Goal: Task Accomplishment & Management: Manage account settings

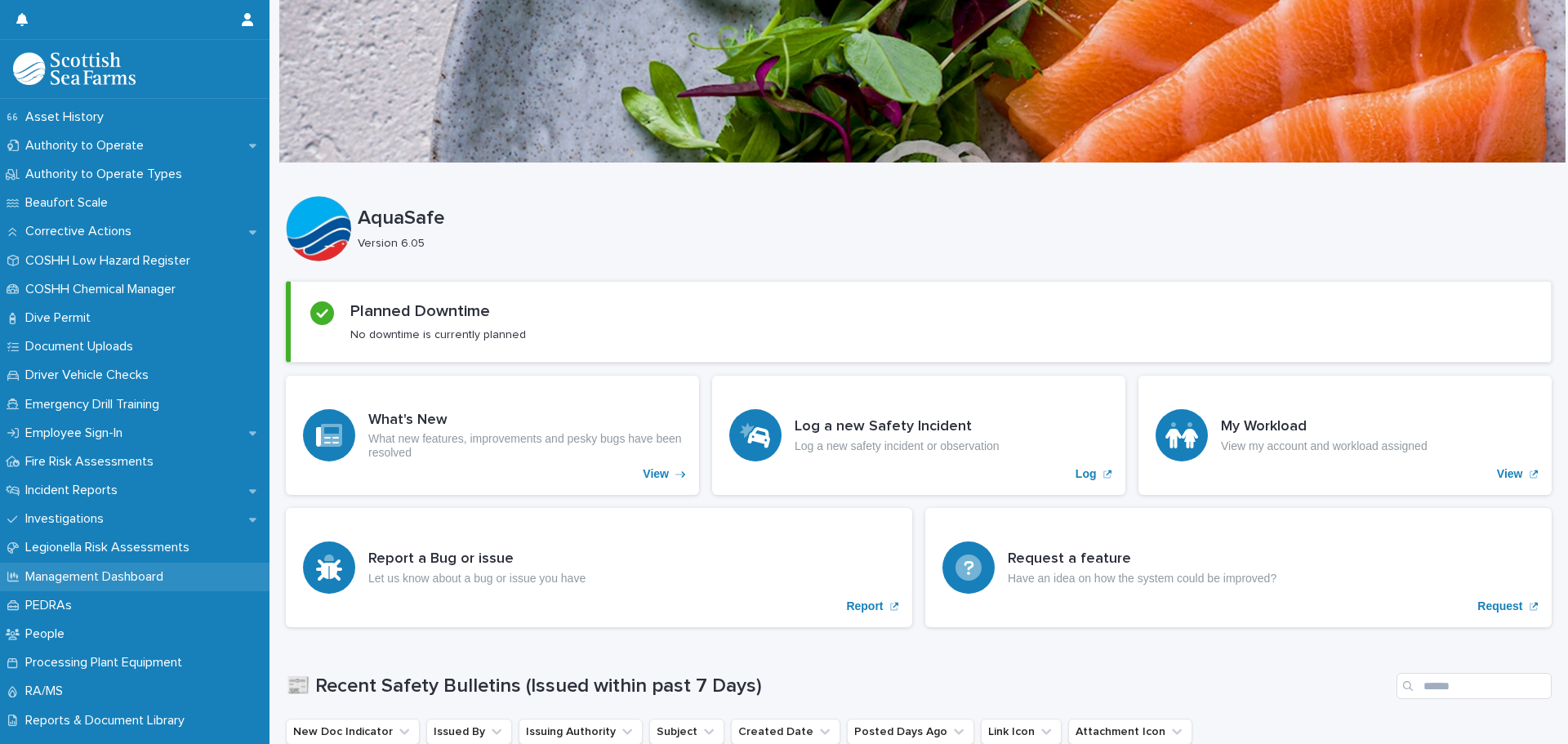
scroll to position [327, 0]
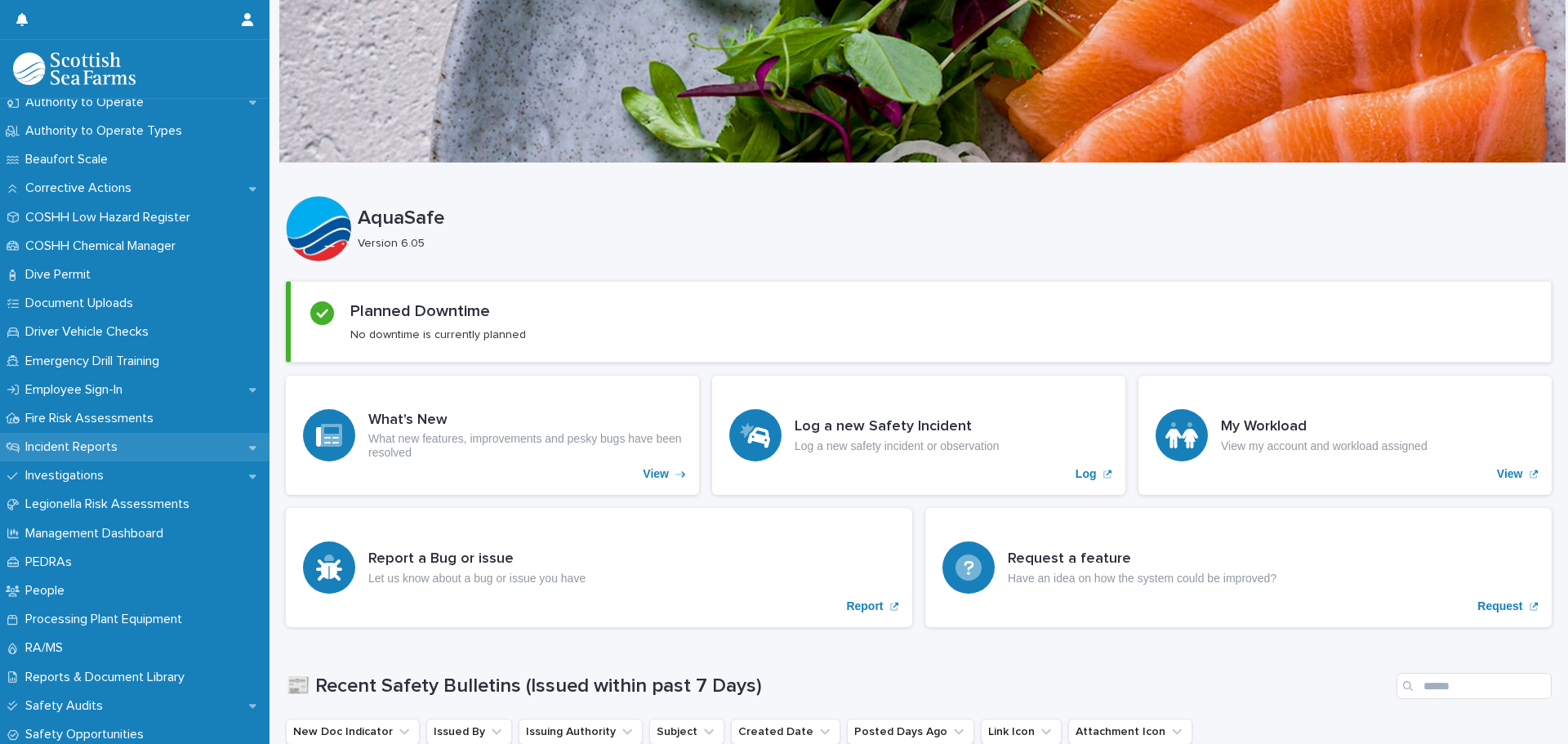
click at [102, 448] on p "Incident Reports" at bounding box center [75, 448] width 112 height 16
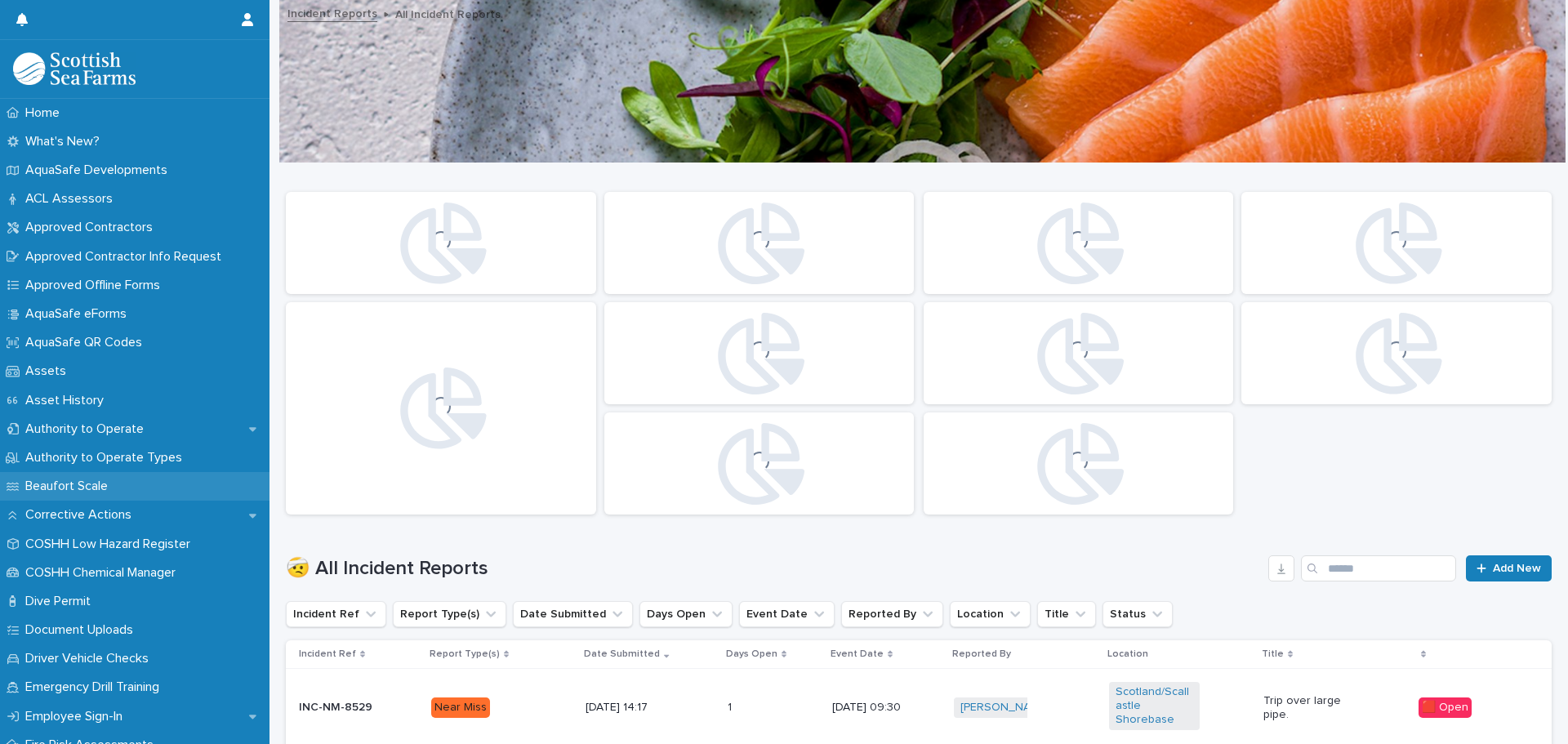
scroll to position [327, 0]
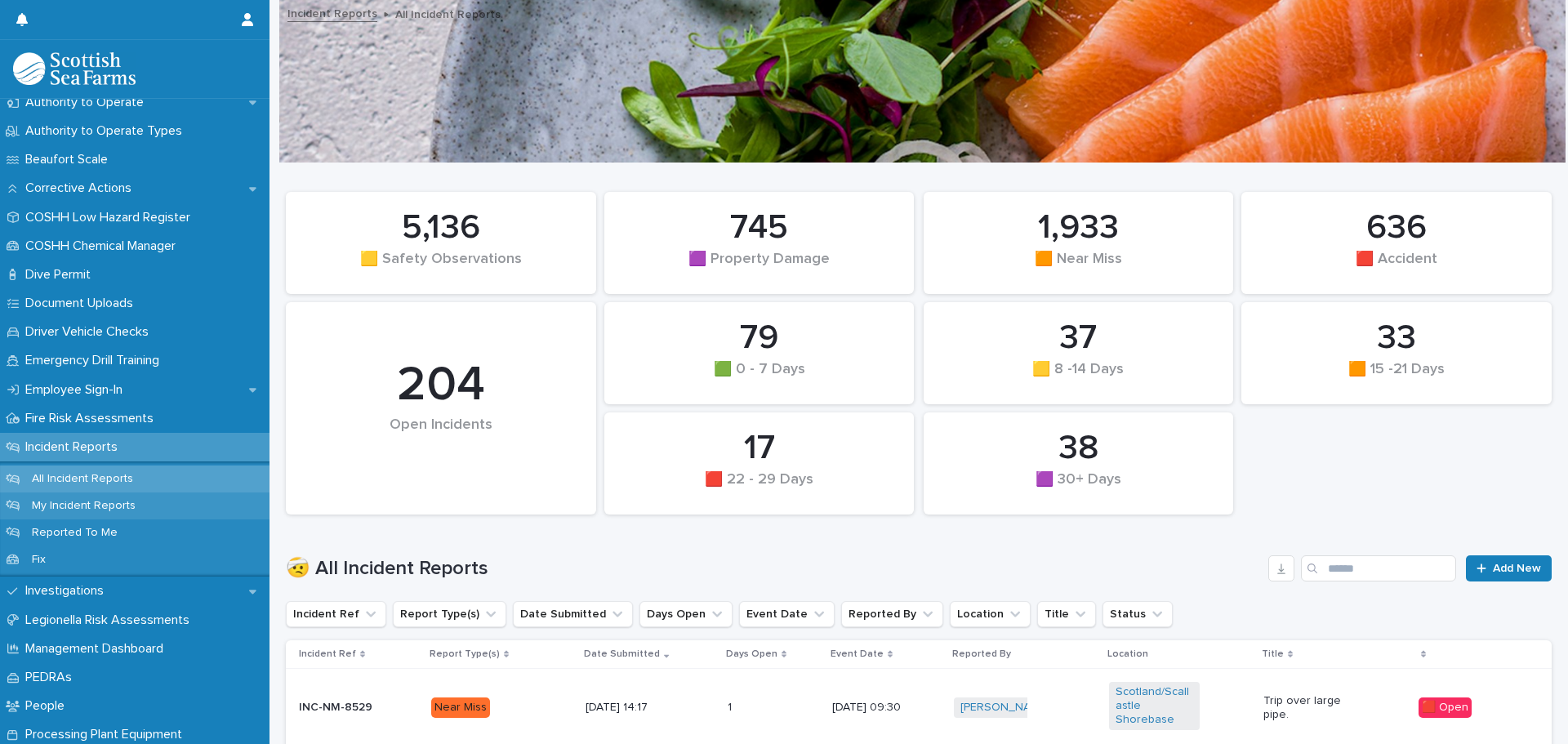
click at [105, 505] on p "My Incident Reports" at bounding box center [83, 506] width 129 height 14
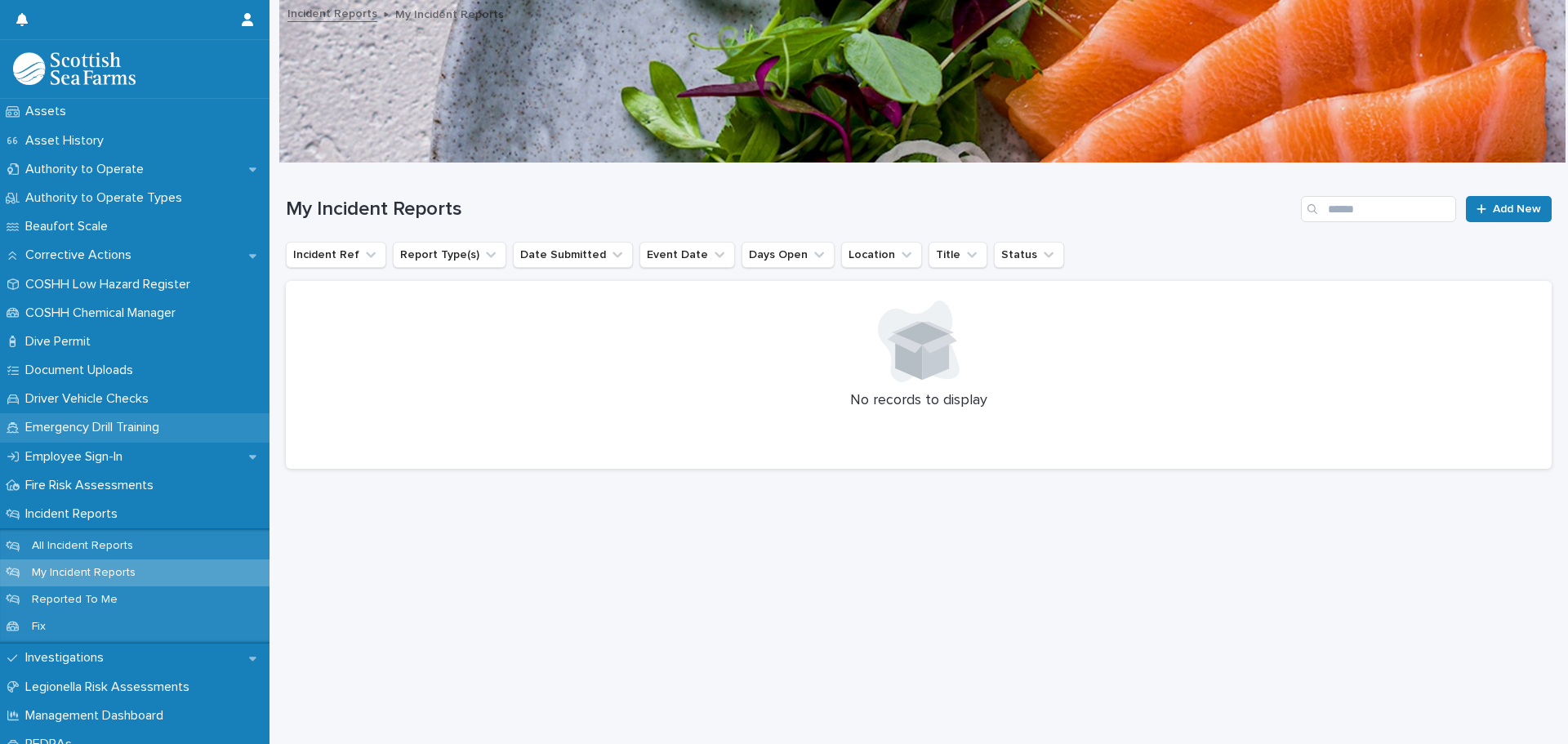
scroll to position [327, 0]
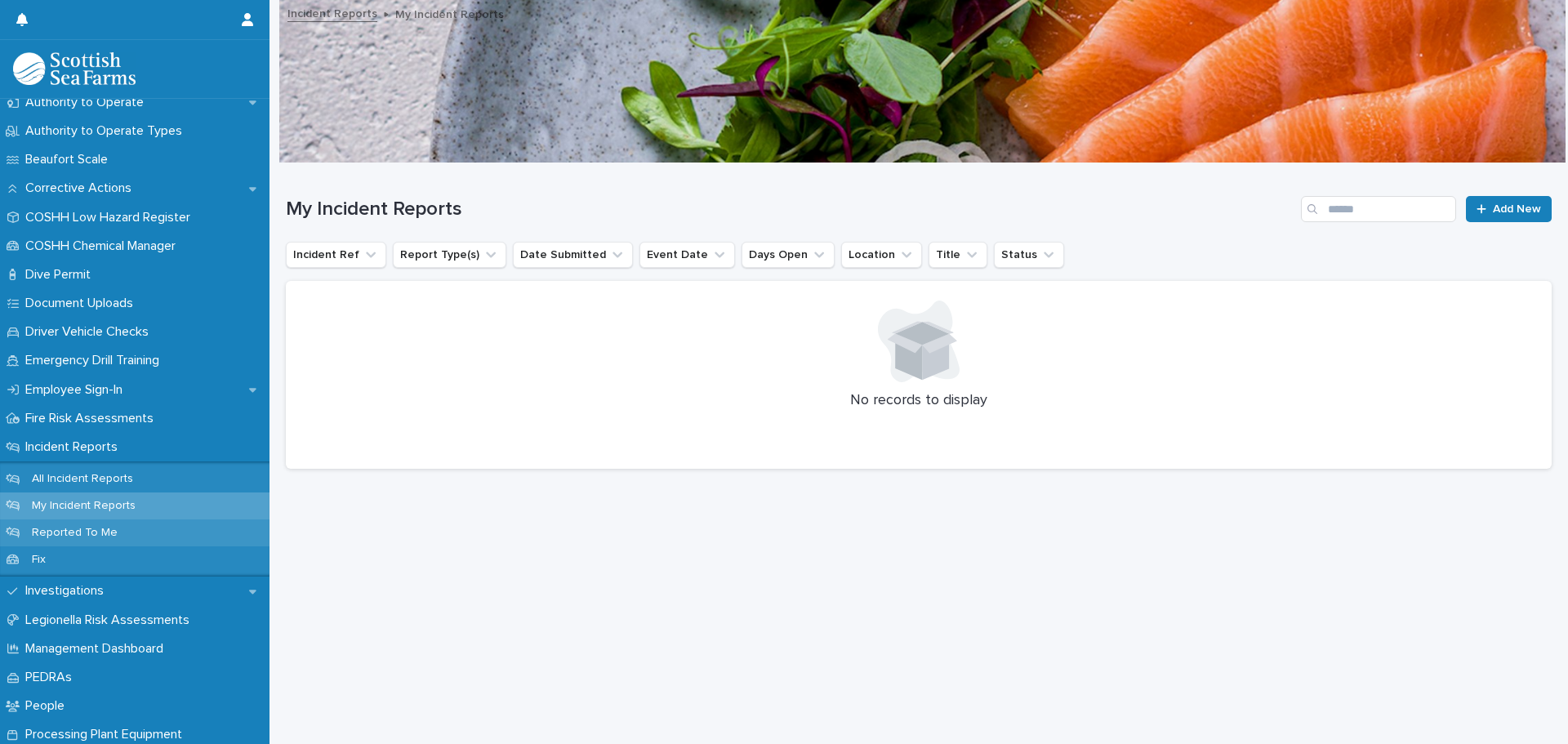
click at [69, 529] on p "Reported To Me" at bounding box center [75, 533] width 112 height 14
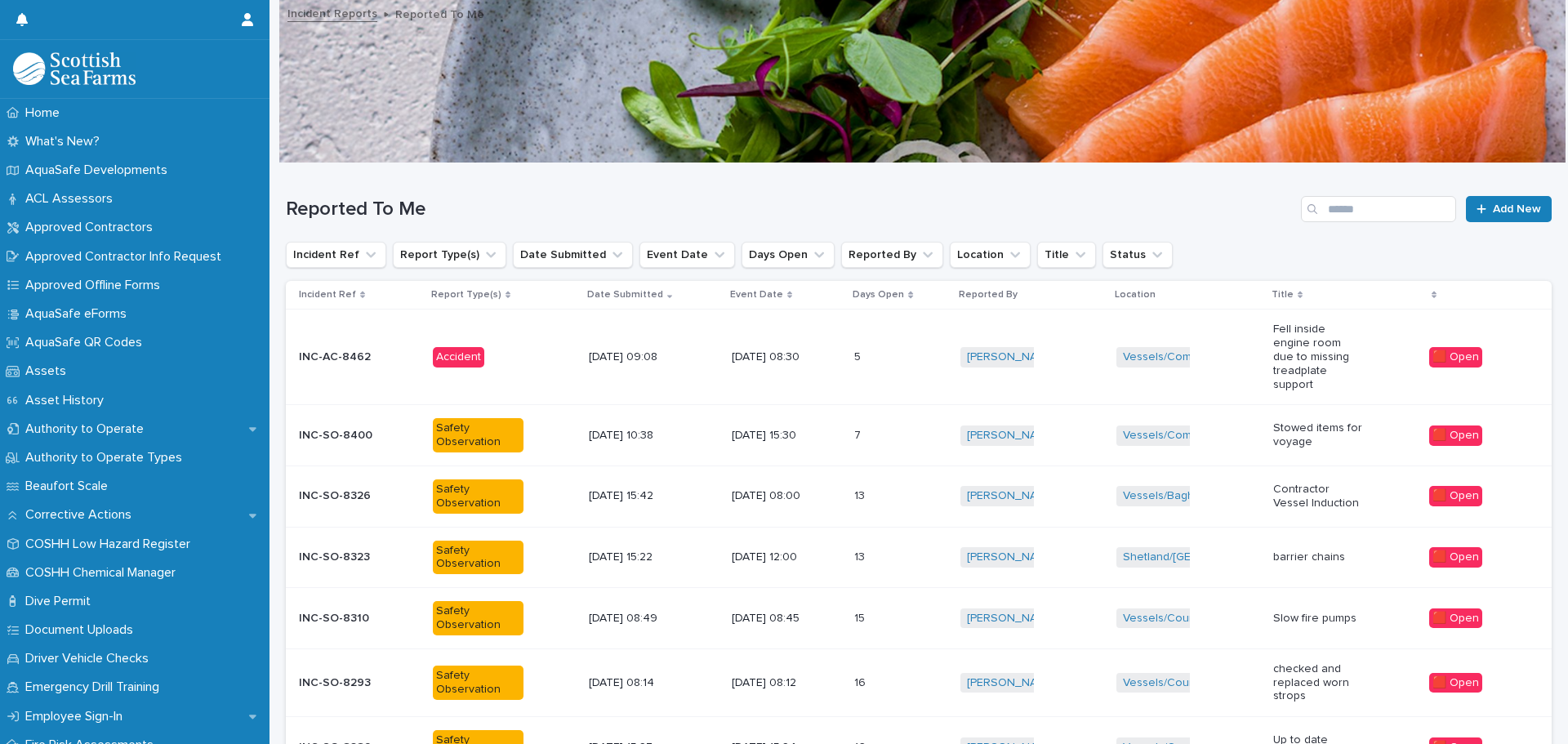
click at [337, 358] on p "INC-AC-8462" at bounding box center [336, 355] width 75 height 17
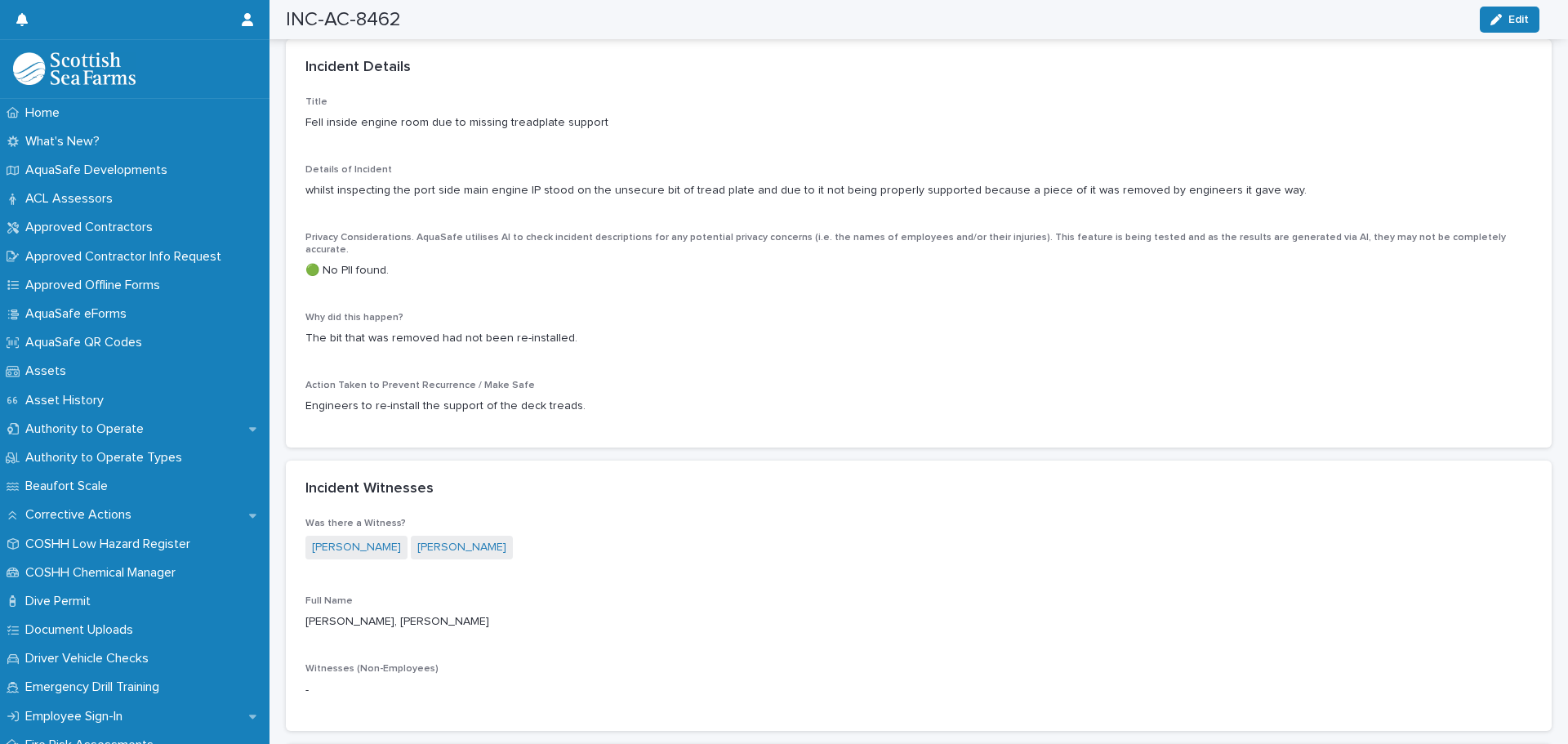
scroll to position [1389, 0]
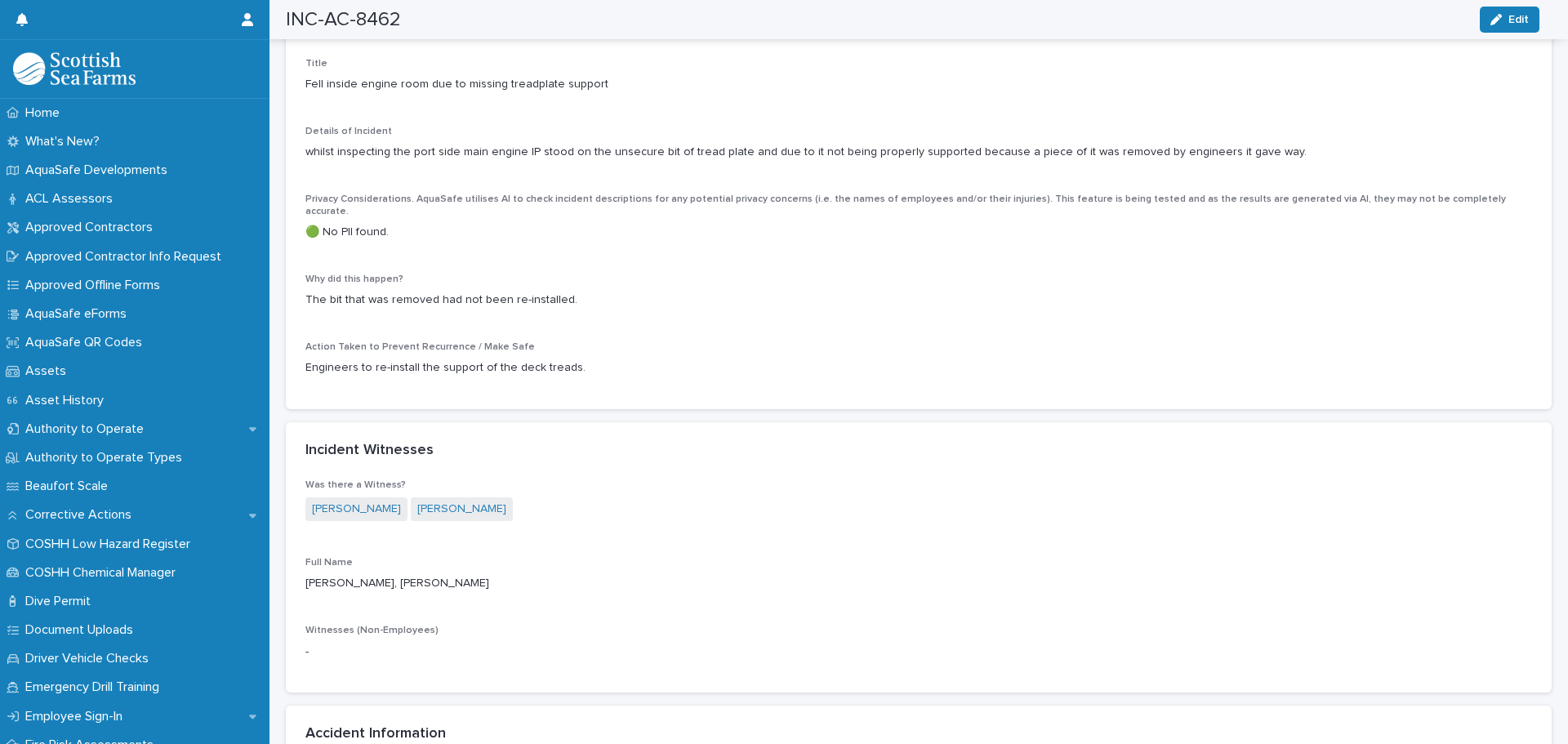
click at [571, 354] on div "Action Taken to Prevent Recurrence / Make Safe Engineers to re-install the supp…" at bounding box center [919, 365] width 1227 height 48
drag, startPoint x: 581, startPoint y: 342, endPoint x: 285, endPoint y: 348, distance: 296.1
click at [429, 362] on div "Title Fell inside engine room due to missing treadplate support Details of Inci…" at bounding box center [918, 234] width 1266 height 351
drag, startPoint x: 574, startPoint y: 344, endPoint x: 304, endPoint y: 350, distance: 270.1
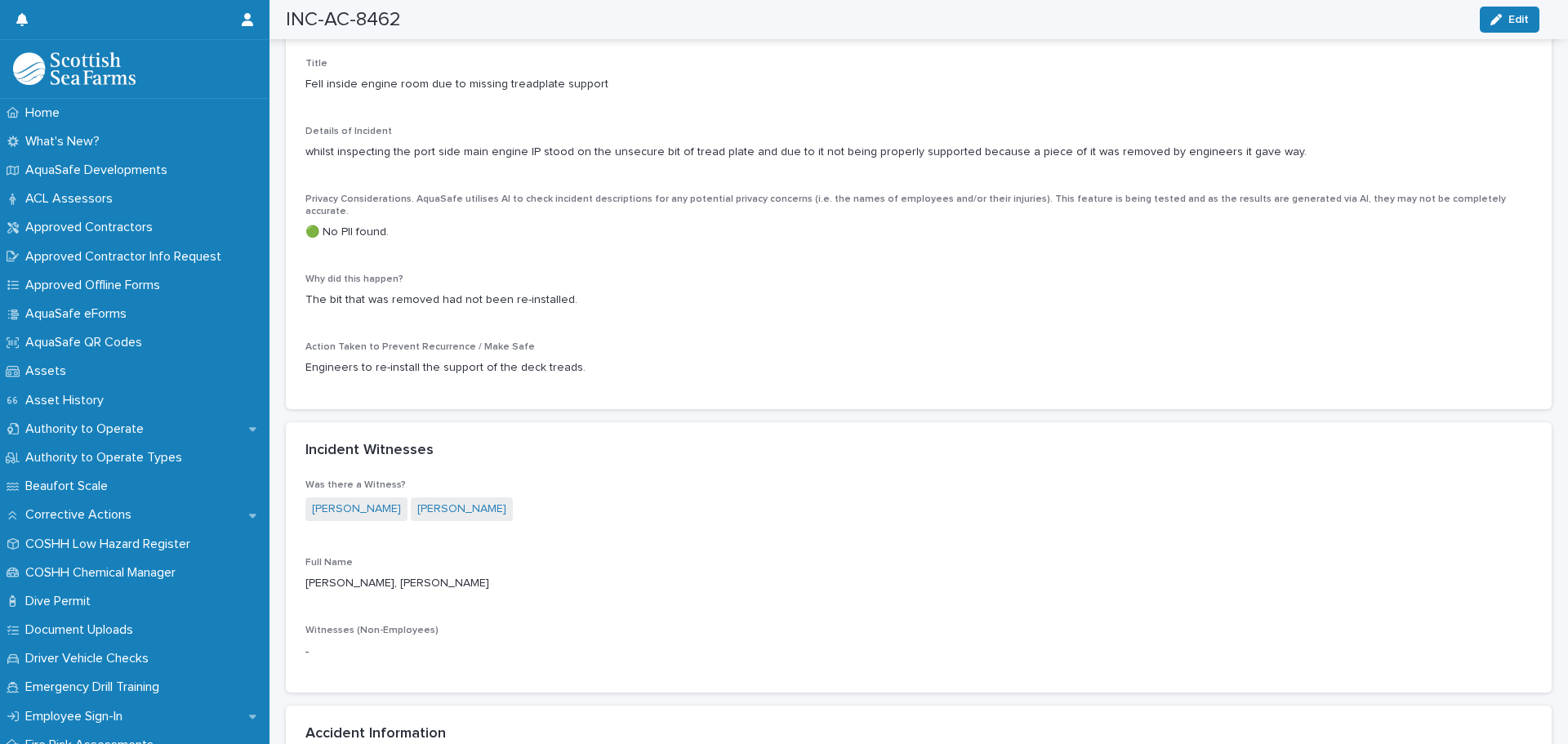
click at [304, 350] on div "Title Fell inside engine room due to missing treadplate support Details of Inci…" at bounding box center [918, 234] width 1266 height 351
copy p "Engineers to re-install the support of the deck treads."
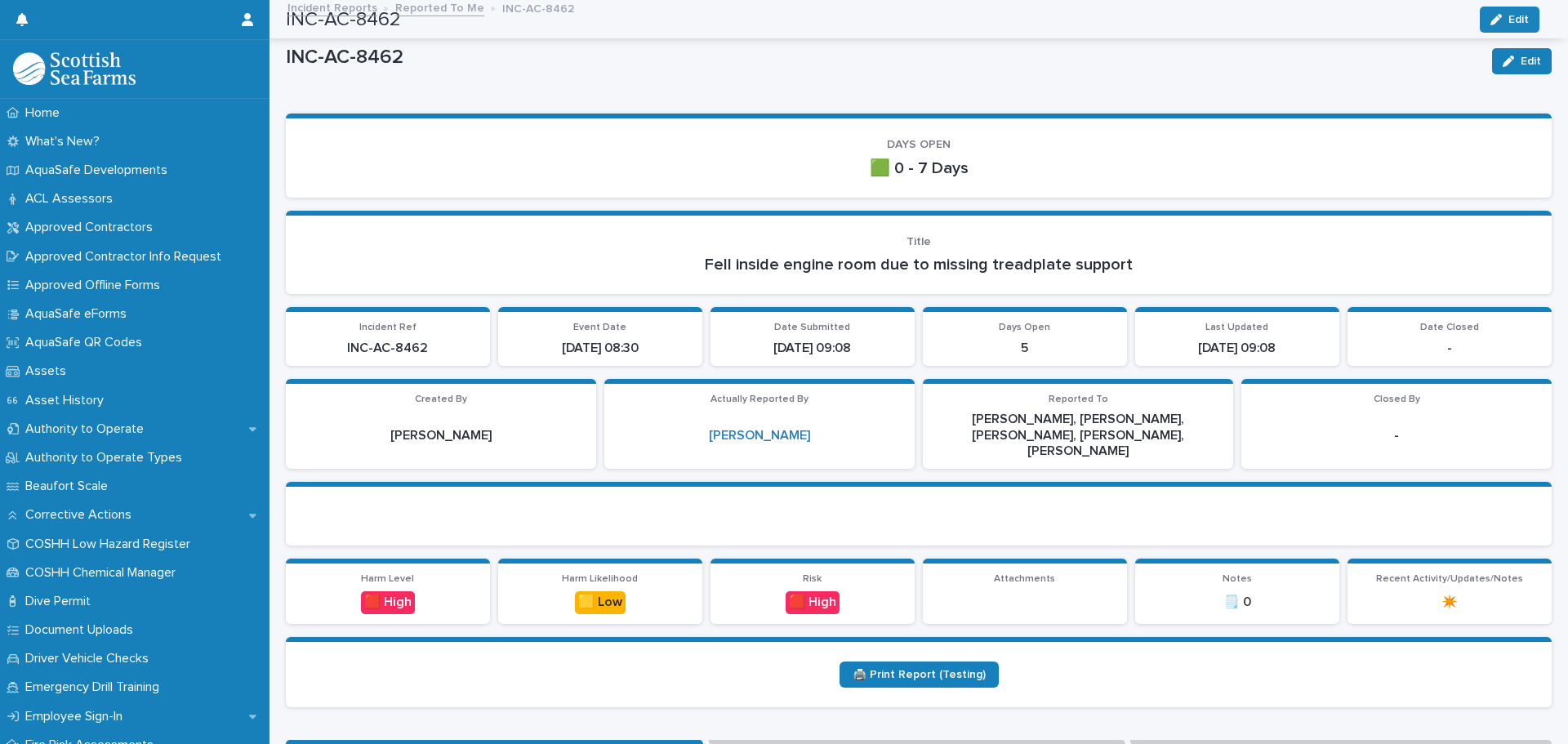
scroll to position [0, 0]
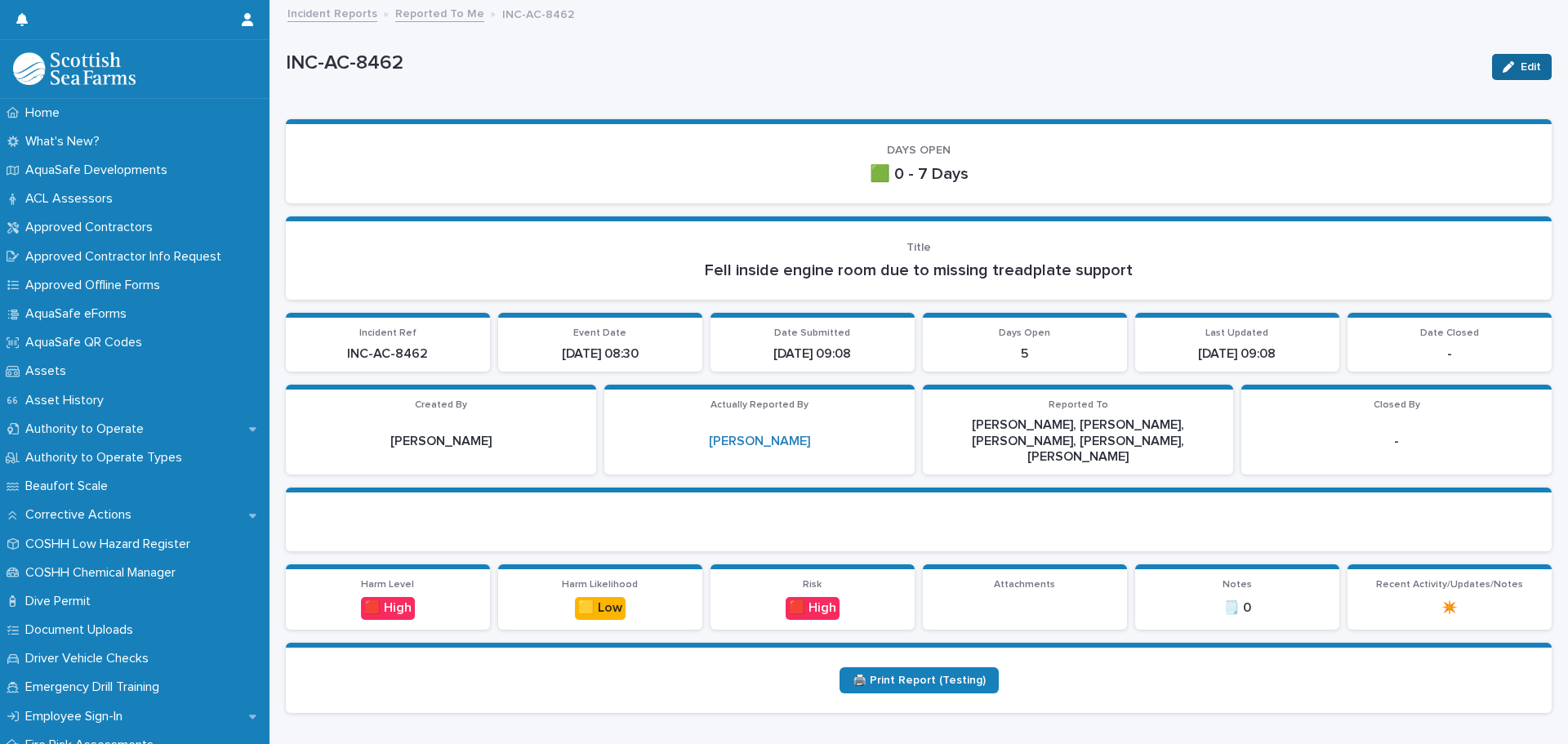
click at [1518, 75] on button "Edit" at bounding box center [1521, 67] width 60 height 26
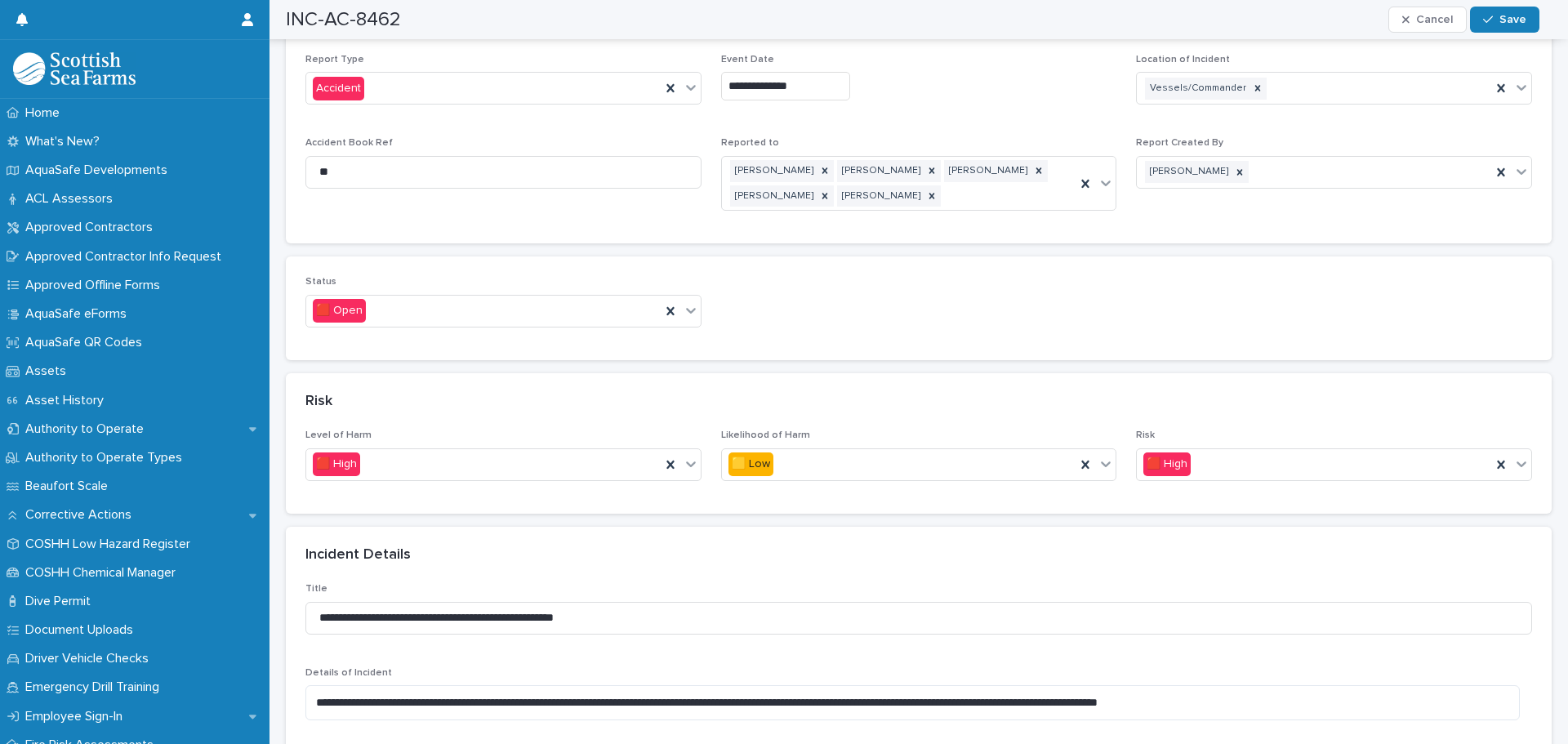
scroll to position [899, 0]
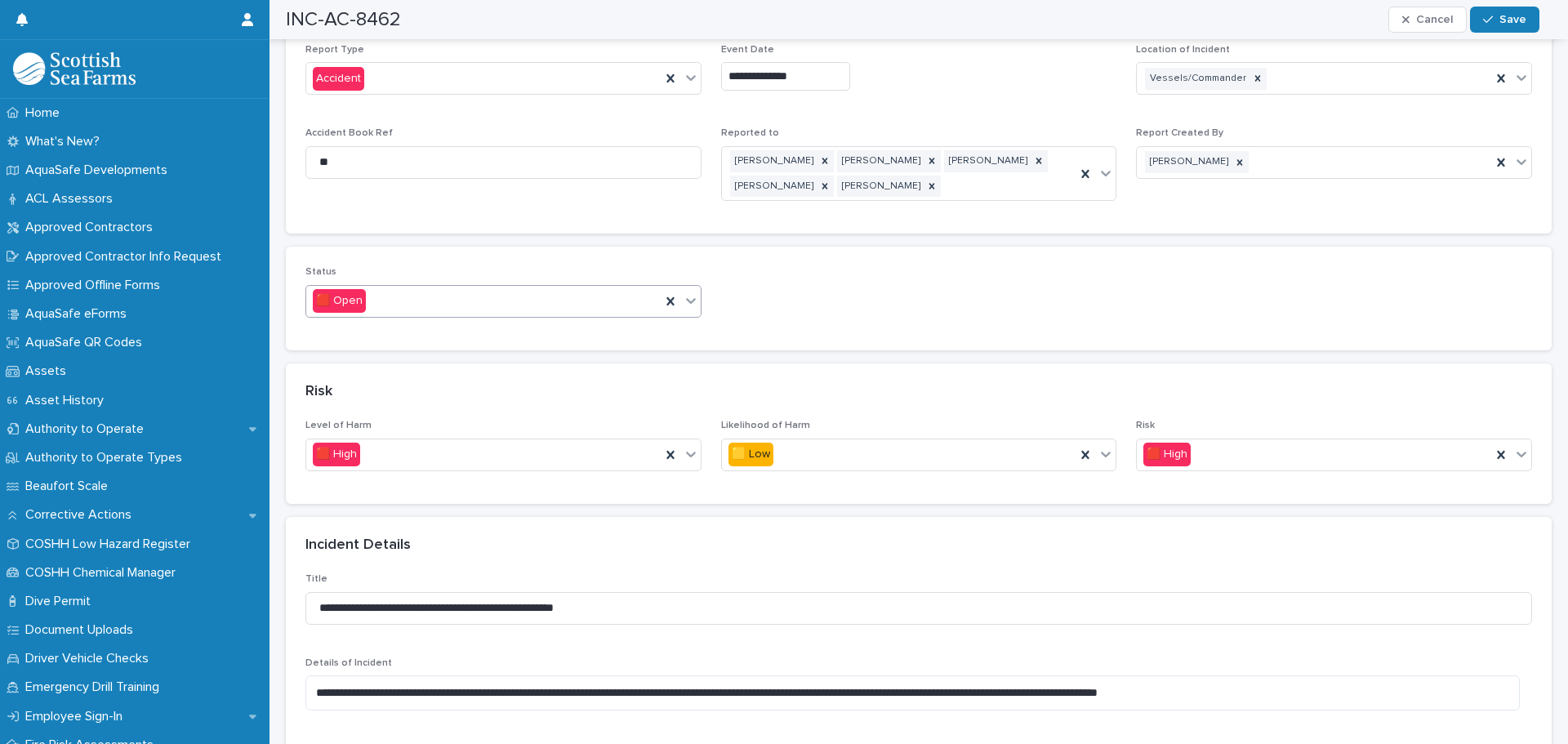
click at [683, 292] on icon at bounding box center [691, 300] width 17 height 17
click at [345, 372] on span "🟩 Closed" at bounding box center [343, 373] width 61 height 18
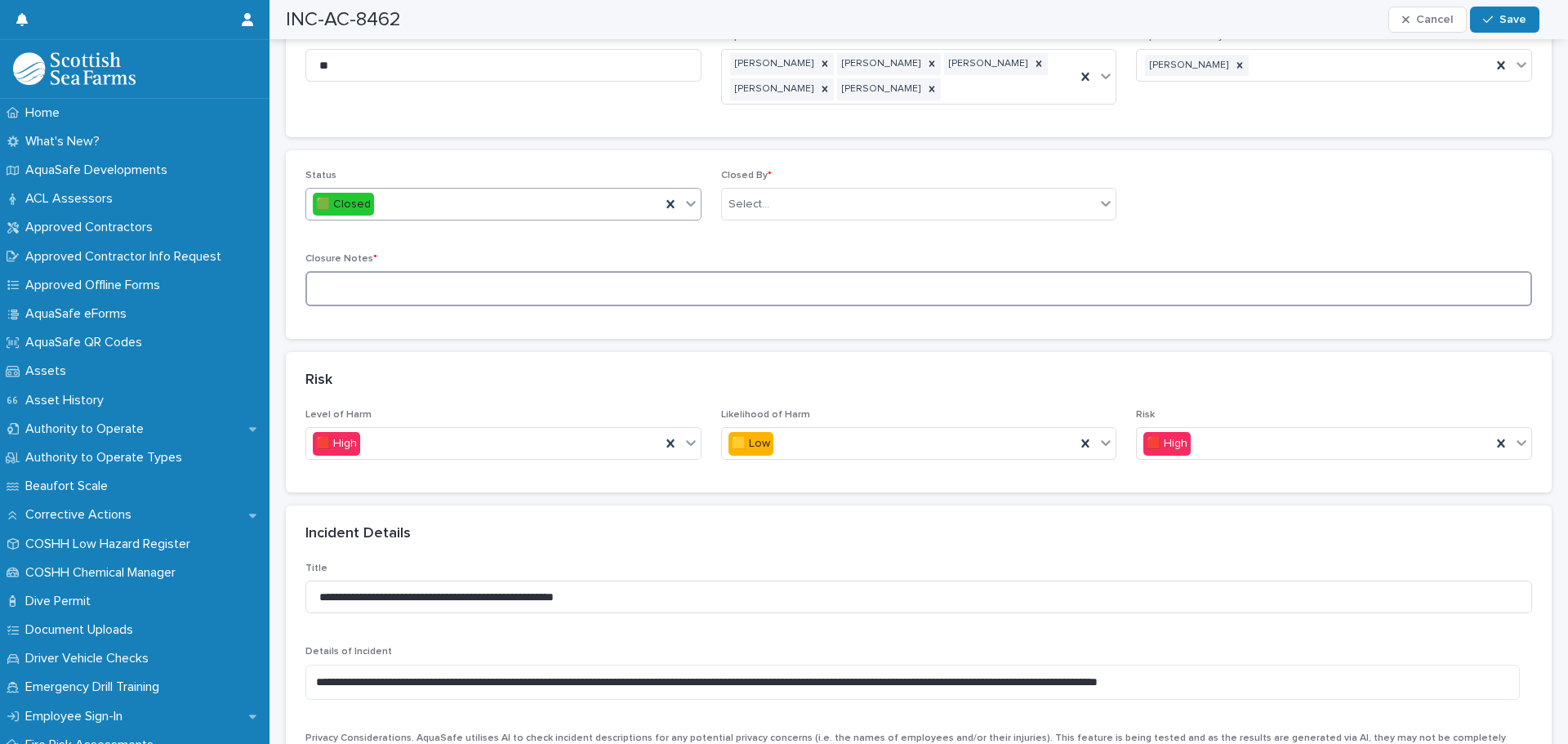
click at [388, 271] on textarea at bounding box center [919, 289] width 1227 height 35
paste textarea "**********"
type textarea "**********"
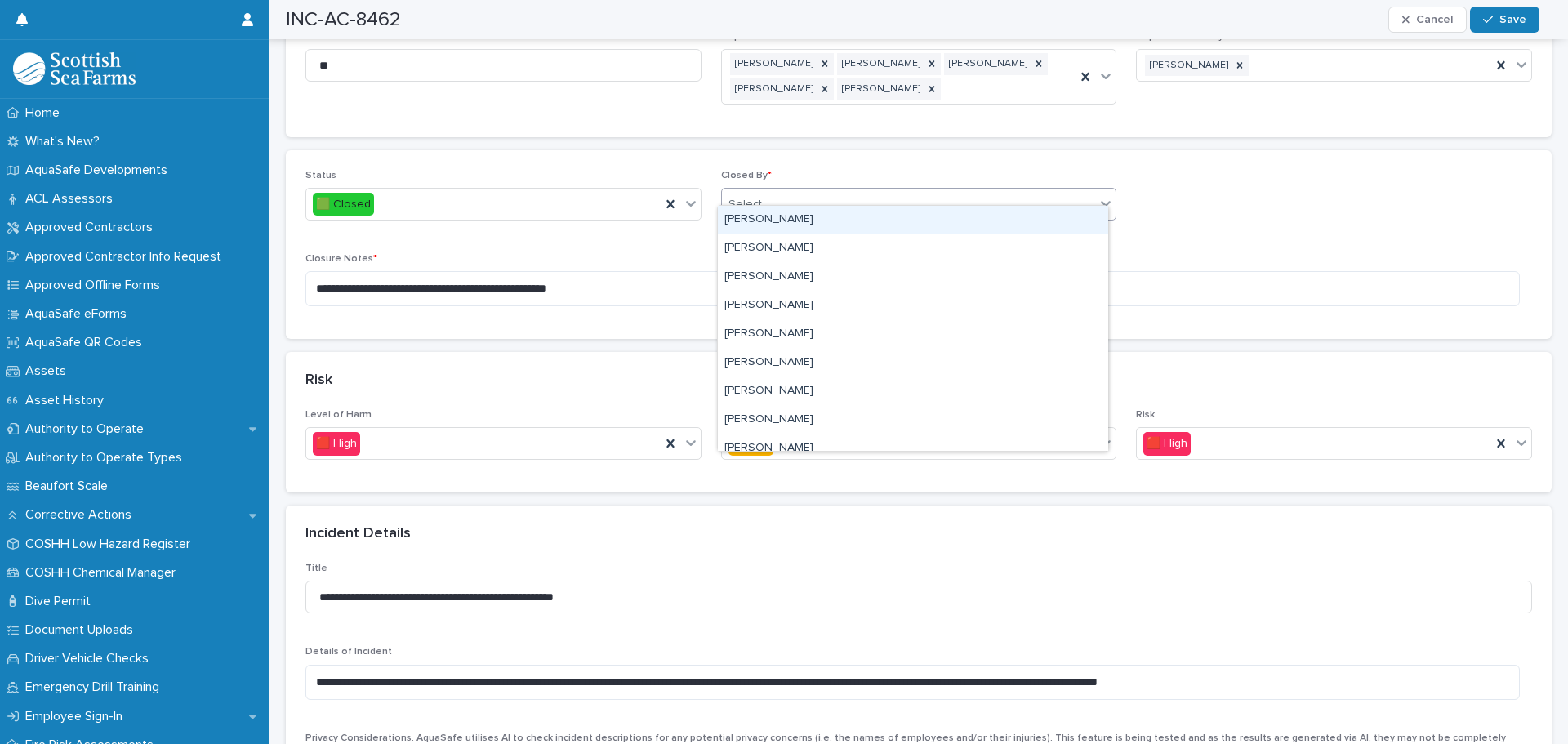
click at [784, 191] on div "Select..." at bounding box center [909, 204] width 374 height 27
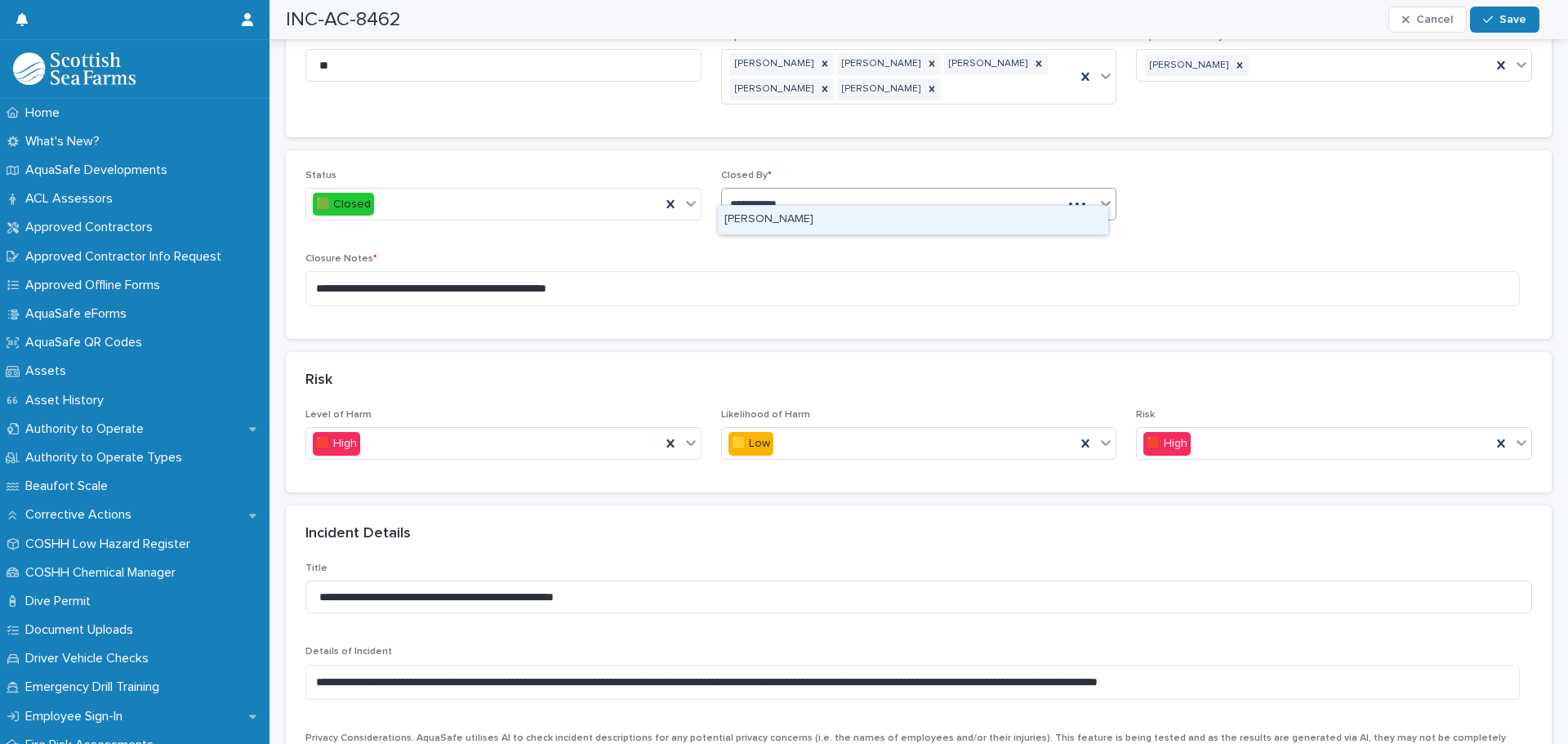
type input "**********"
click at [777, 220] on div "[PERSON_NAME]" at bounding box center [912, 220] width 390 height 29
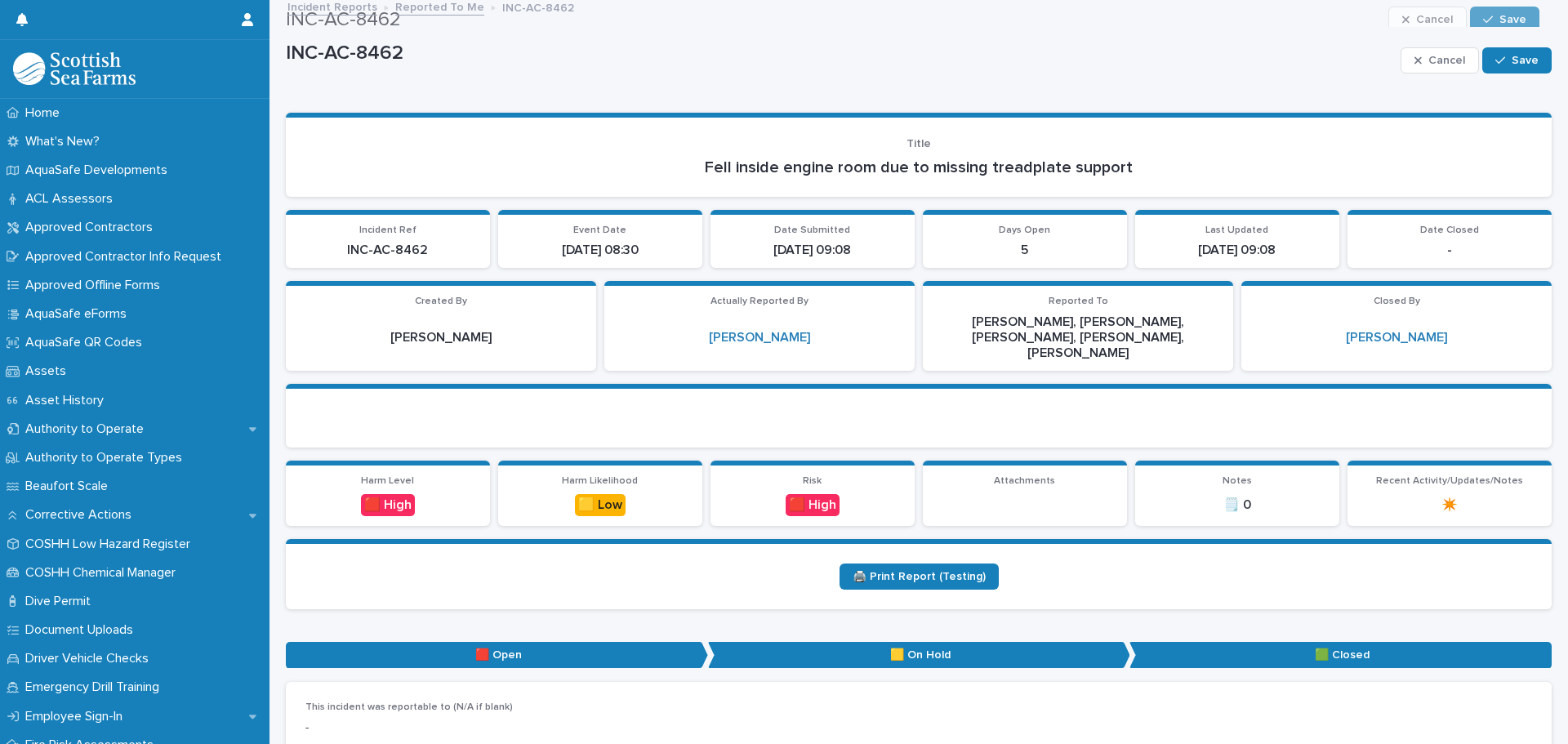
scroll to position [0, 0]
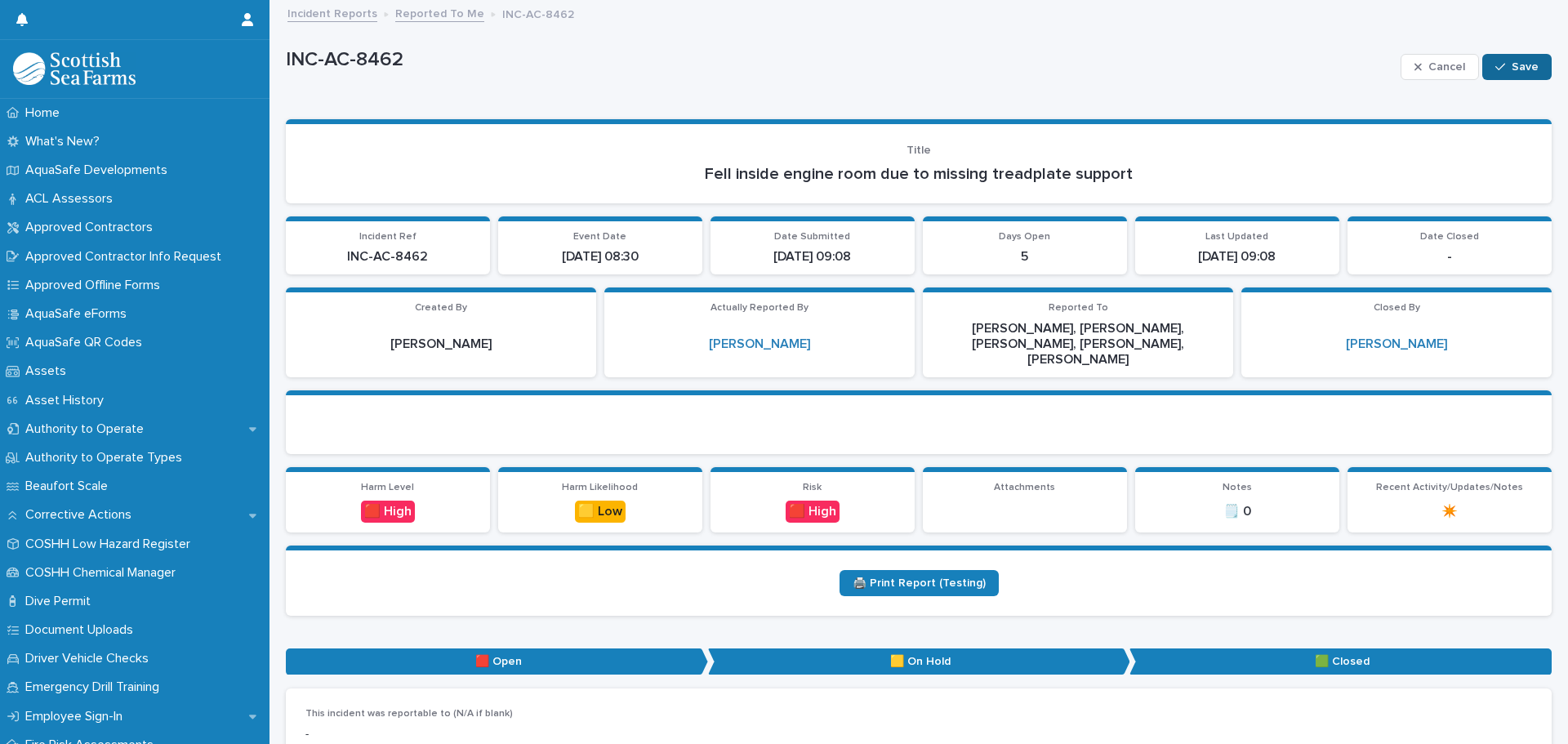
click at [1512, 66] on span "Save" at bounding box center [1525, 66] width 27 height 11
click at [442, 12] on link "Reported To Me" at bounding box center [440, 13] width 89 height 19
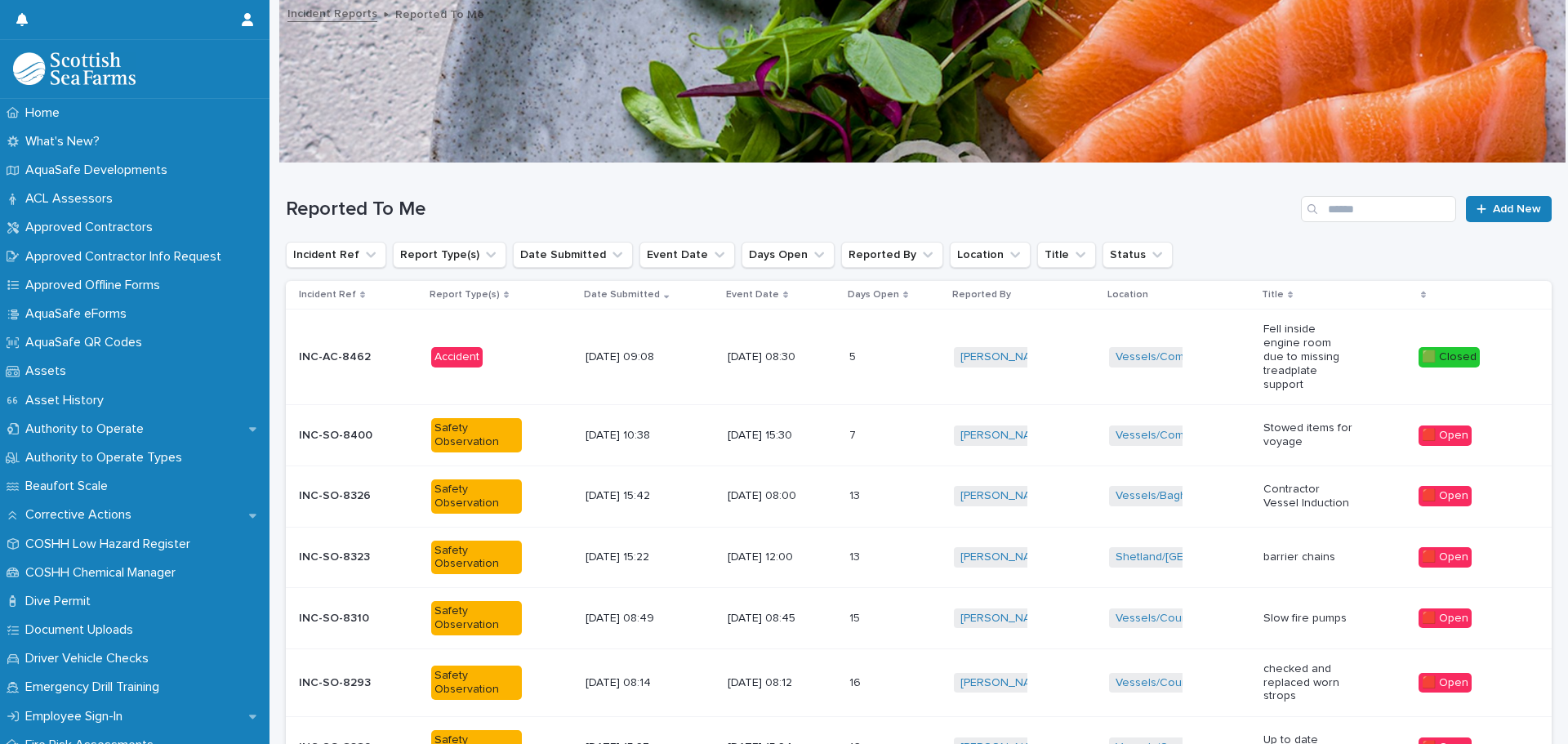
click at [425, 435] on td "Safety Observation" at bounding box center [502, 435] width 155 height 61
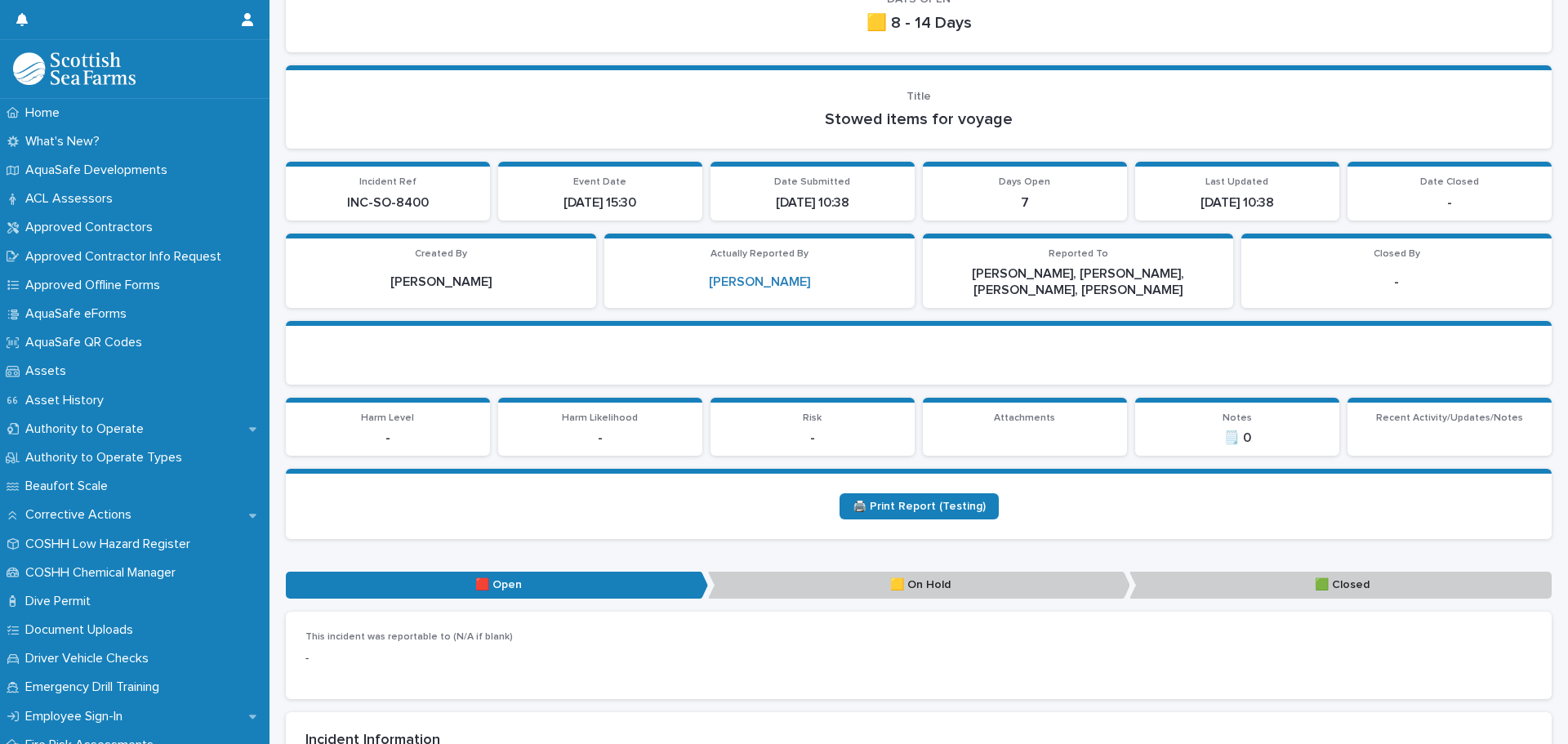
scroll to position [245, 0]
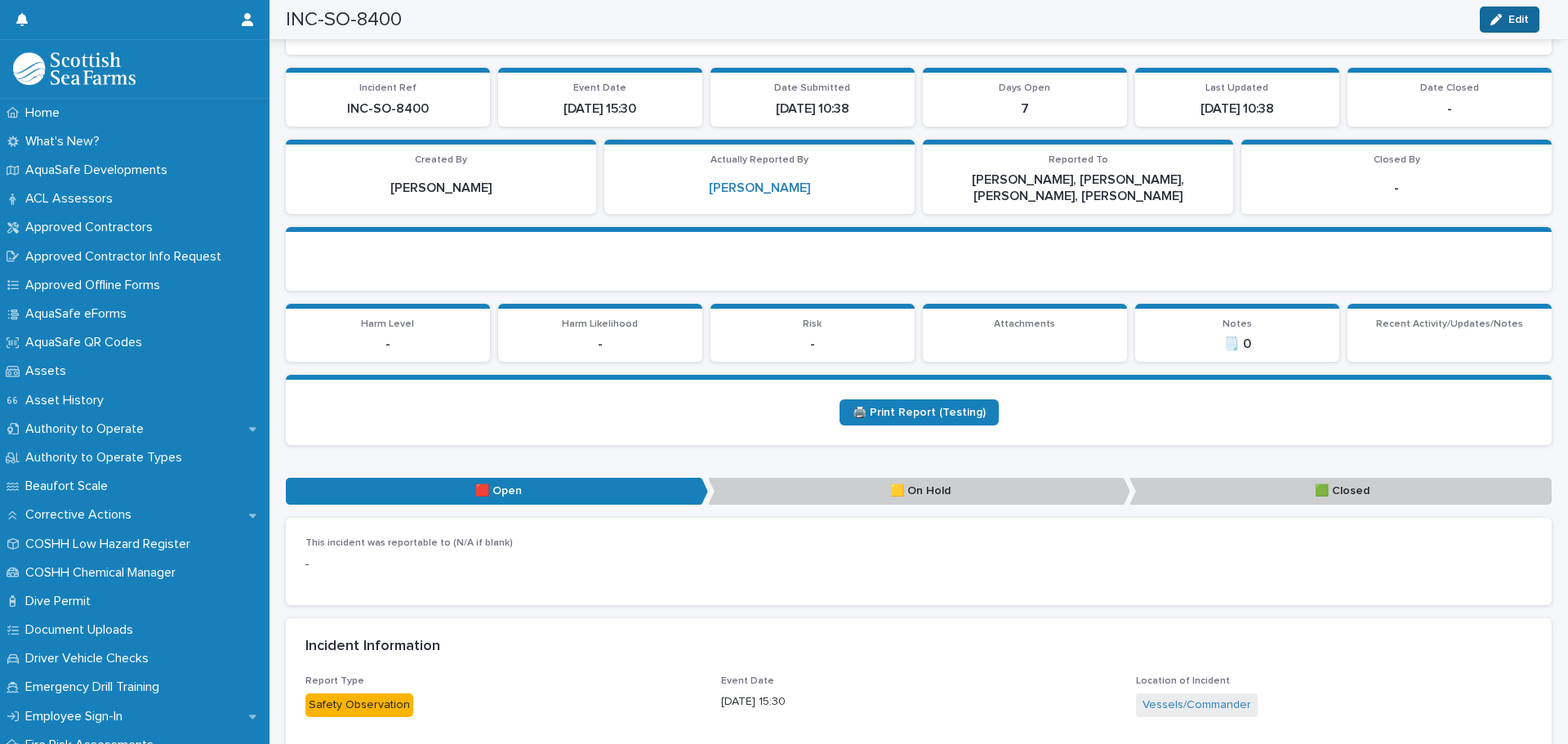
click at [1525, 23] on span "Edit" at bounding box center [1518, 19] width 20 height 11
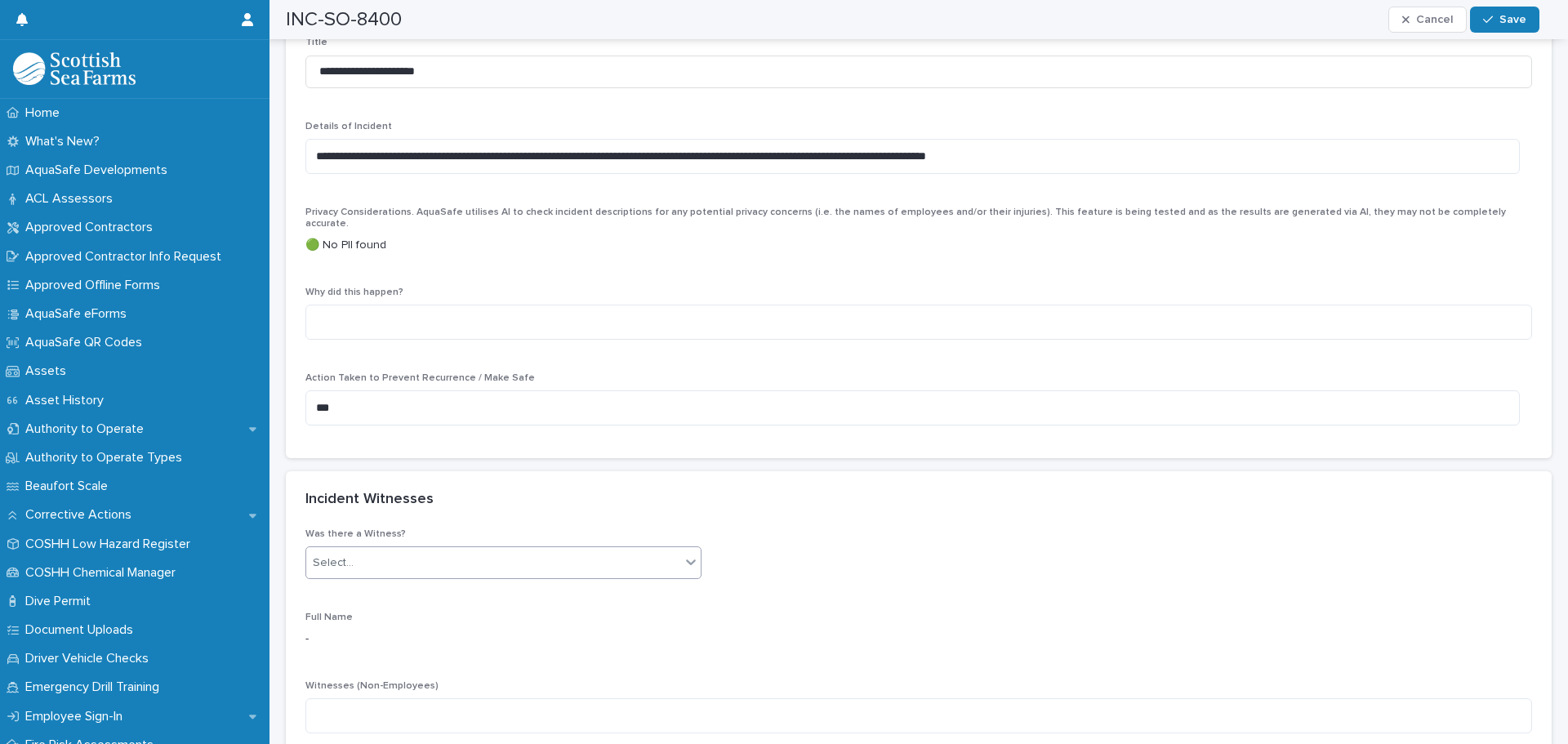
scroll to position [1471, 0]
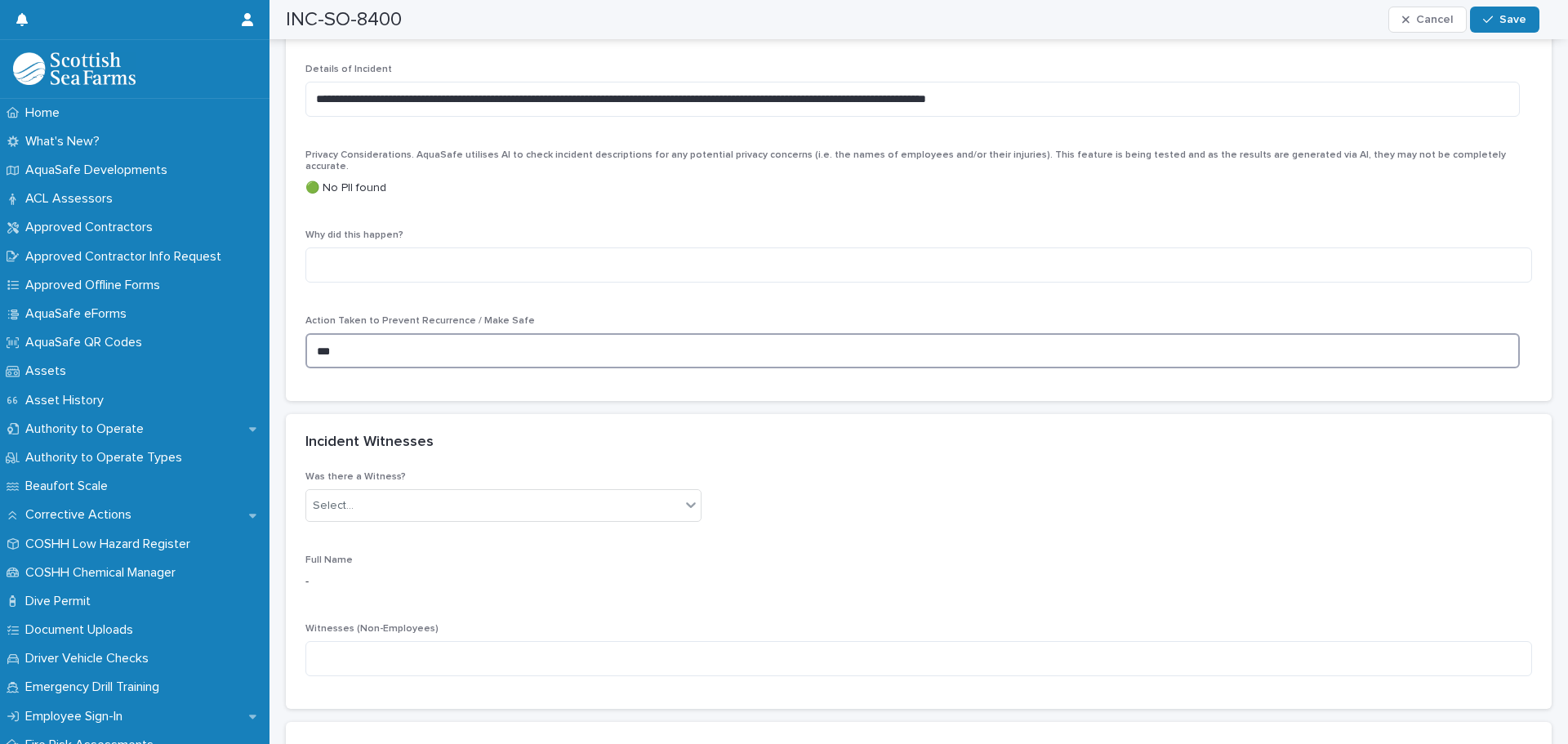
drag, startPoint x: 337, startPoint y: 338, endPoint x: 308, endPoint y: 338, distance: 29.0
click at [308, 338] on textarea "***" at bounding box center [913, 350] width 1214 height 35
click at [433, 415] on div "Incident Witnesses" at bounding box center [918, 443] width 1266 height 57
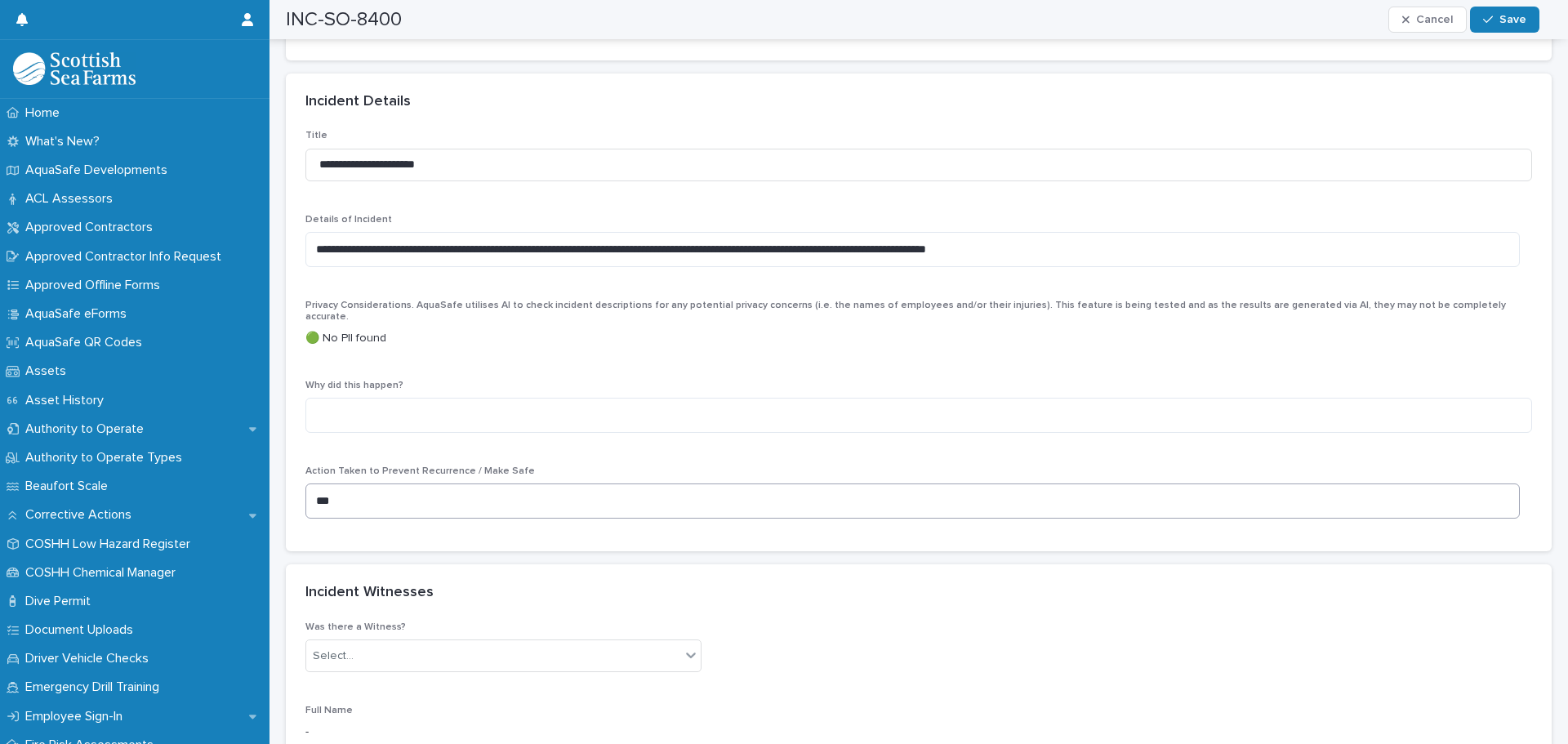
scroll to position [1144, 0]
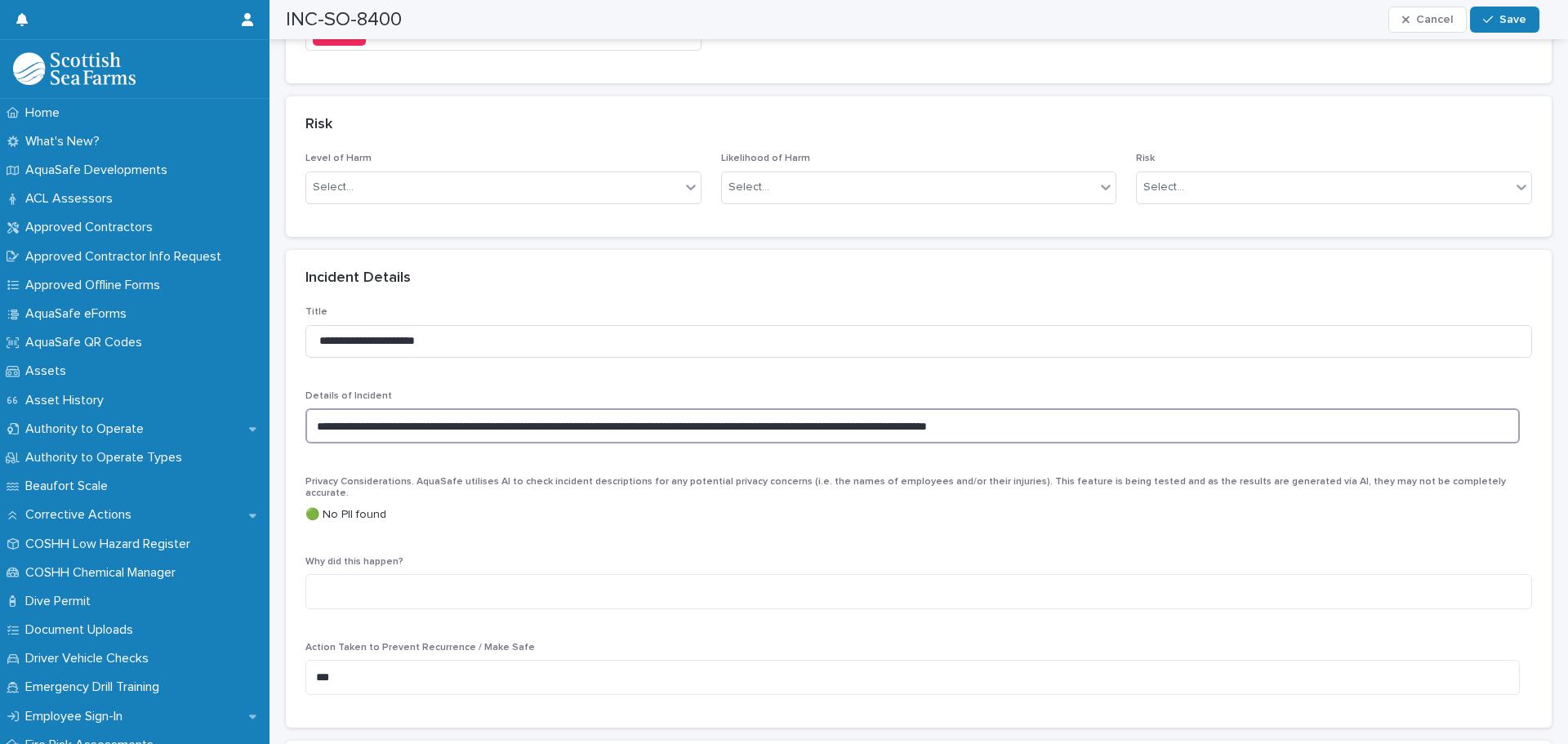
drag, startPoint x: 1072, startPoint y: 422, endPoint x: 296, endPoint y: 430, distance: 776.0
click at [296, 430] on div "**********" at bounding box center [918, 516] width 1266 height 422
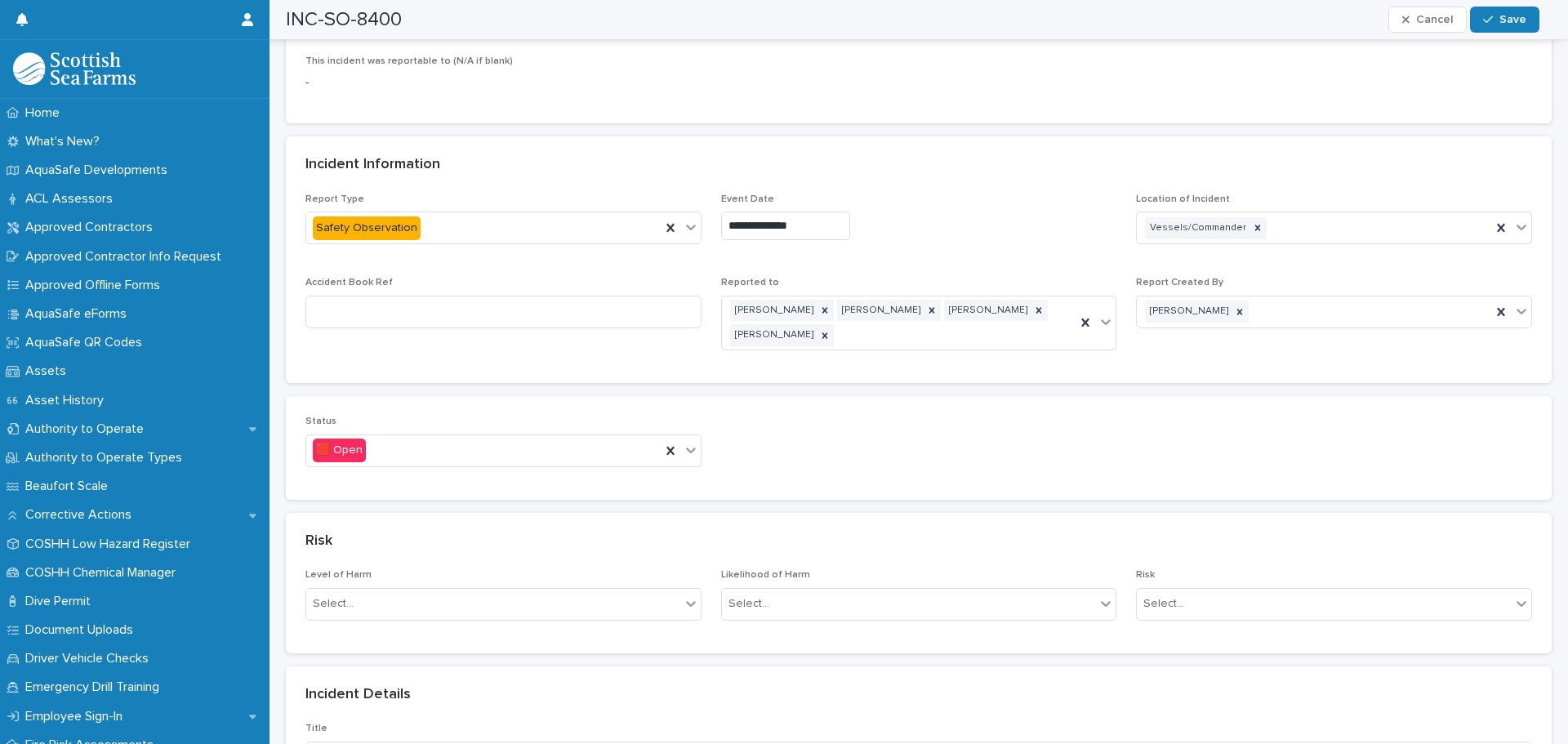
scroll to position [735, 0]
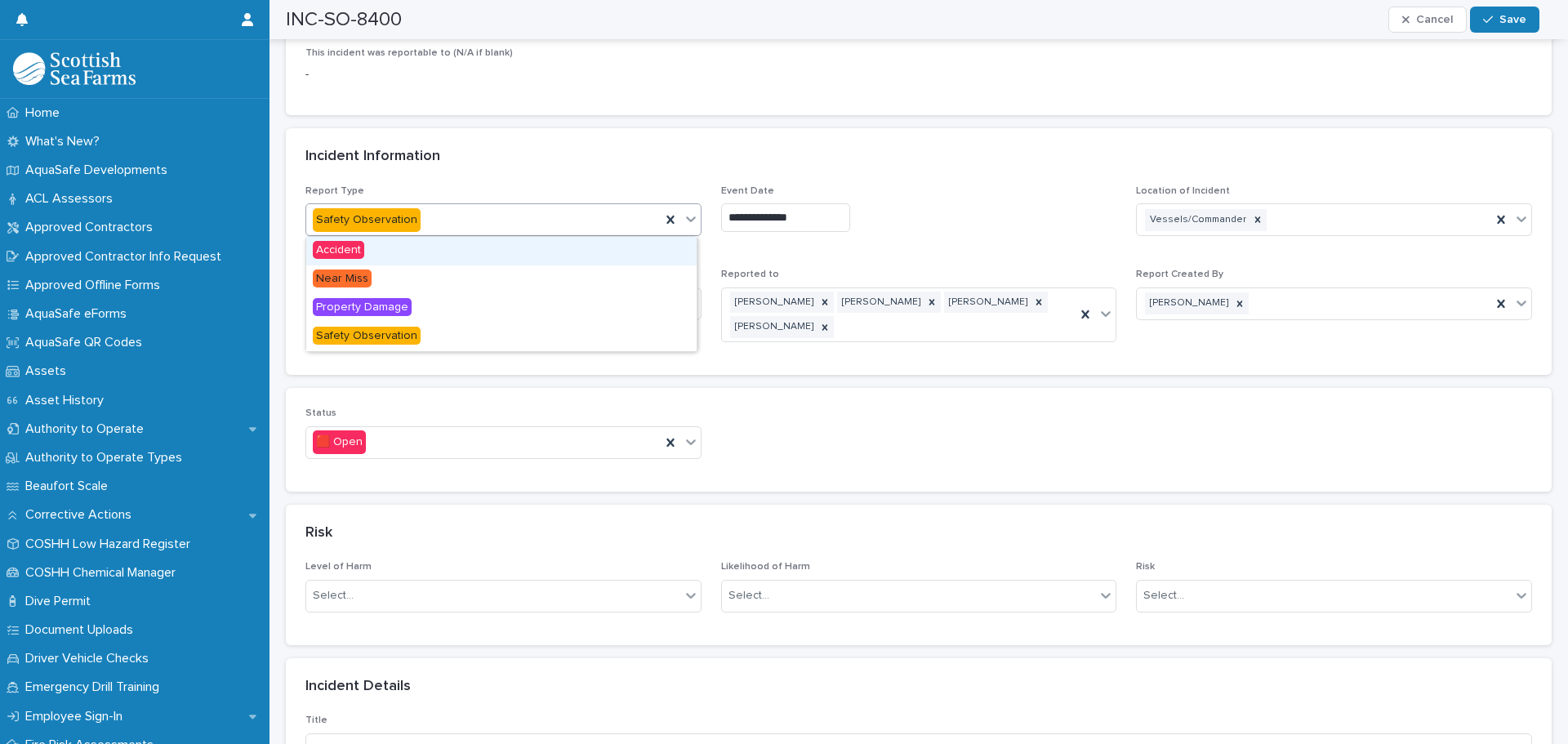
click at [685, 222] on icon at bounding box center [690, 219] width 10 height 6
click at [641, 169] on div "Incident Information" at bounding box center [918, 157] width 1266 height 57
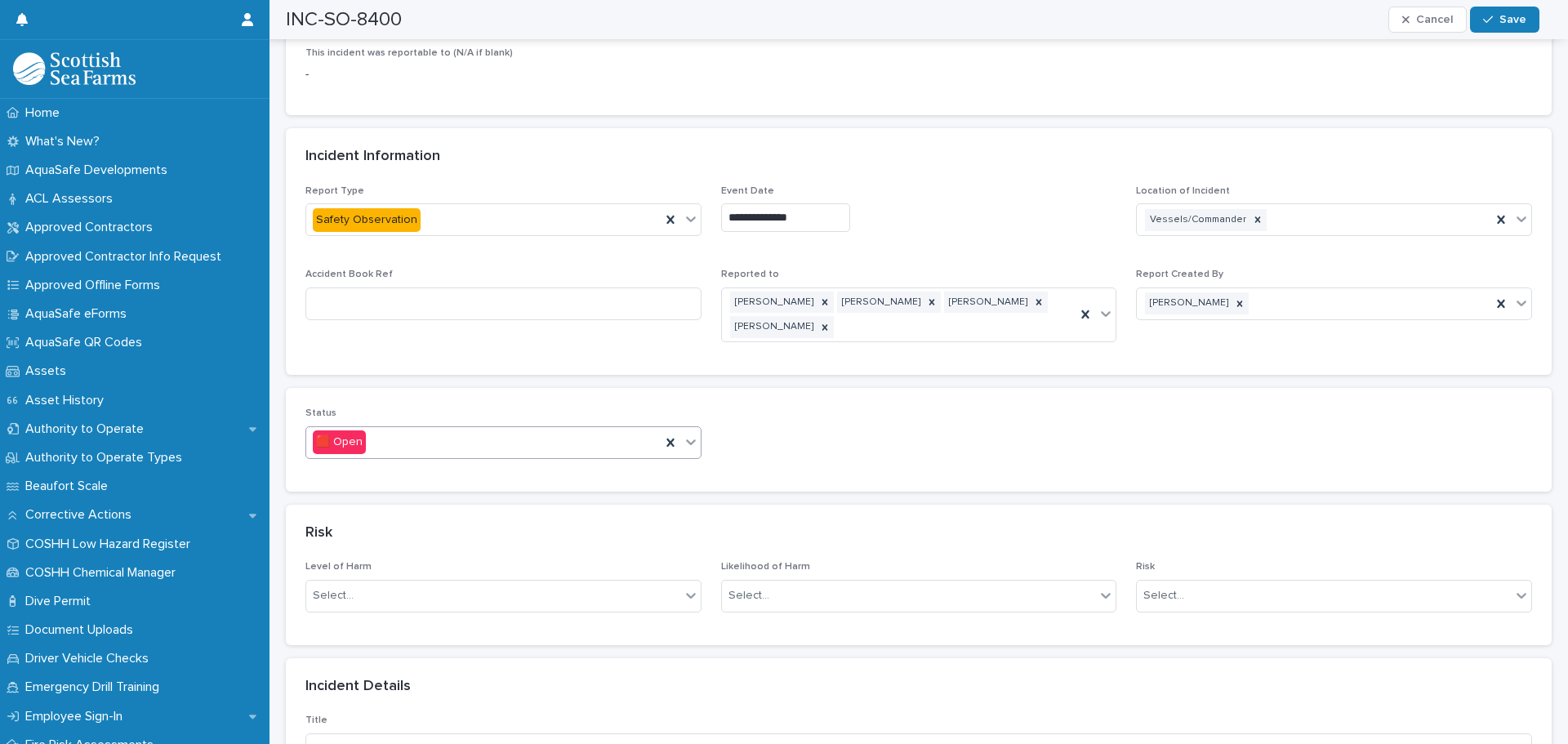
click at [685, 441] on icon at bounding box center [691, 442] width 17 height 17
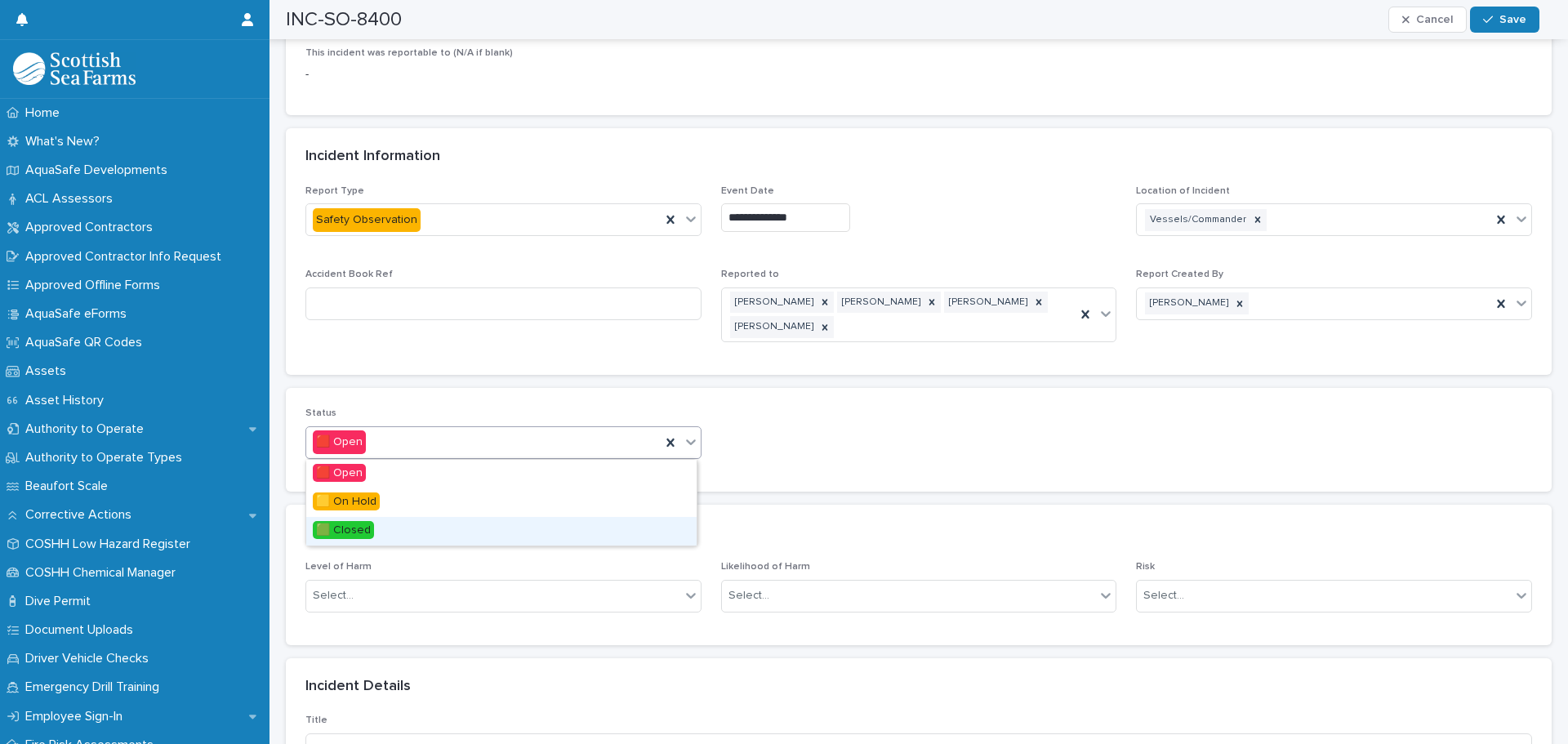
click at [341, 529] on span "🟩 Closed" at bounding box center [343, 530] width 61 height 18
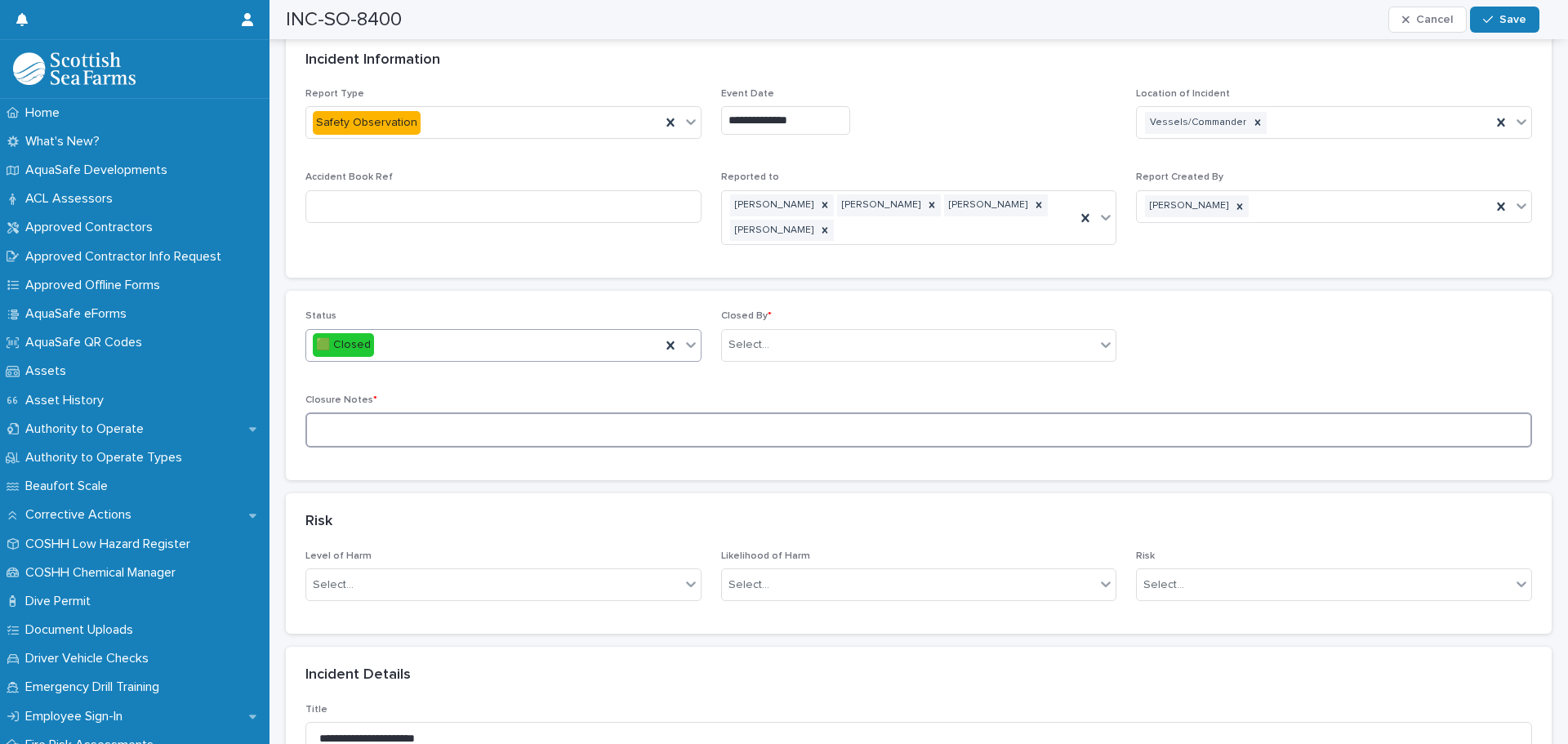
click at [334, 435] on textarea at bounding box center [919, 430] width 1227 height 35
paste textarea "**********"
type textarea "**********"
click at [1027, 347] on div "Select..." at bounding box center [909, 345] width 374 height 27
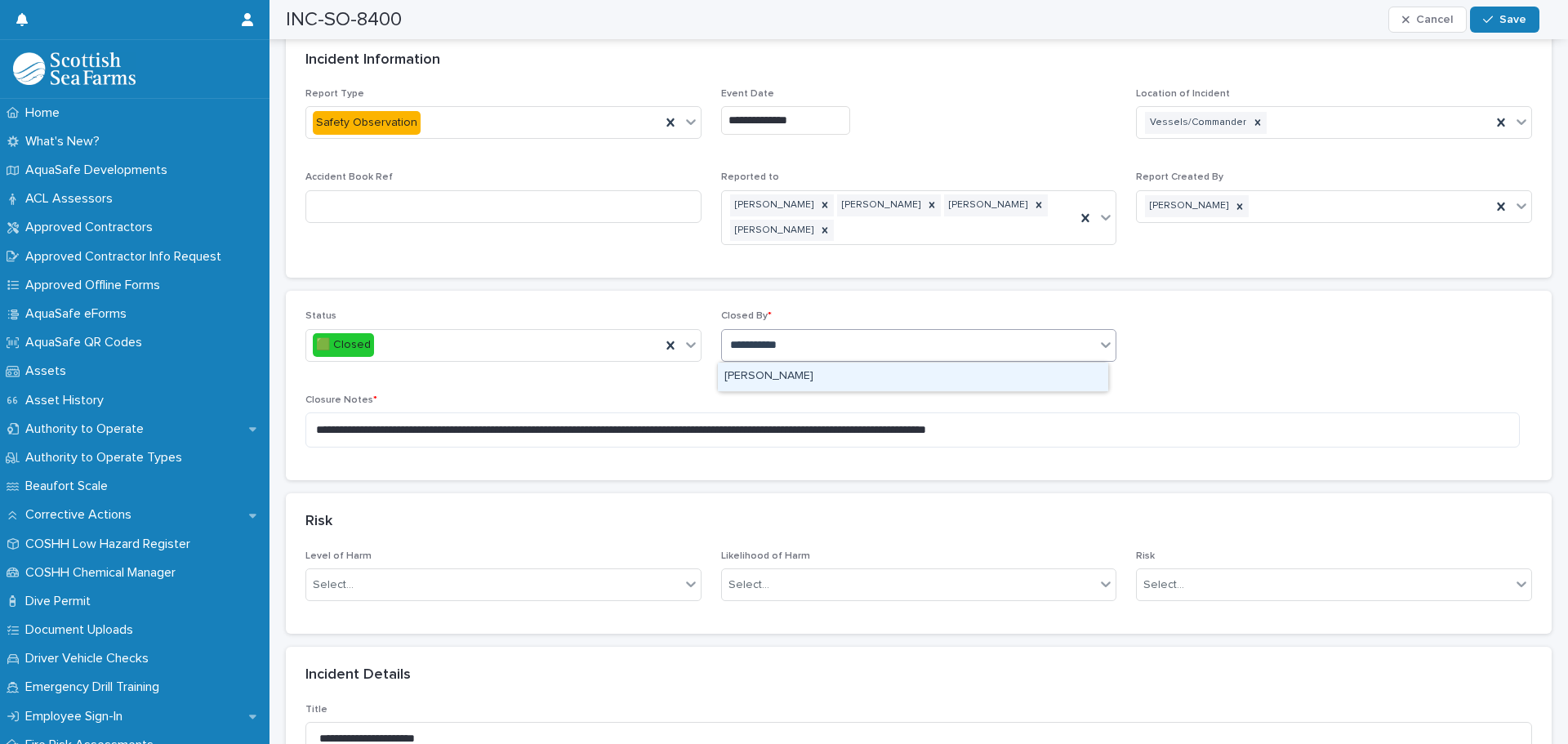
type input "**********"
click at [758, 374] on div "[PERSON_NAME]" at bounding box center [912, 376] width 390 height 29
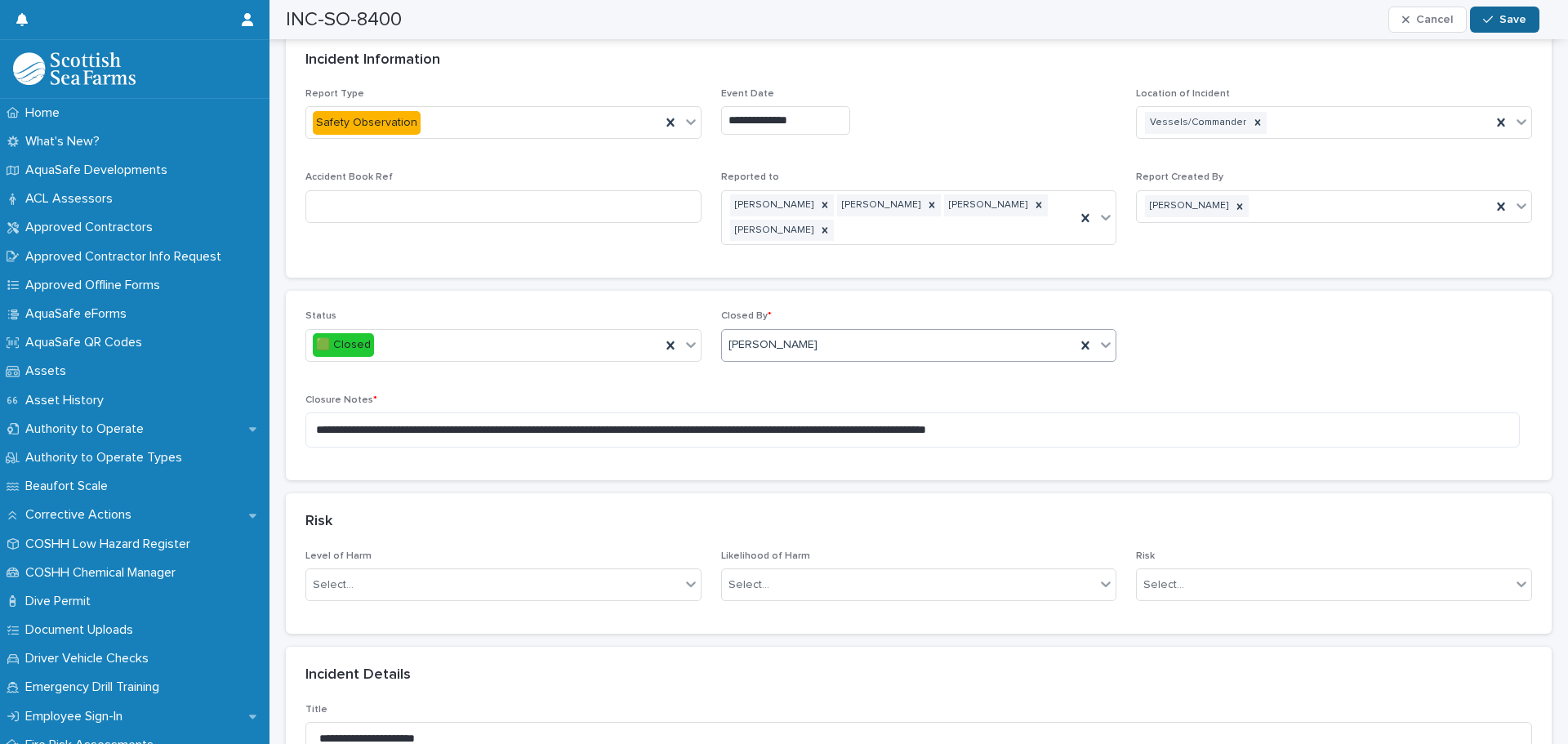
click at [1501, 28] on button "Save" at bounding box center [1505, 20] width 69 height 26
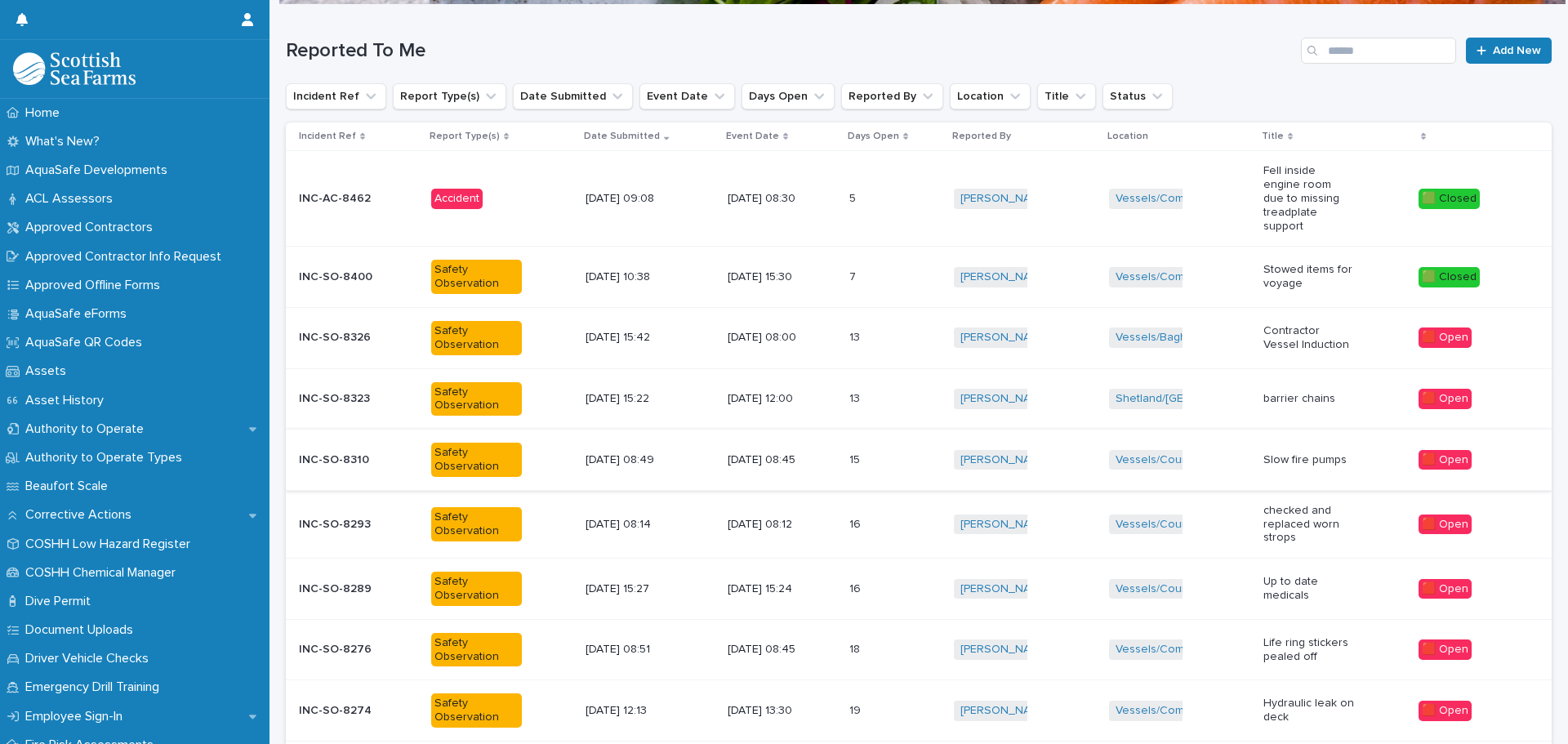
scroll to position [176, 0]
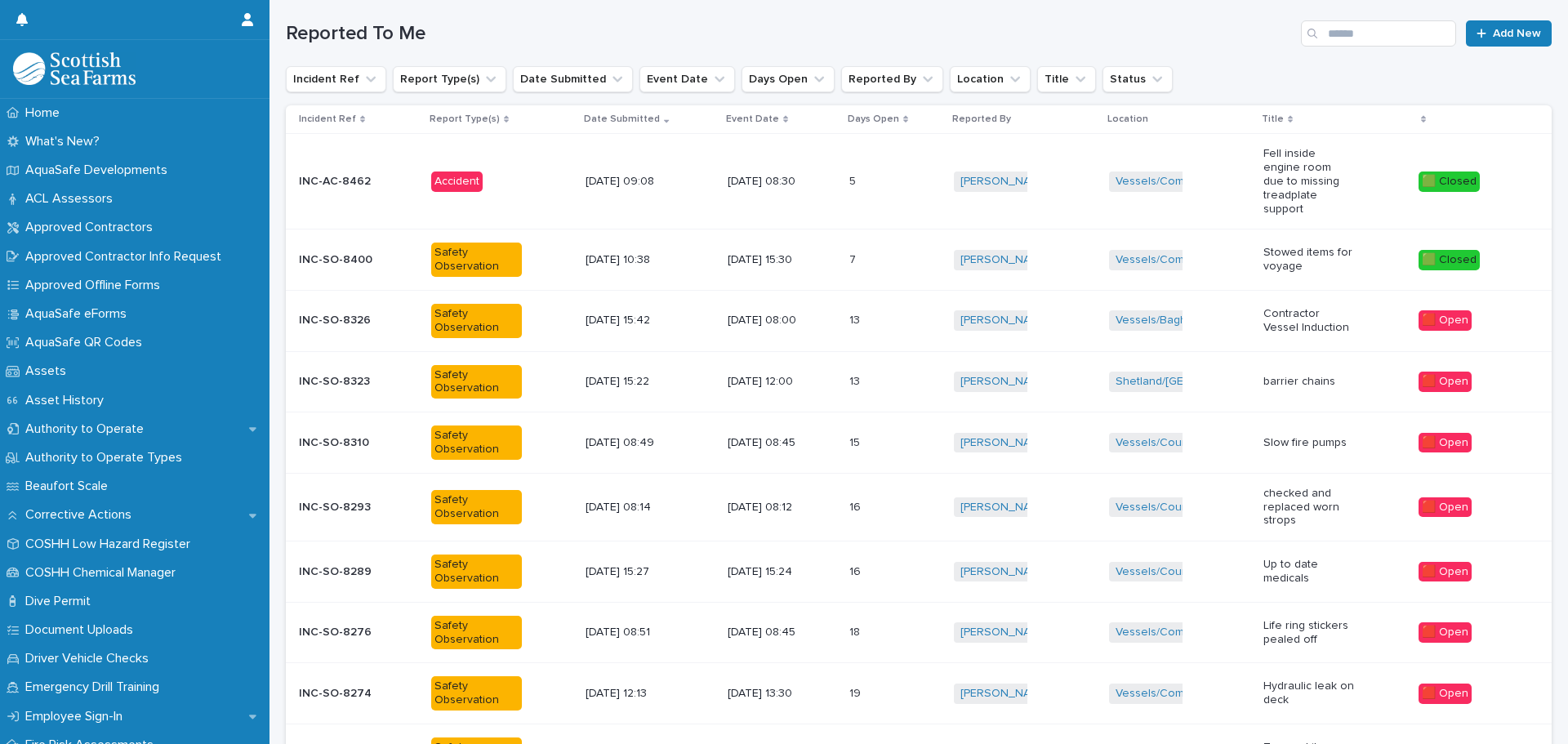
click at [431, 319] on div "Safety Observation" at bounding box center [476, 321] width 90 height 34
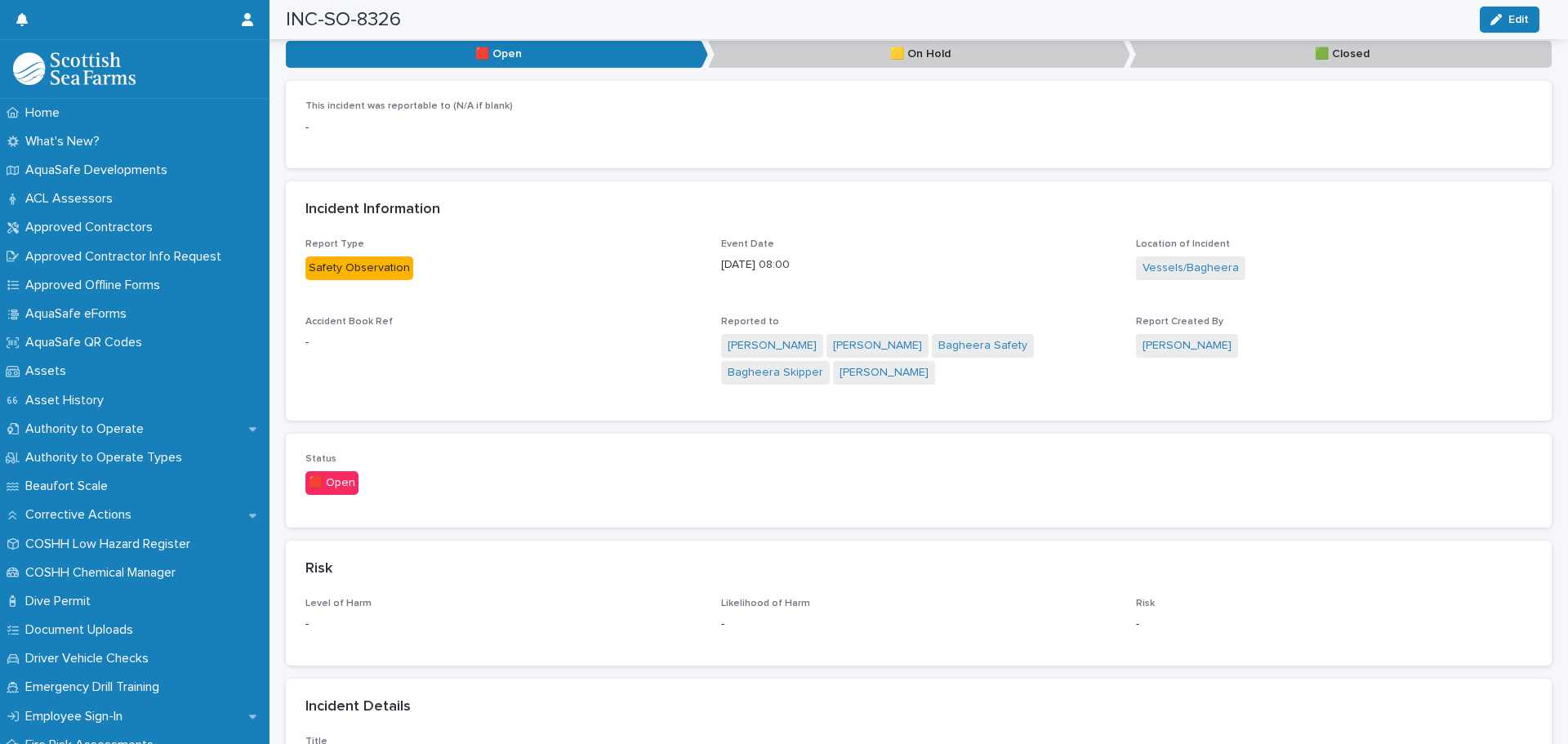
scroll to position [654, 0]
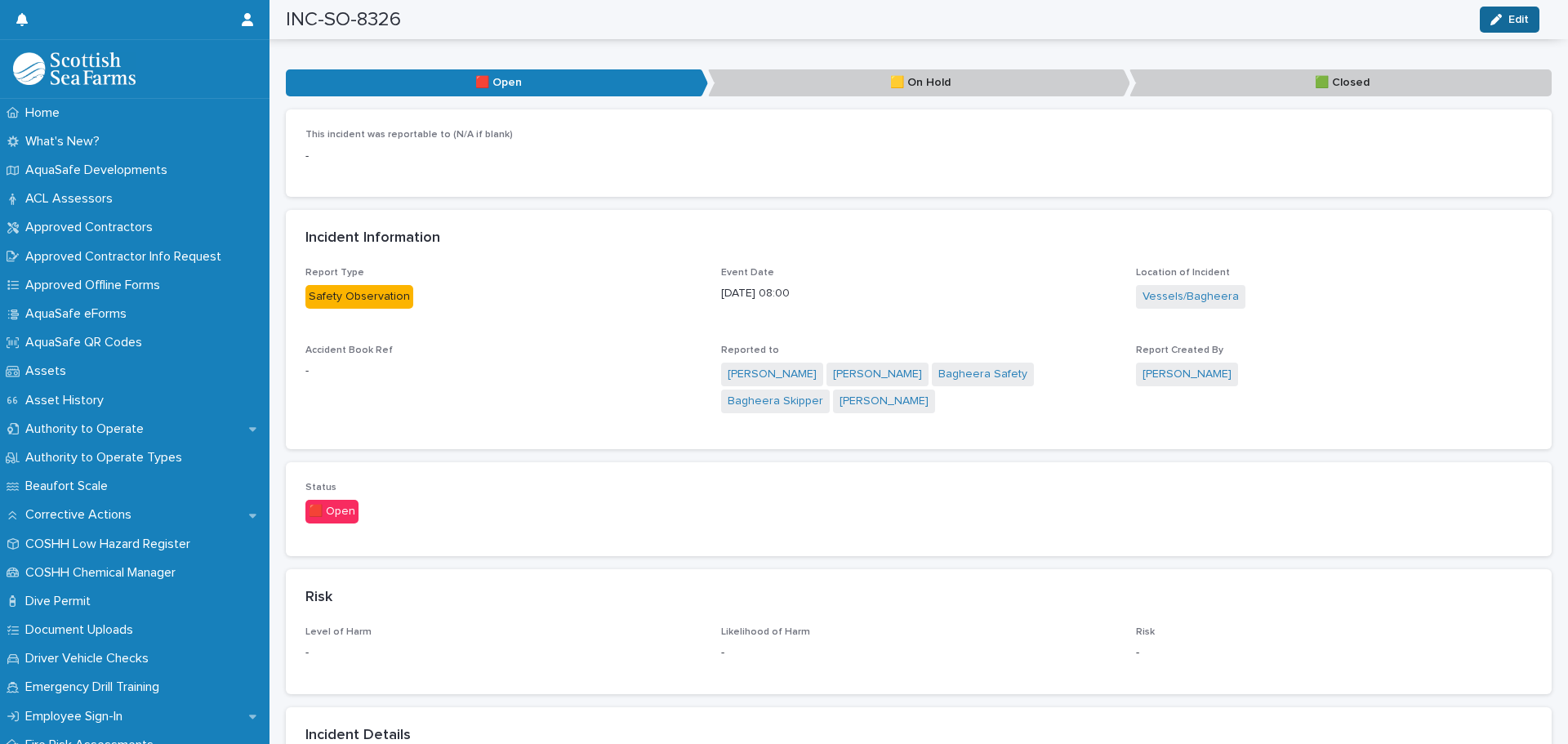
click at [1518, 12] on button "Edit" at bounding box center [1509, 20] width 60 height 26
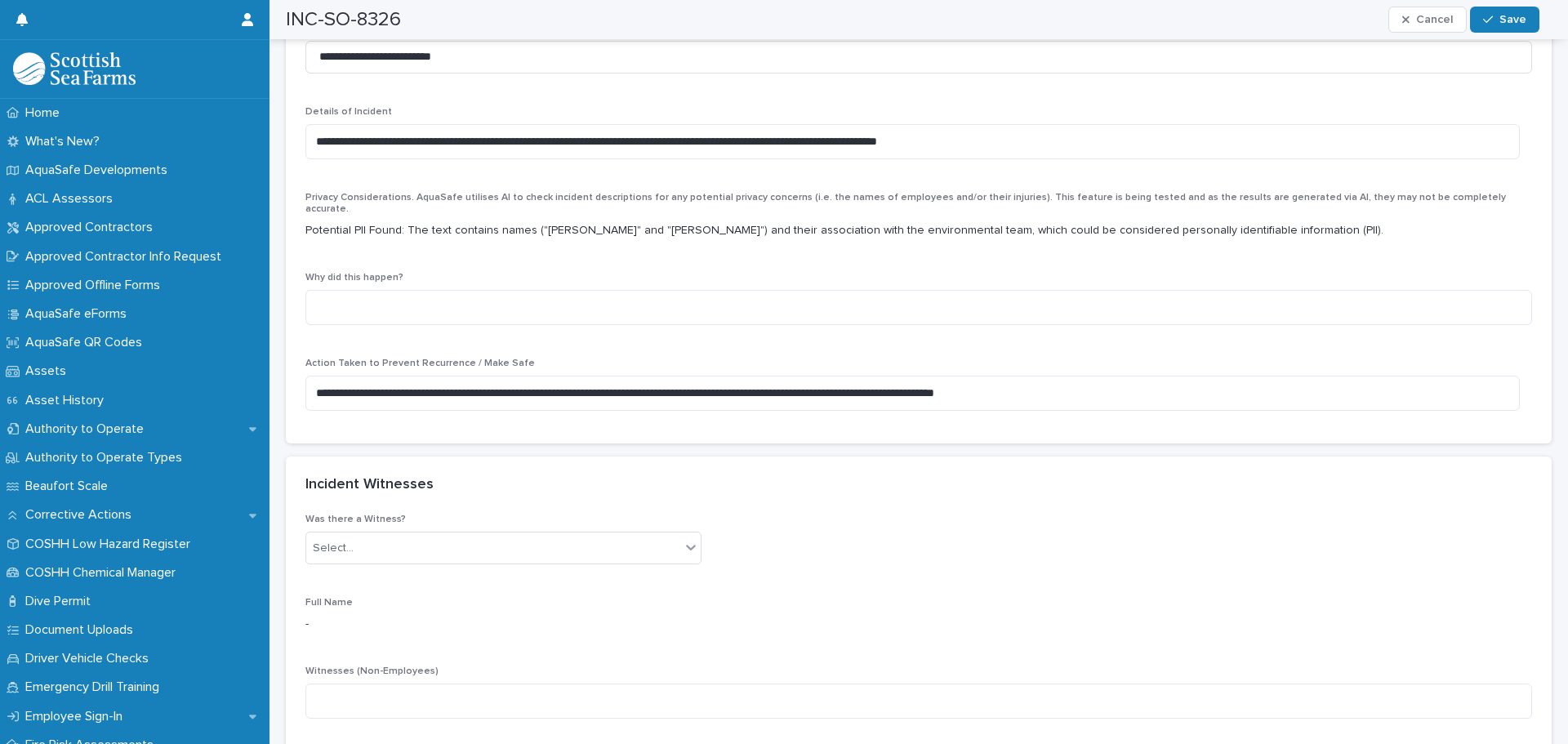
scroll to position [1471, 0]
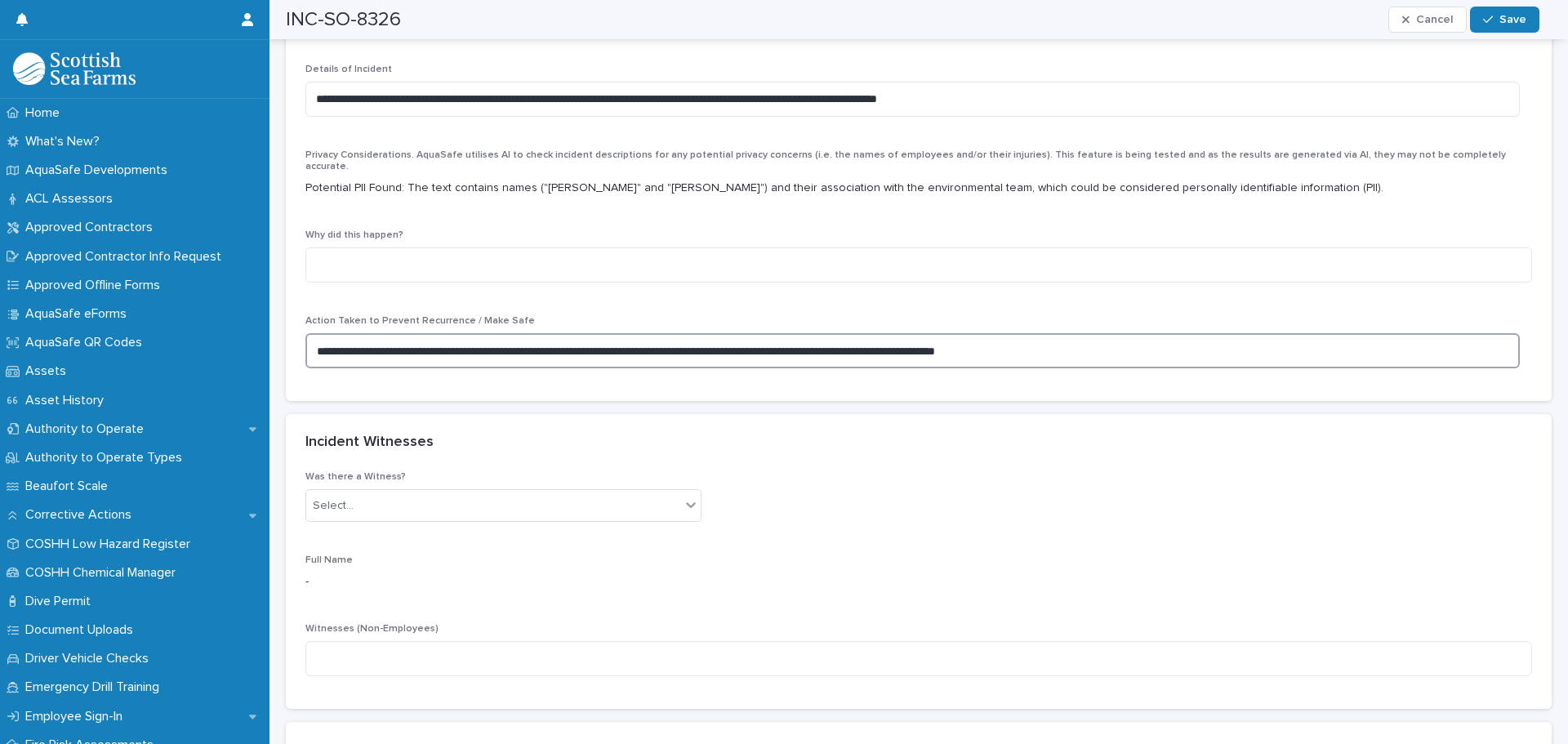
drag, startPoint x: 1095, startPoint y: 340, endPoint x: 275, endPoint y: 348, distance: 820.0
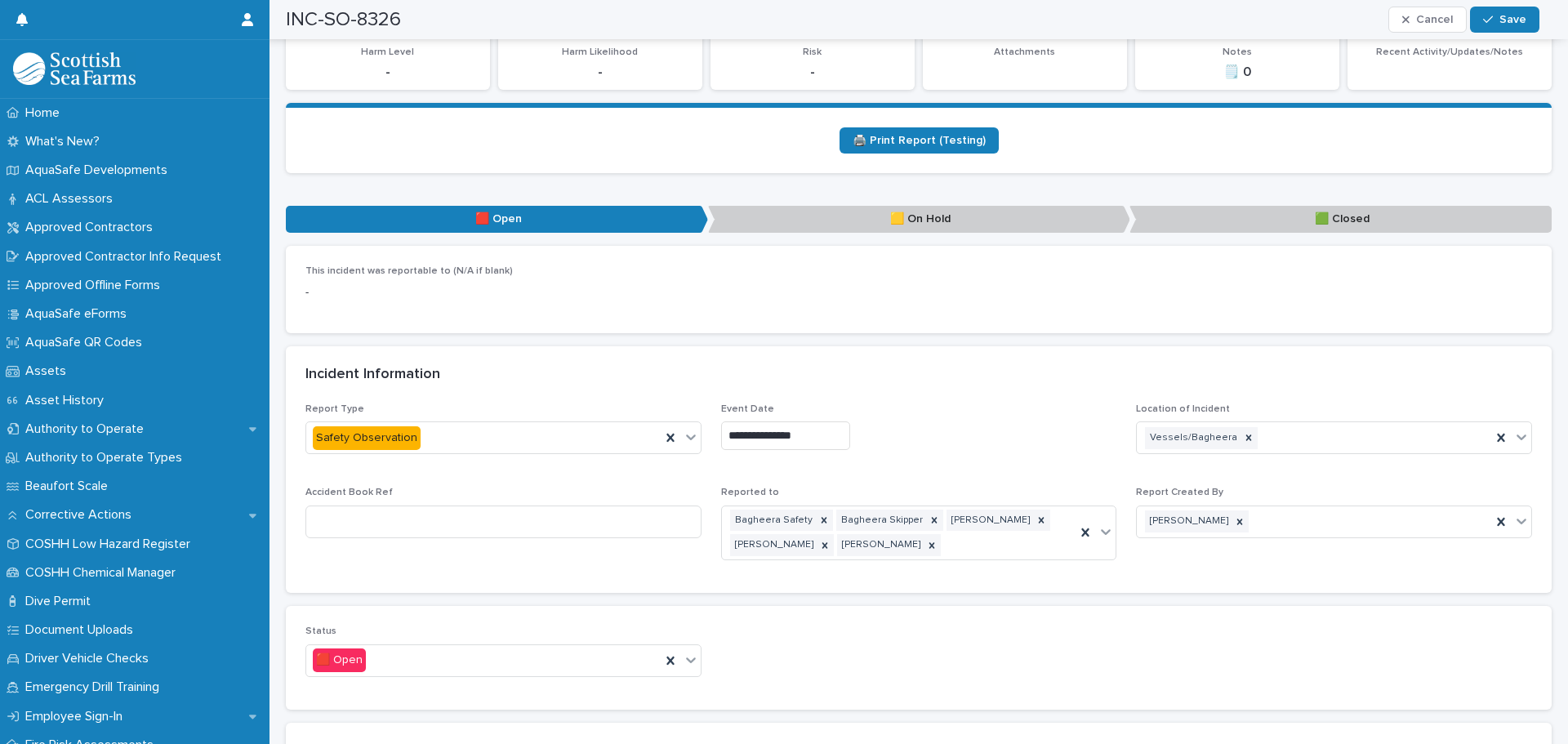
scroll to position [572, 0]
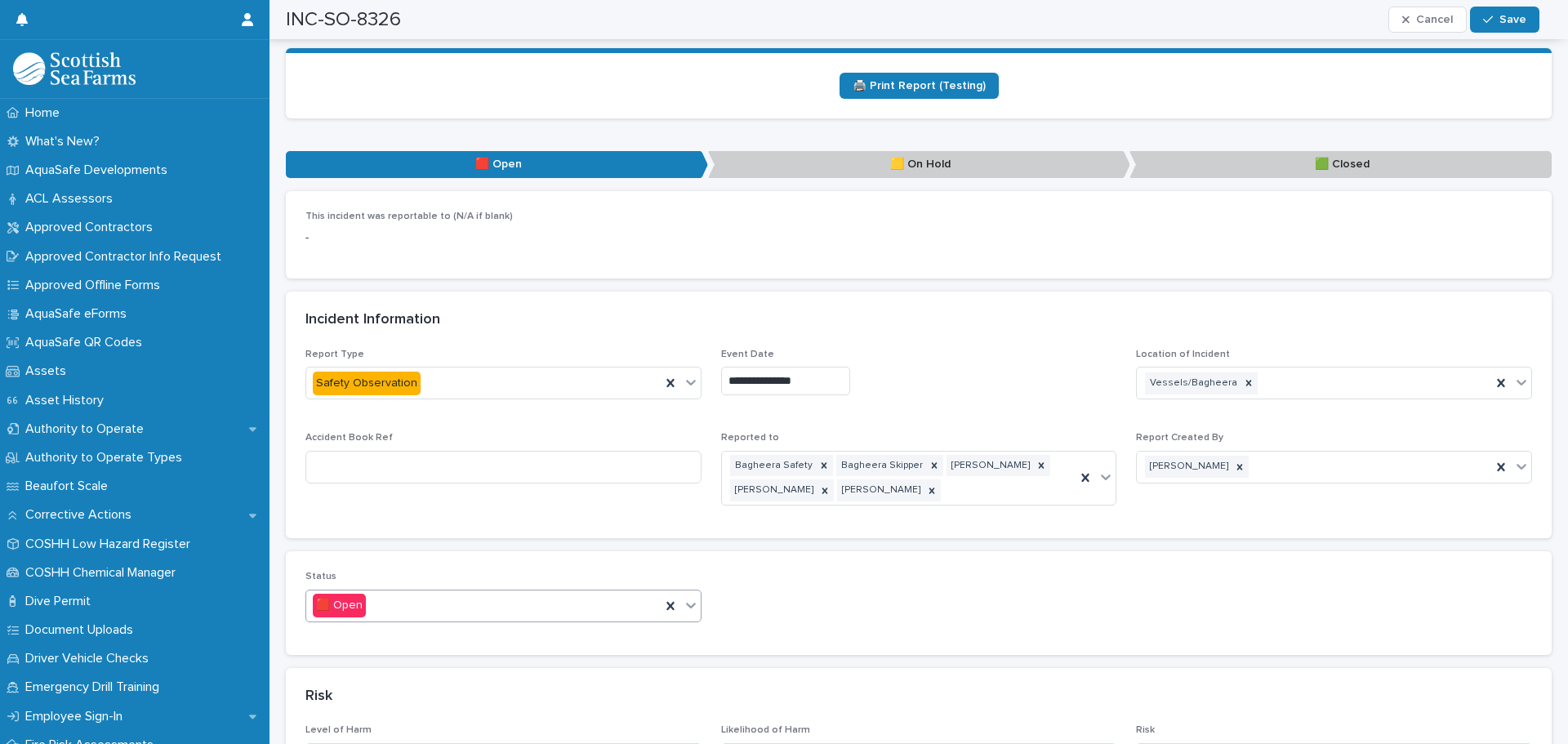
click at [693, 608] on icon at bounding box center [691, 605] width 17 height 17
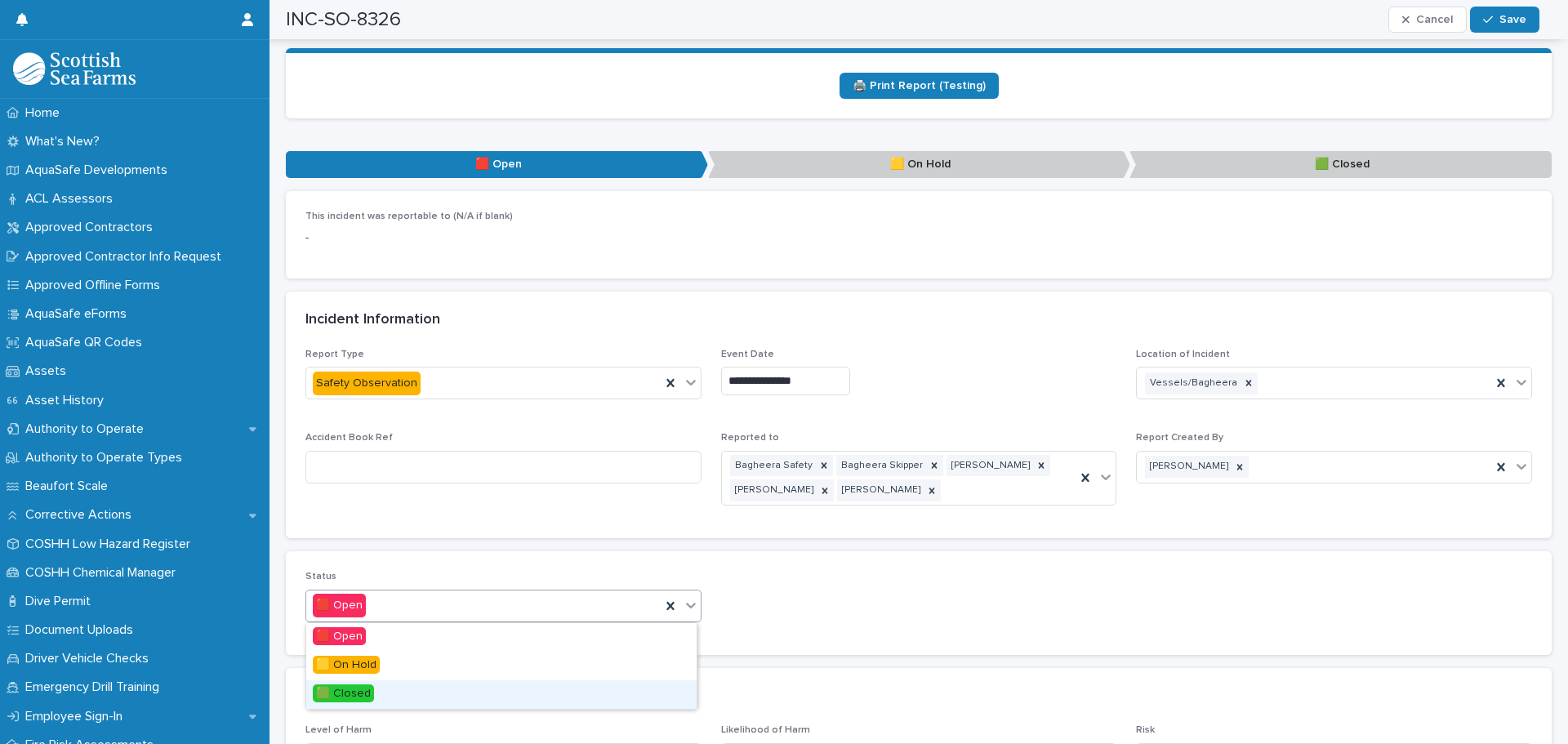
click at [327, 692] on span "🟩 Closed" at bounding box center [343, 694] width 61 height 18
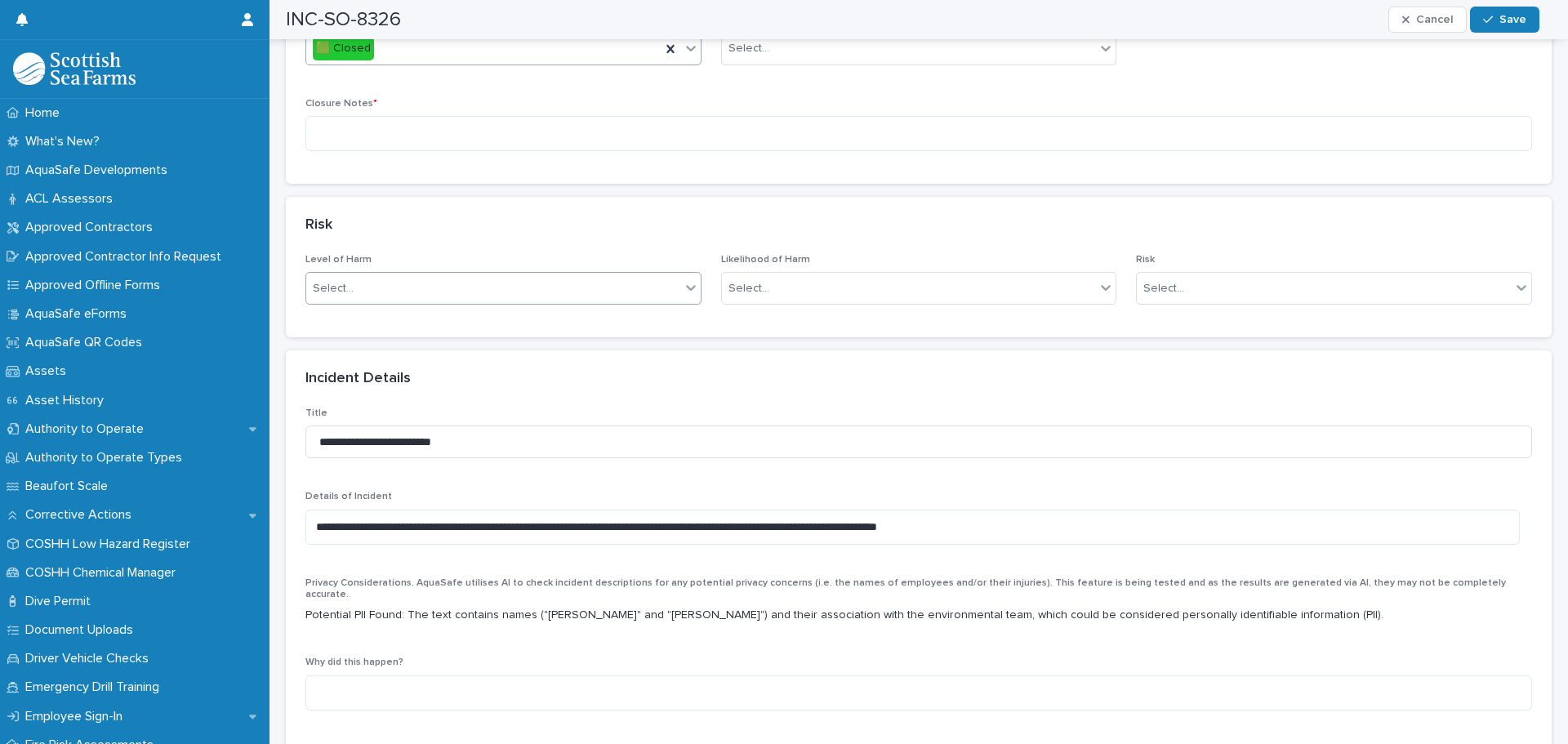
scroll to position [1062, 0]
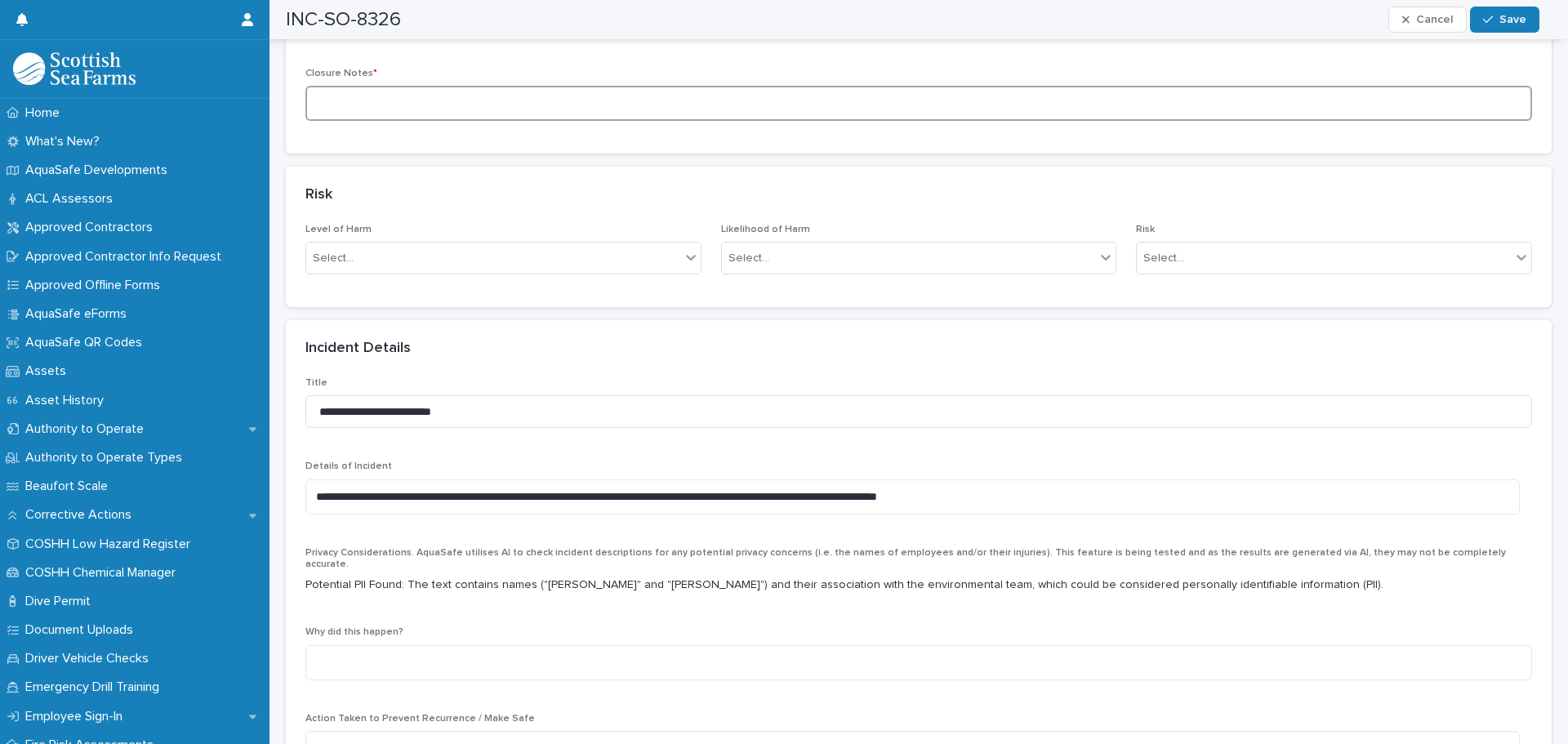
click at [334, 111] on textarea at bounding box center [919, 103] width 1227 height 35
paste textarea "**********"
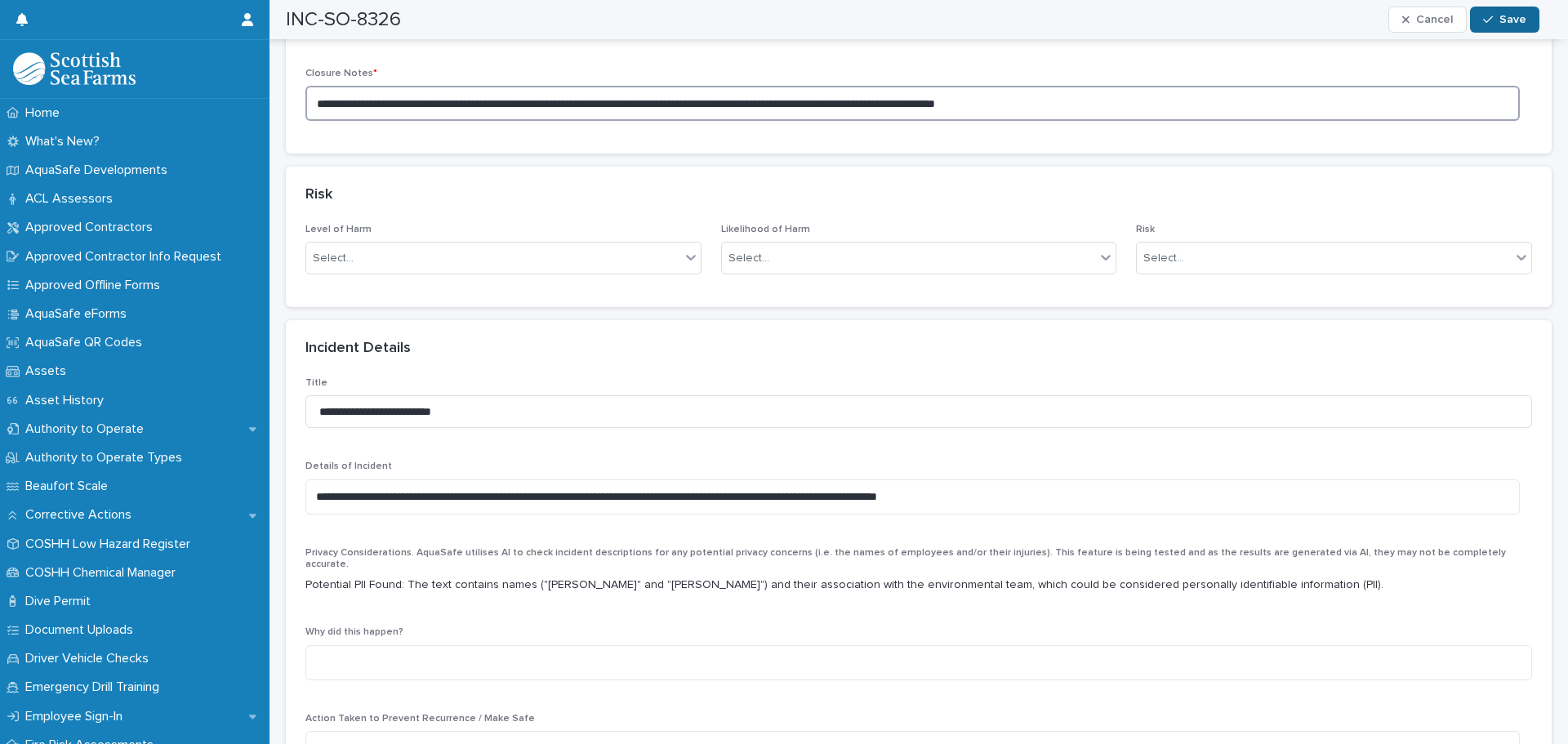
type textarea "**********"
click at [1515, 23] on span "Save" at bounding box center [1512, 19] width 27 height 11
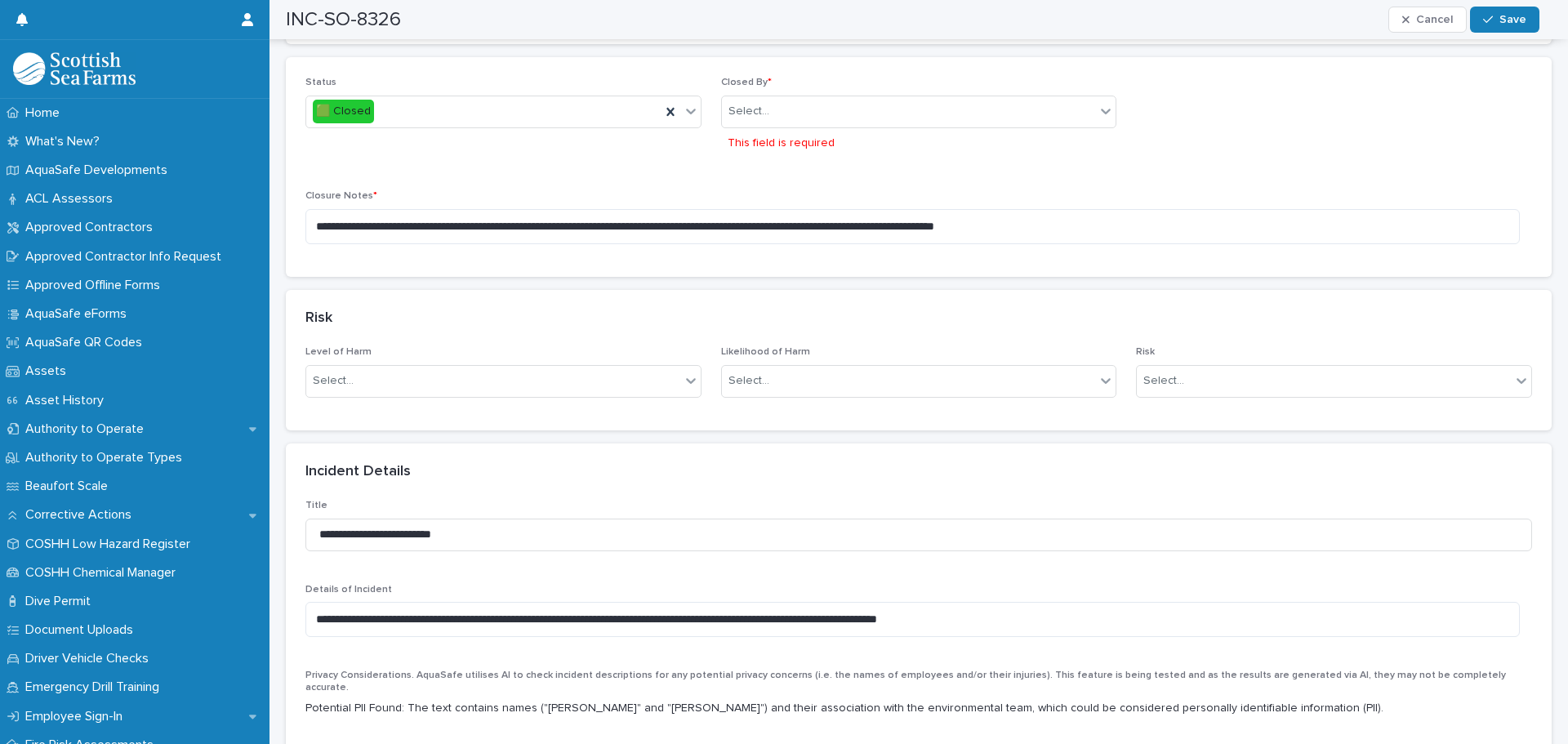
scroll to position [800, 0]
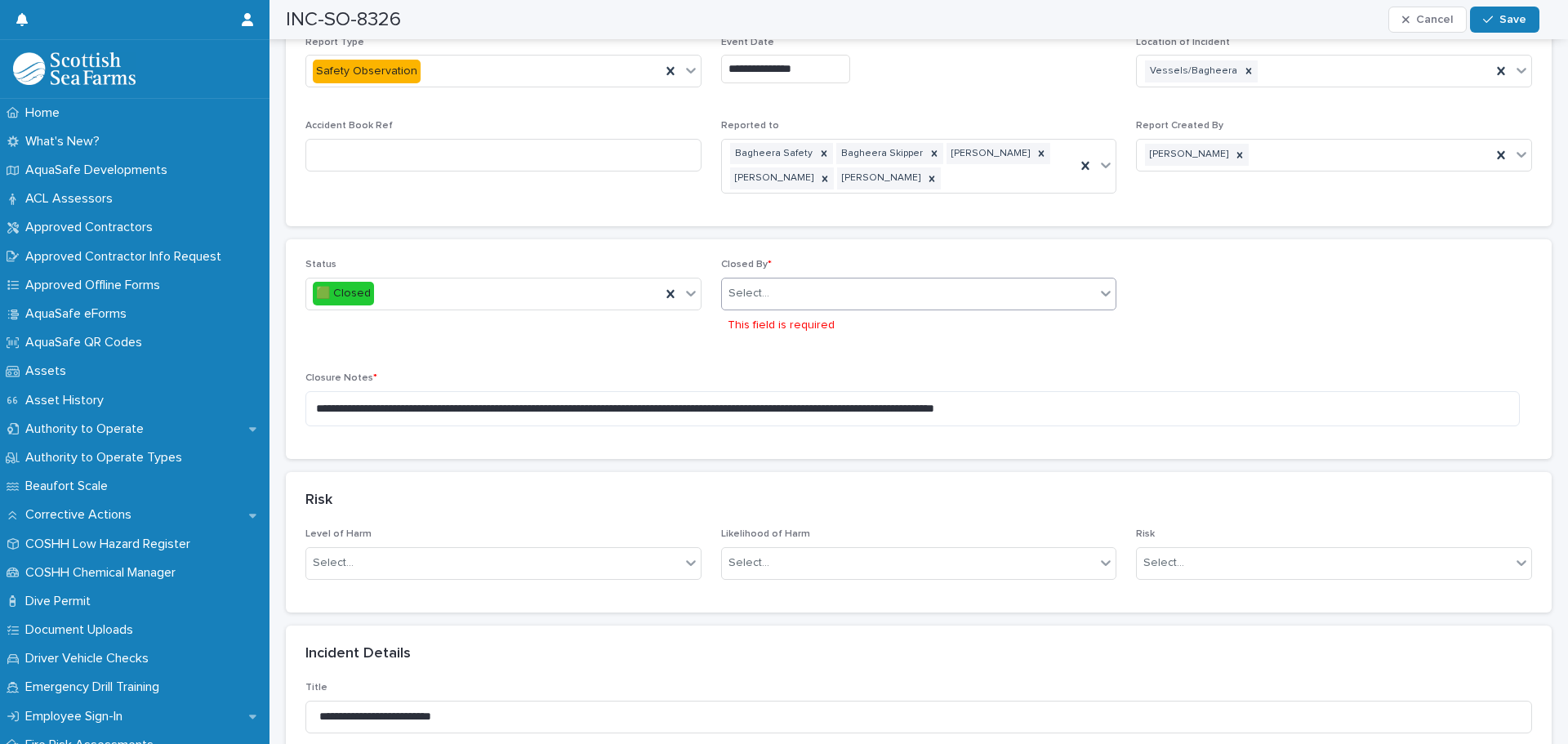
click at [777, 296] on div "Select..." at bounding box center [909, 293] width 374 height 27
type input "**********"
click at [776, 327] on div "[PERSON_NAME]" at bounding box center [912, 325] width 390 height 29
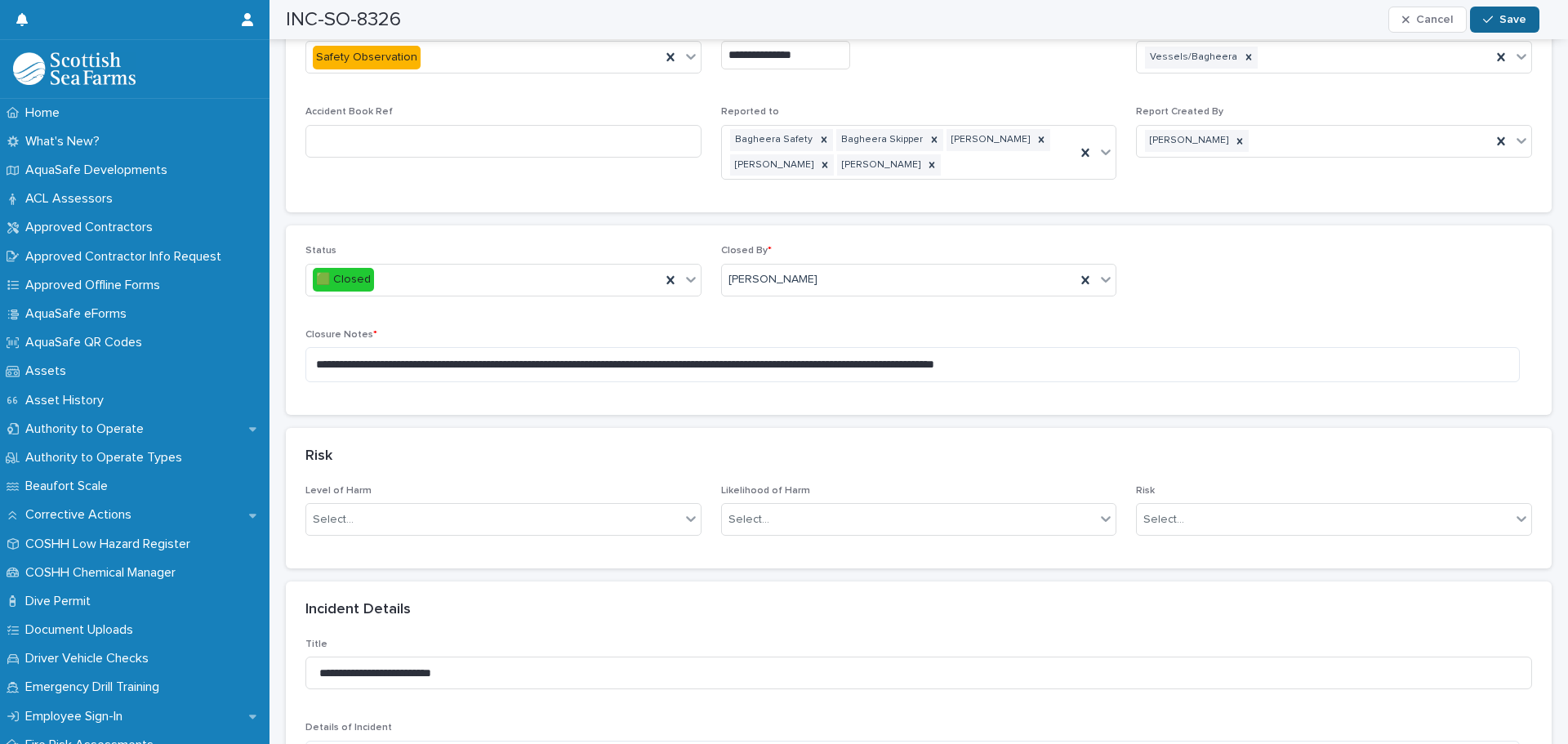
click at [1510, 18] on span "Save" at bounding box center [1512, 19] width 27 height 11
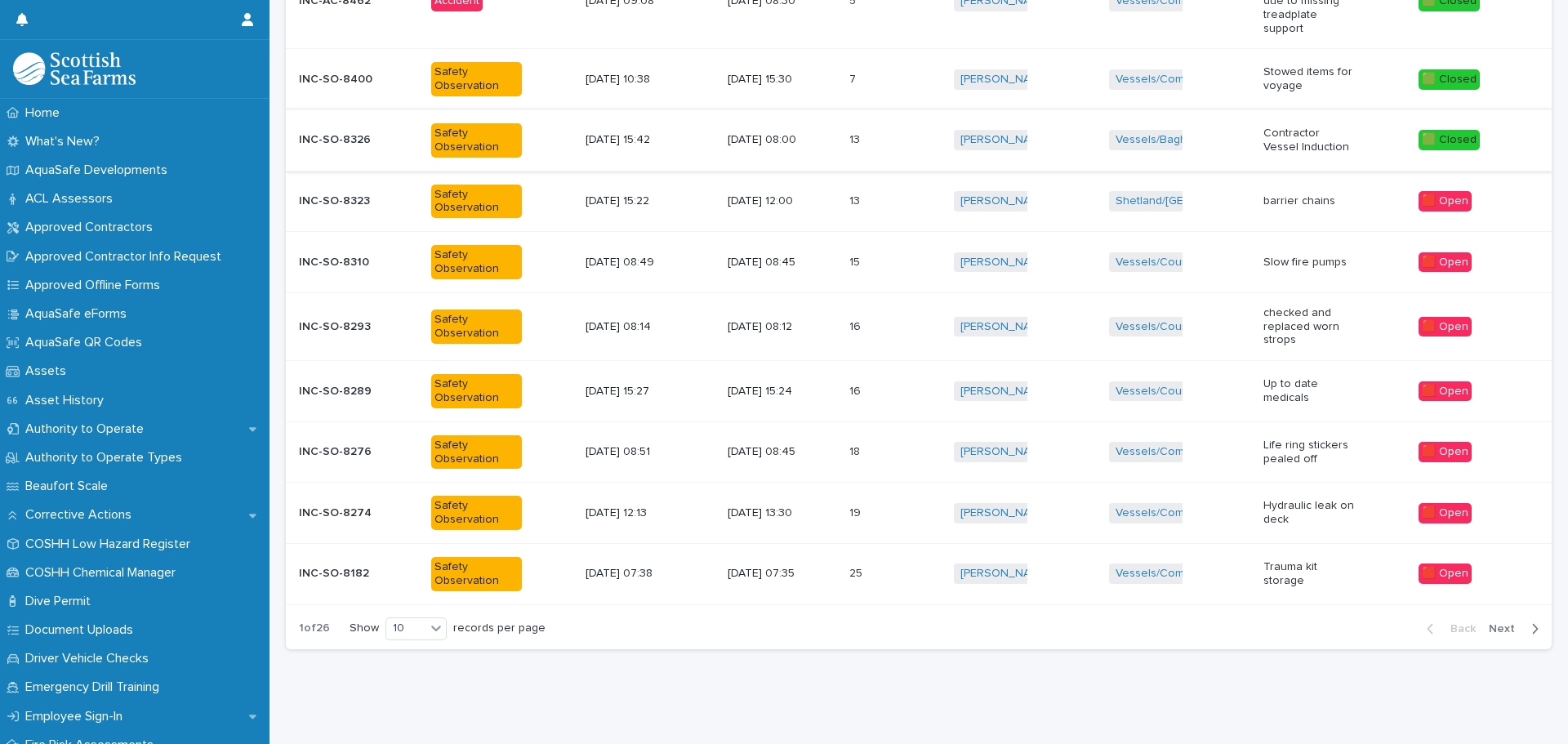
scroll to position [12, 0]
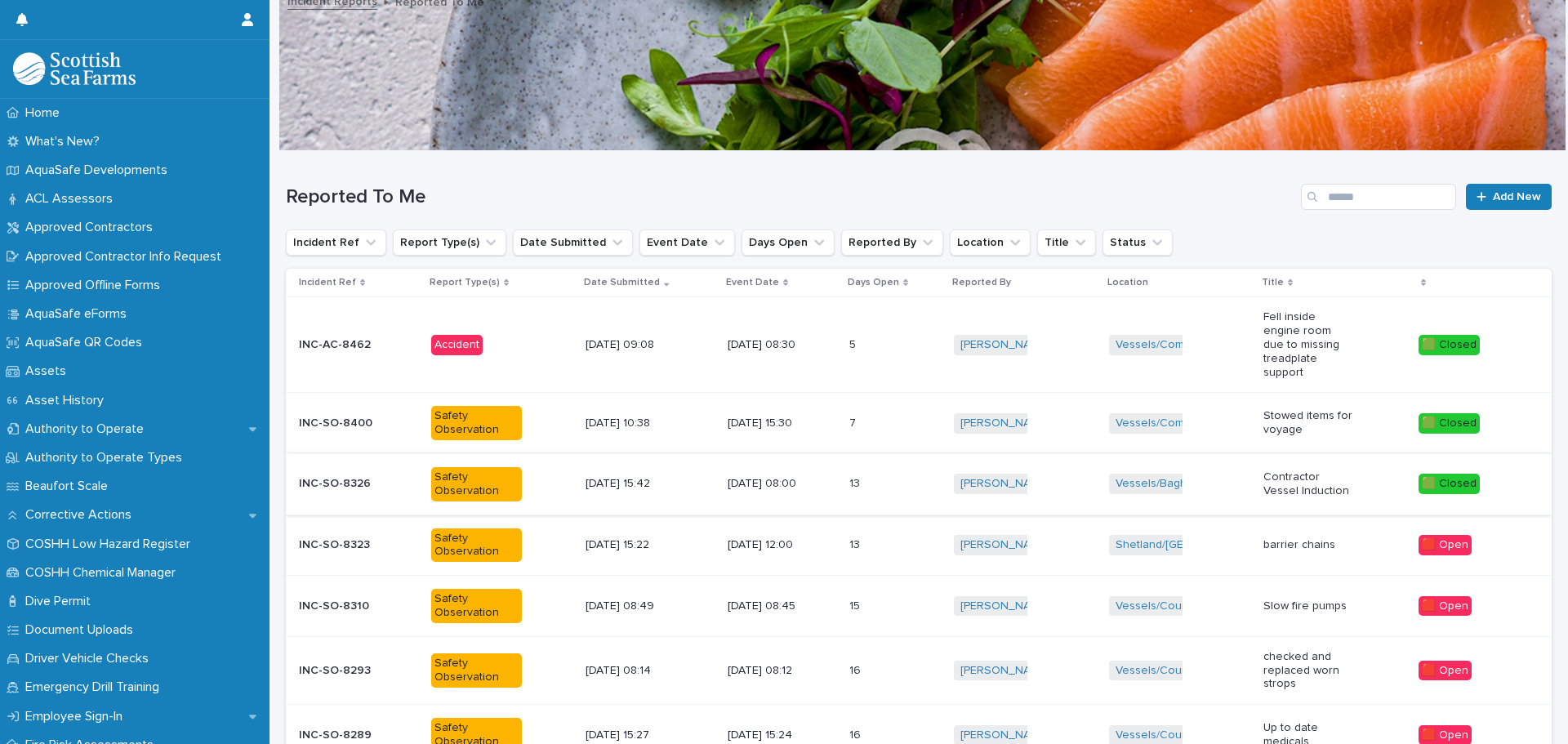
click at [452, 550] on div "Safety Observation" at bounding box center [476, 545] width 90 height 34
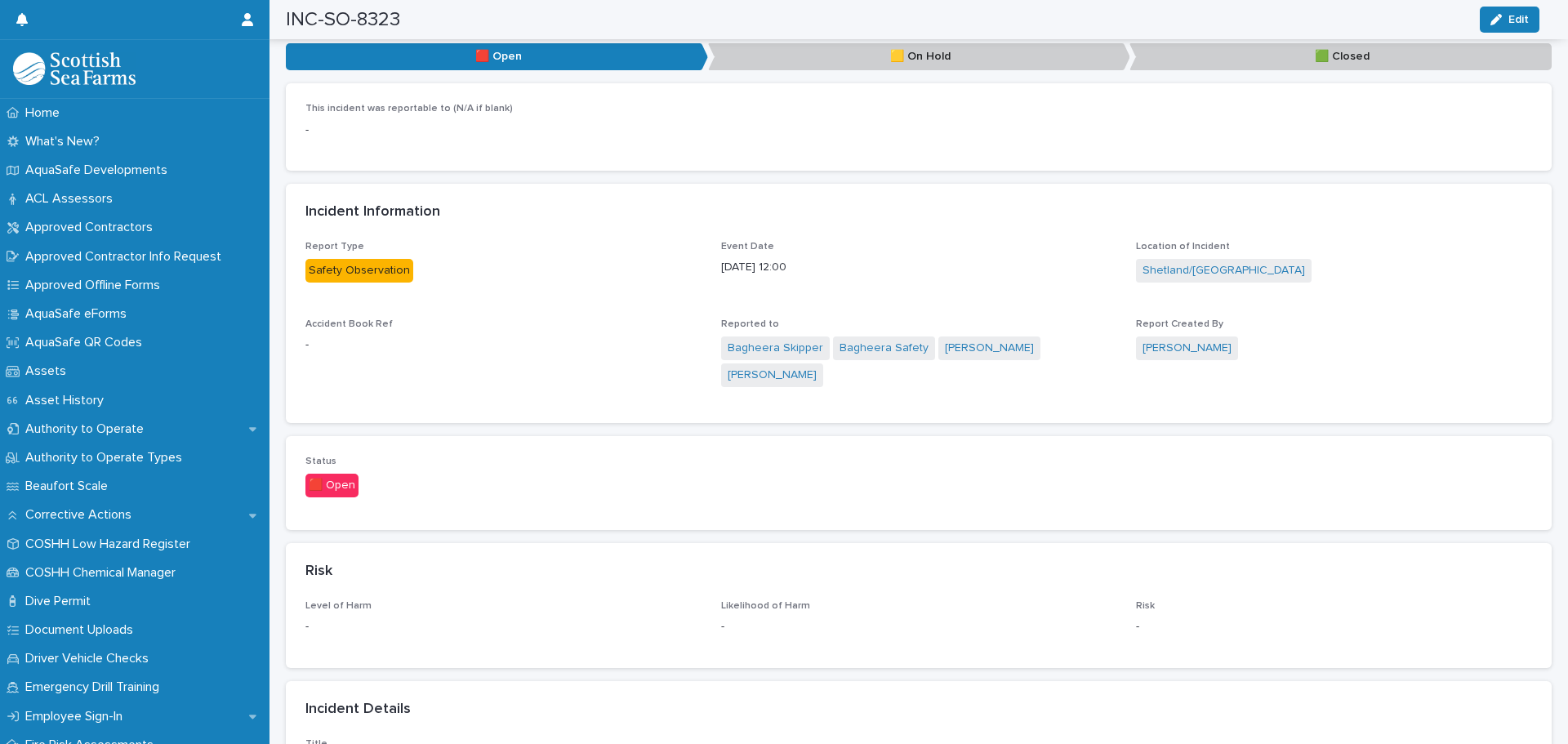
scroll to position [654, 0]
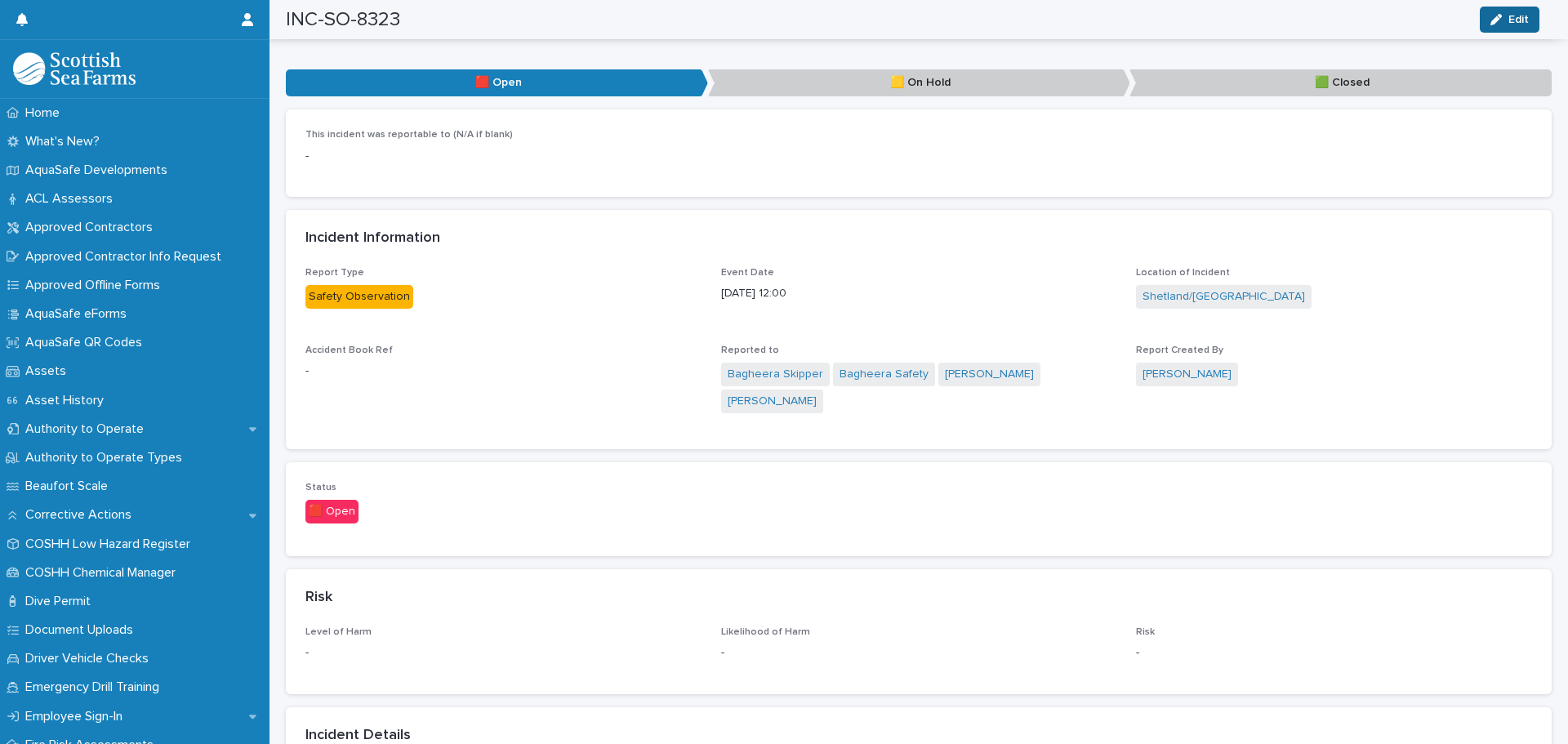
click at [1515, 15] on span "Edit" at bounding box center [1518, 19] width 20 height 11
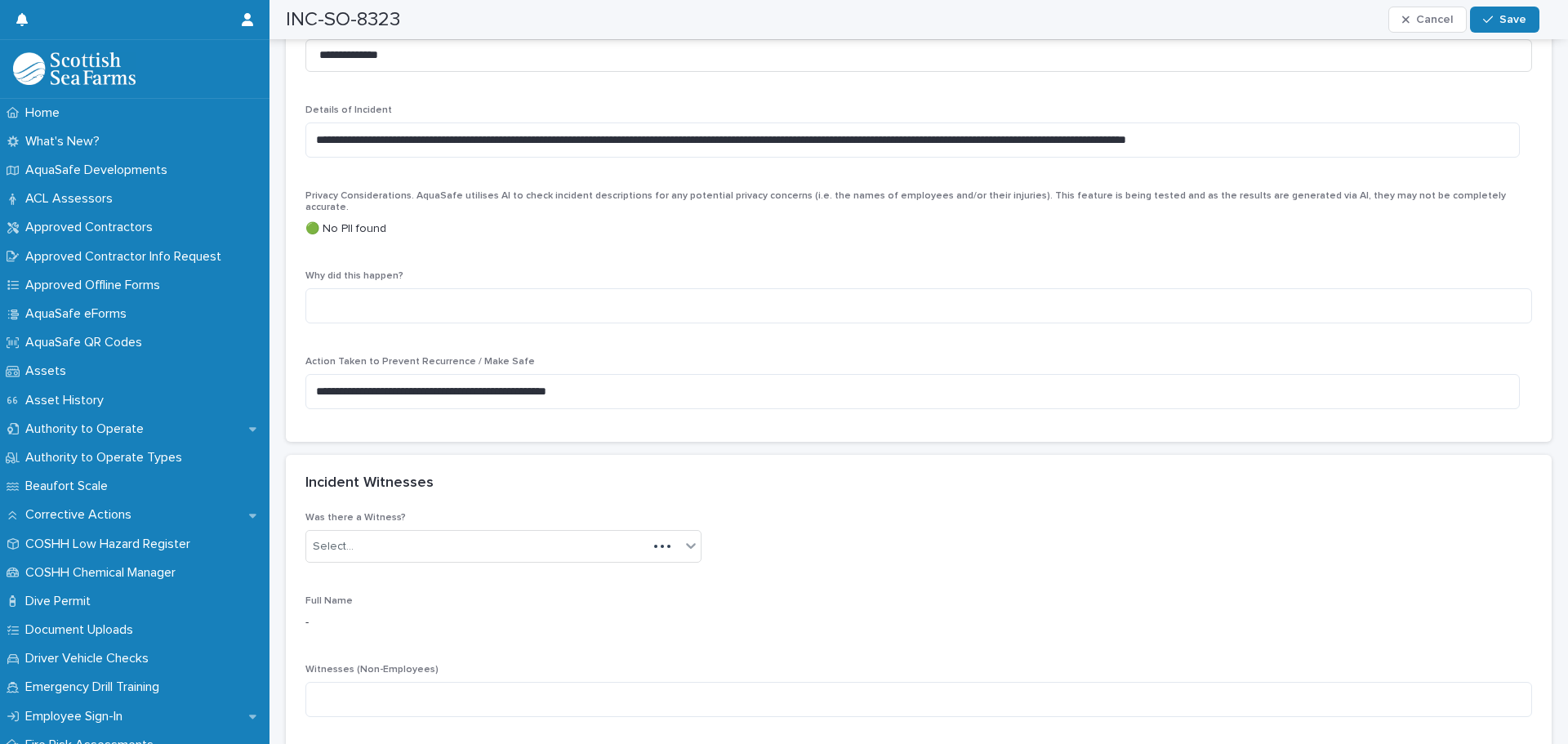
scroll to position [1471, 0]
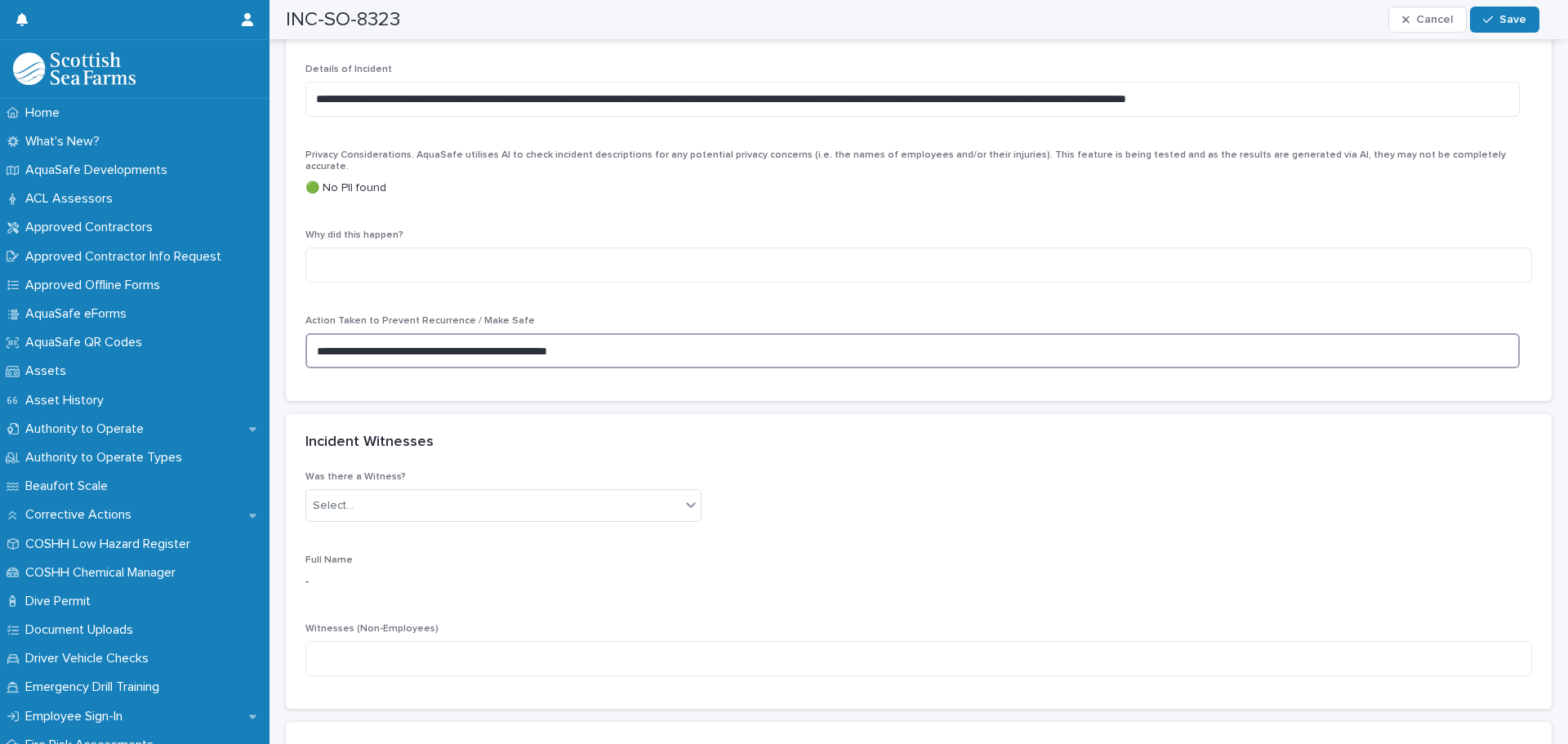
drag, startPoint x: 616, startPoint y: 338, endPoint x: 302, endPoint y: 349, distance: 314.2
click at [302, 349] on div "**********" at bounding box center [918, 190] width 1266 height 422
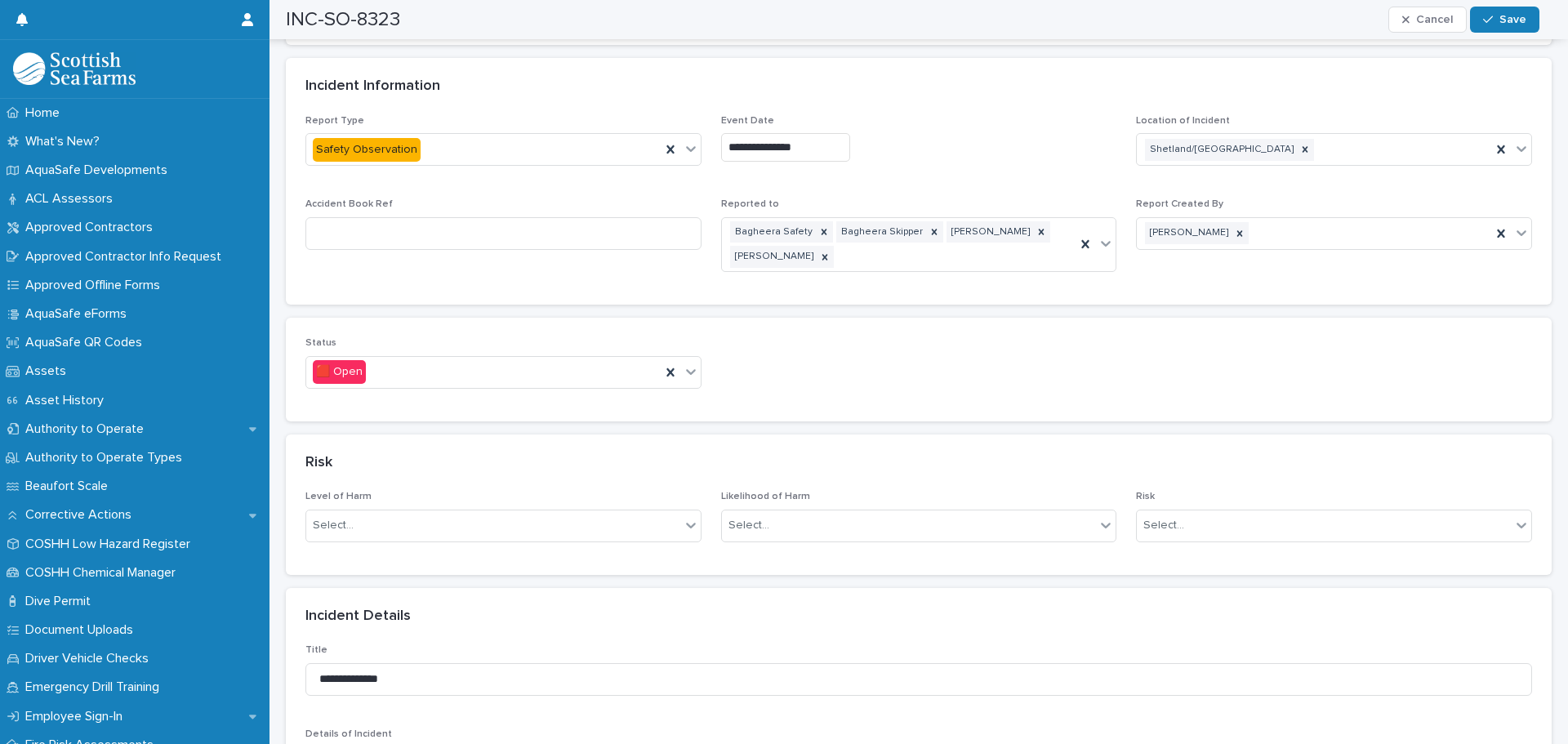
scroll to position [735, 0]
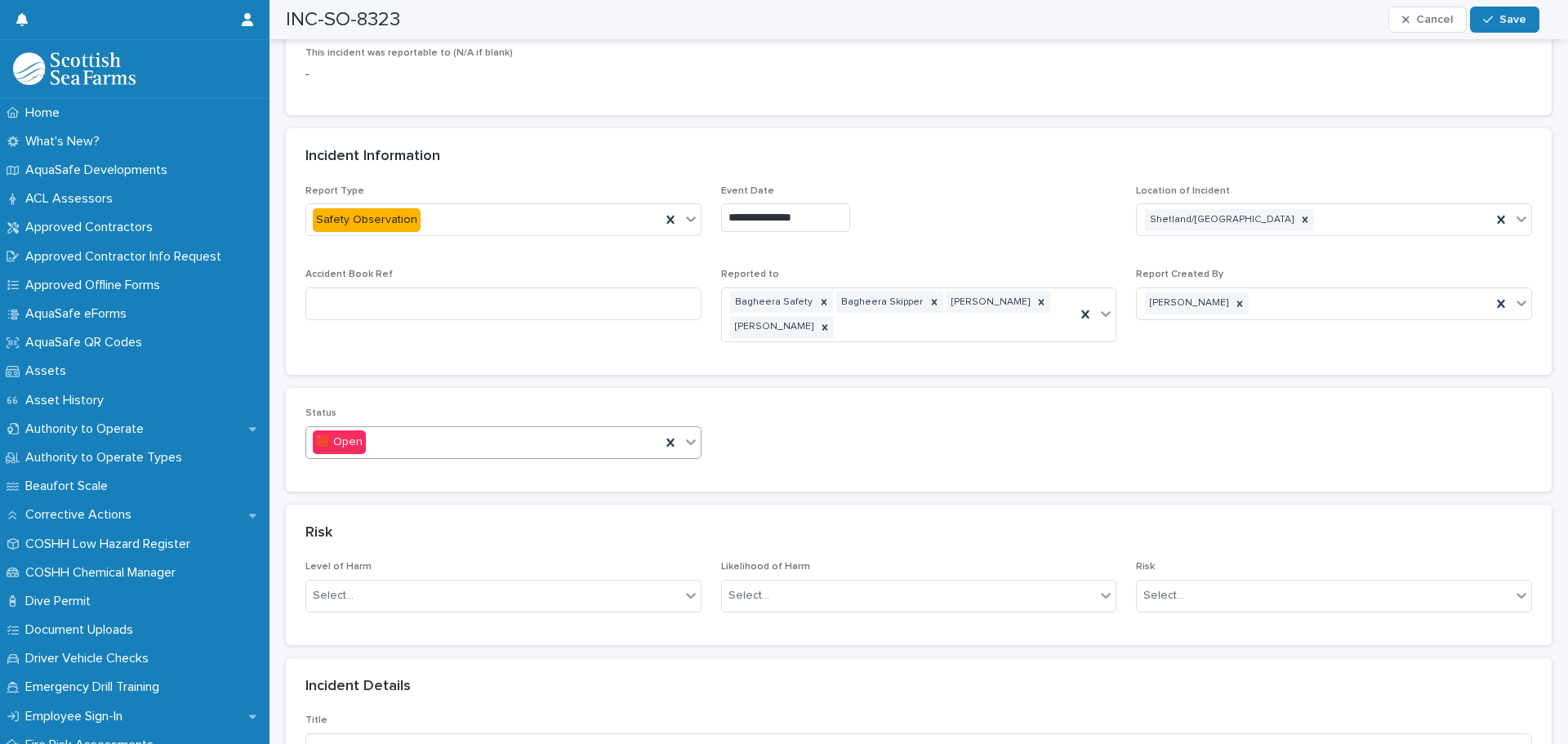
click at [685, 443] on icon at bounding box center [690, 442] width 10 height 6
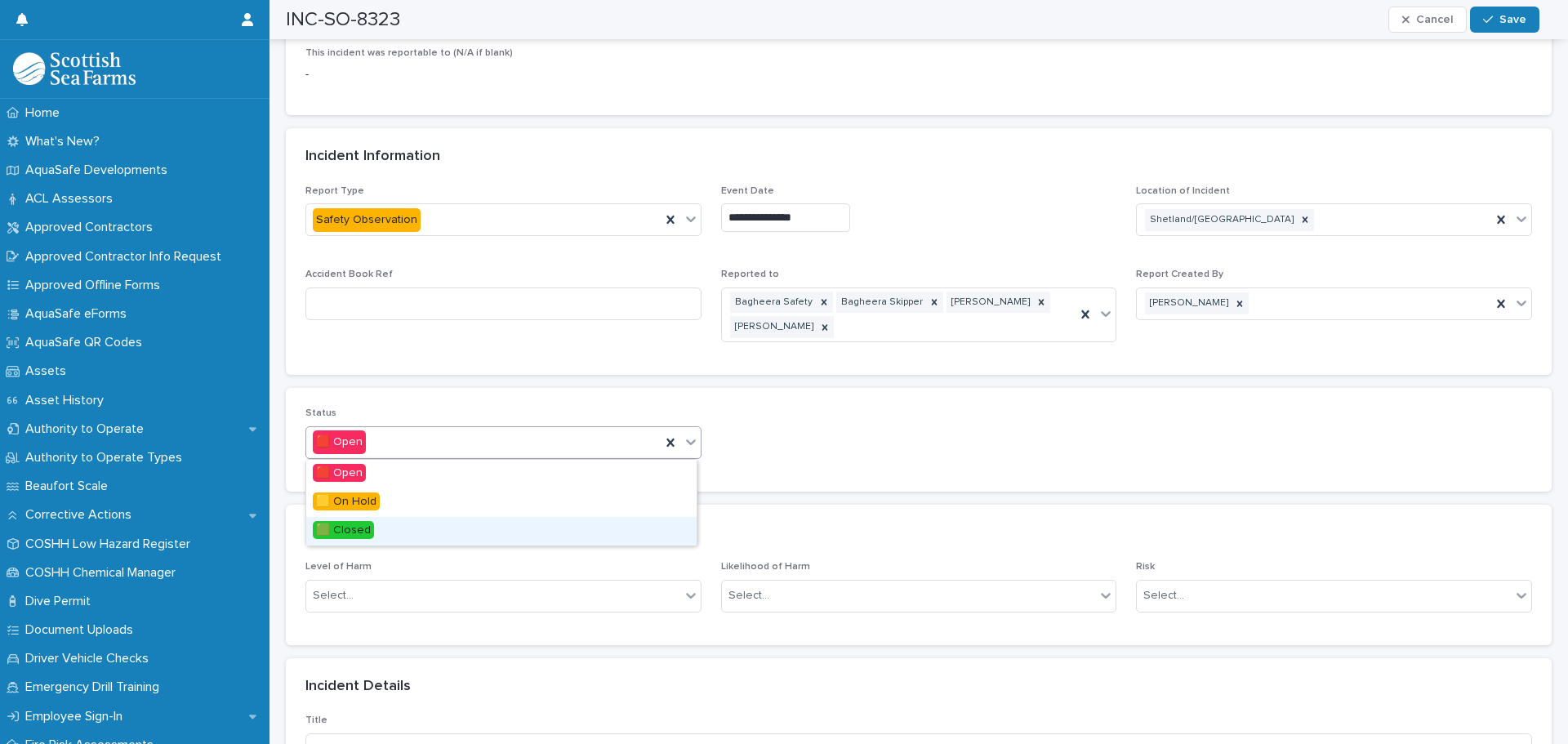
click at [360, 533] on span "🟩 Closed" at bounding box center [343, 530] width 61 height 18
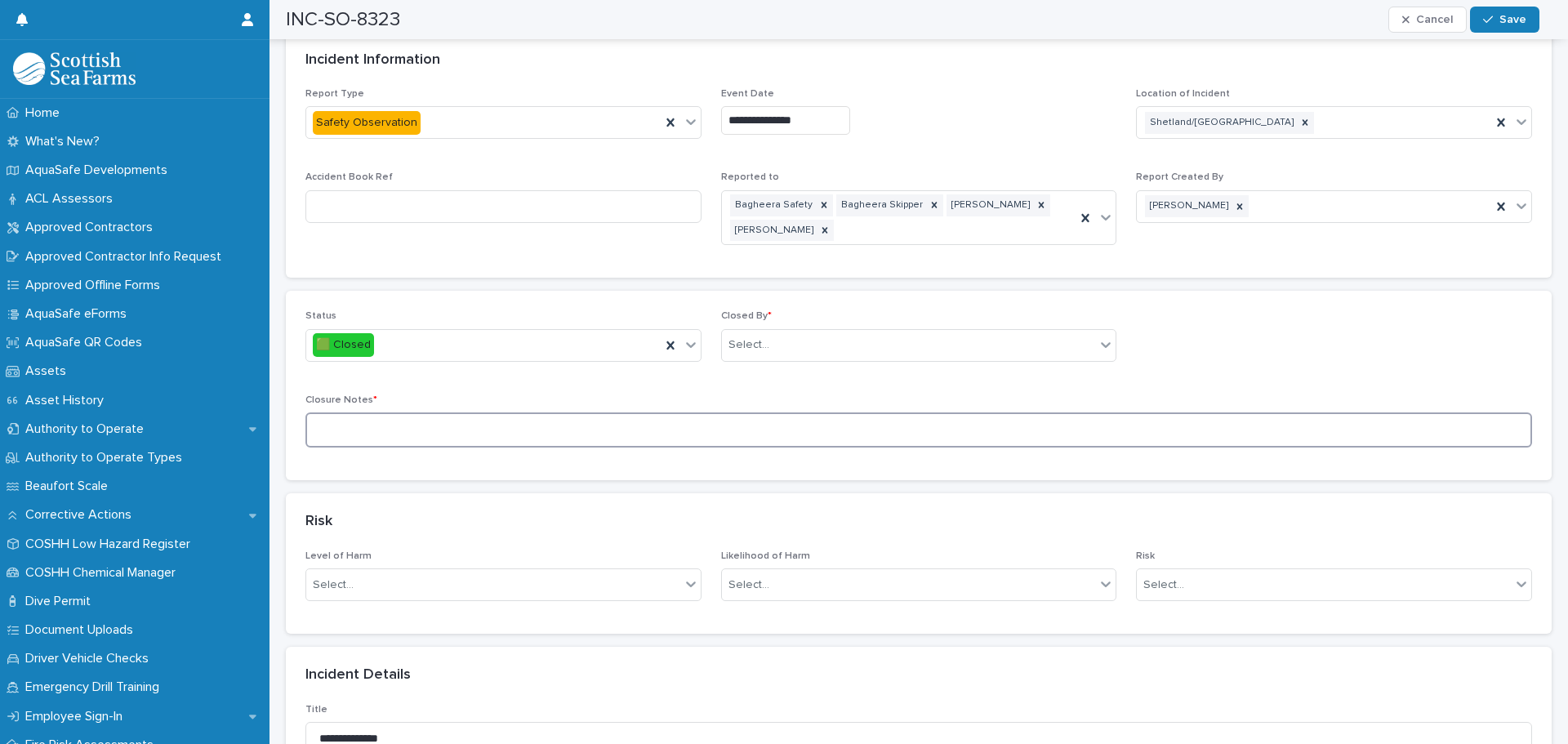
click at [338, 426] on textarea at bounding box center [919, 430] width 1227 height 35
paste textarea "**********"
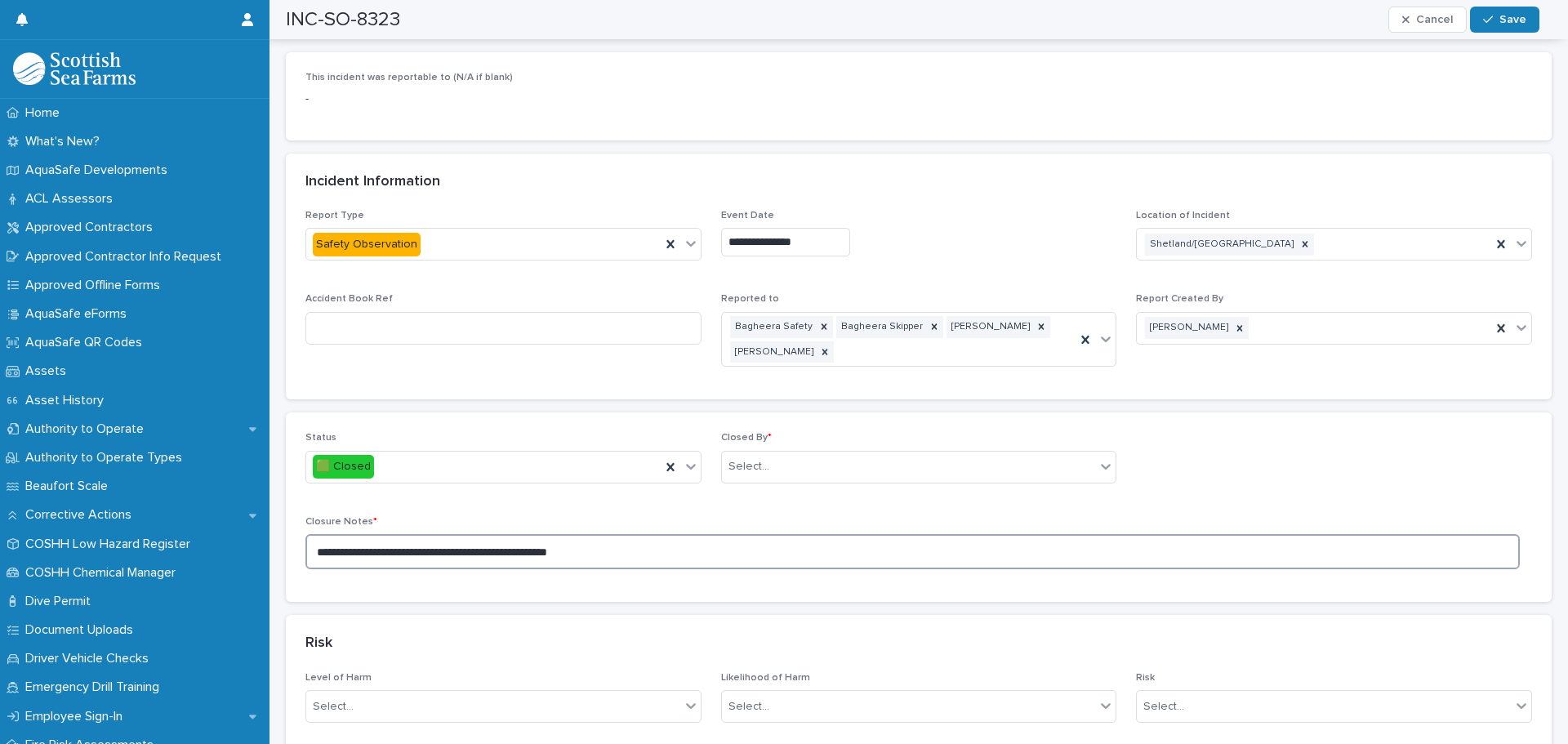
scroll to position [572, 0]
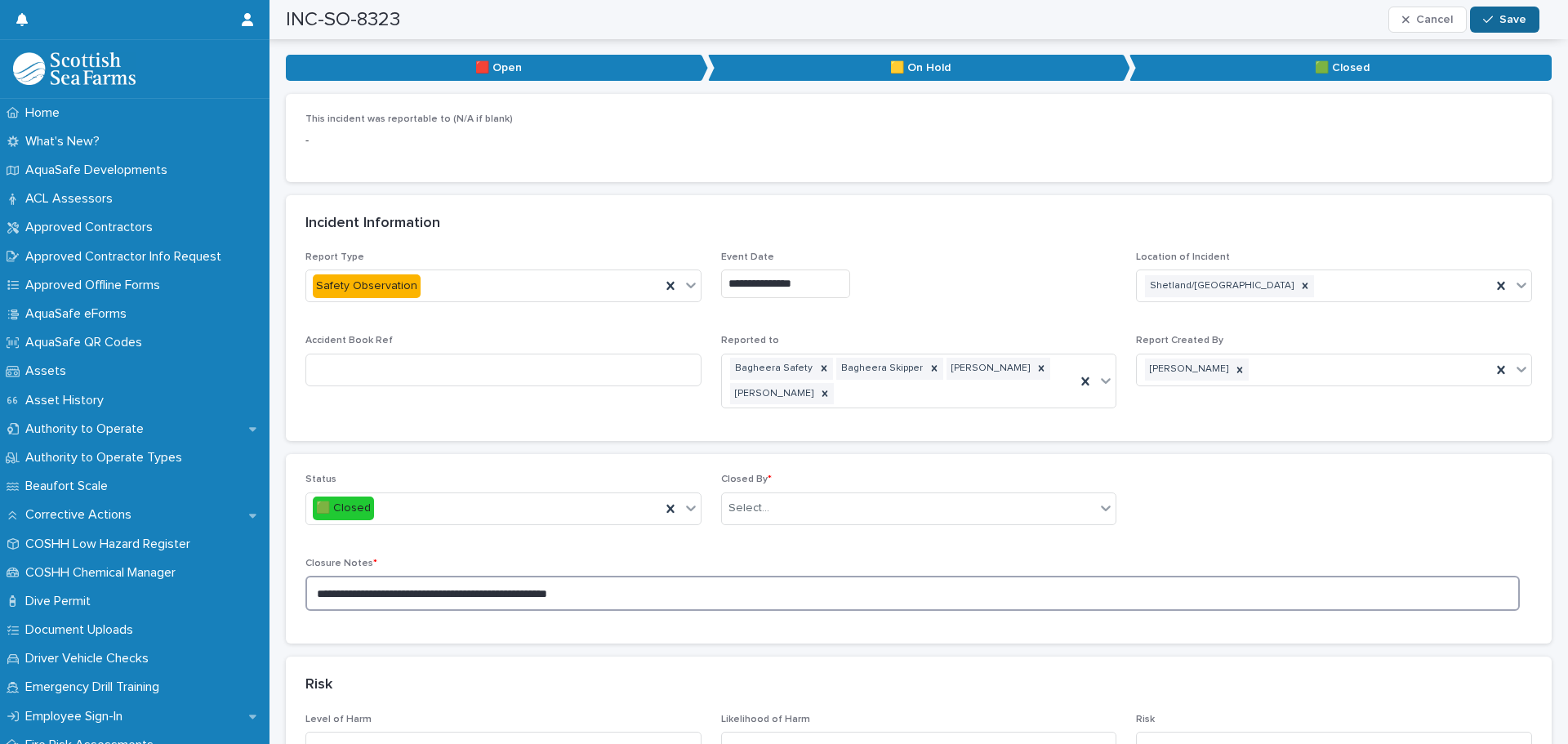
type textarea "**********"
click at [1505, 18] on span "Save" at bounding box center [1512, 19] width 27 height 11
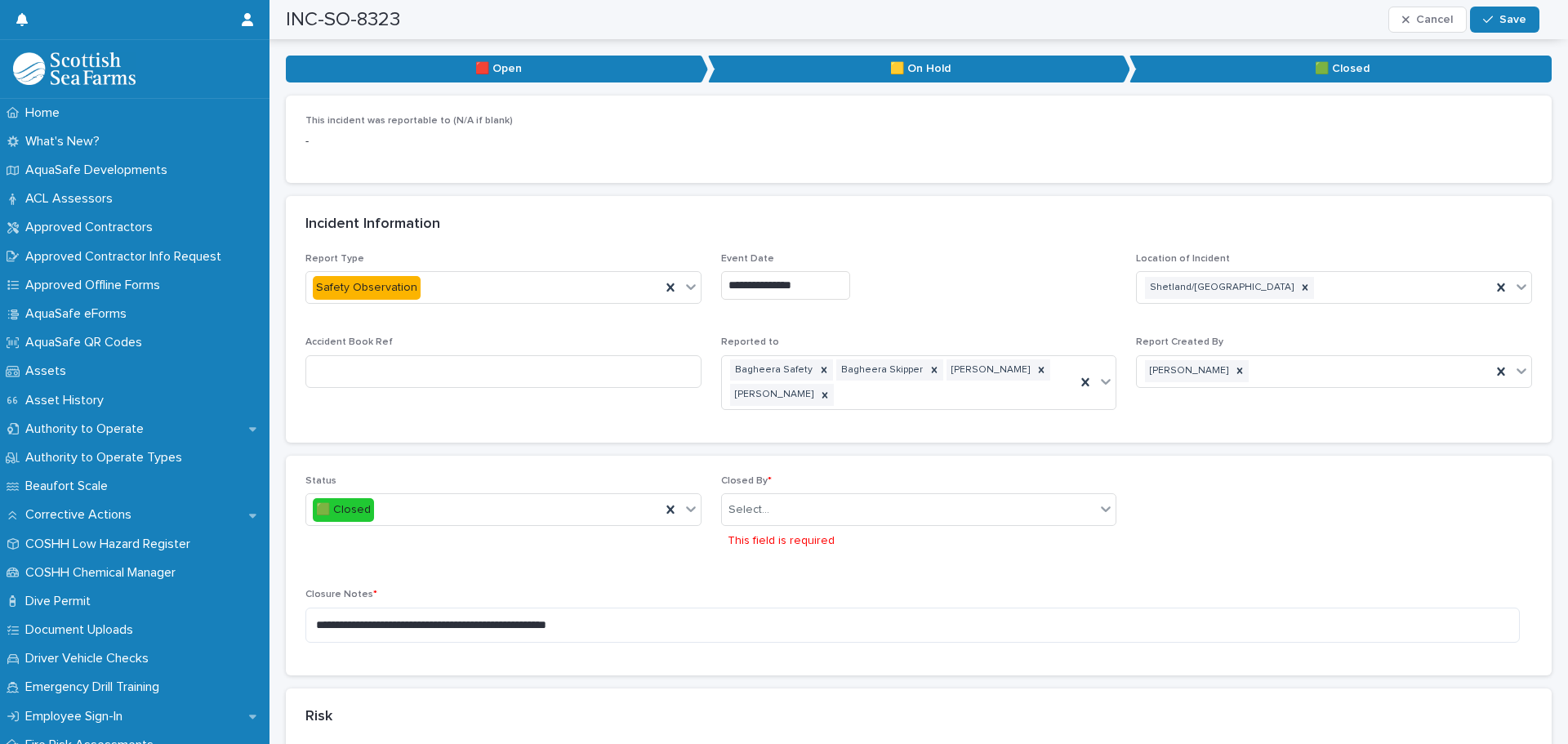
scroll to position [1046, 0]
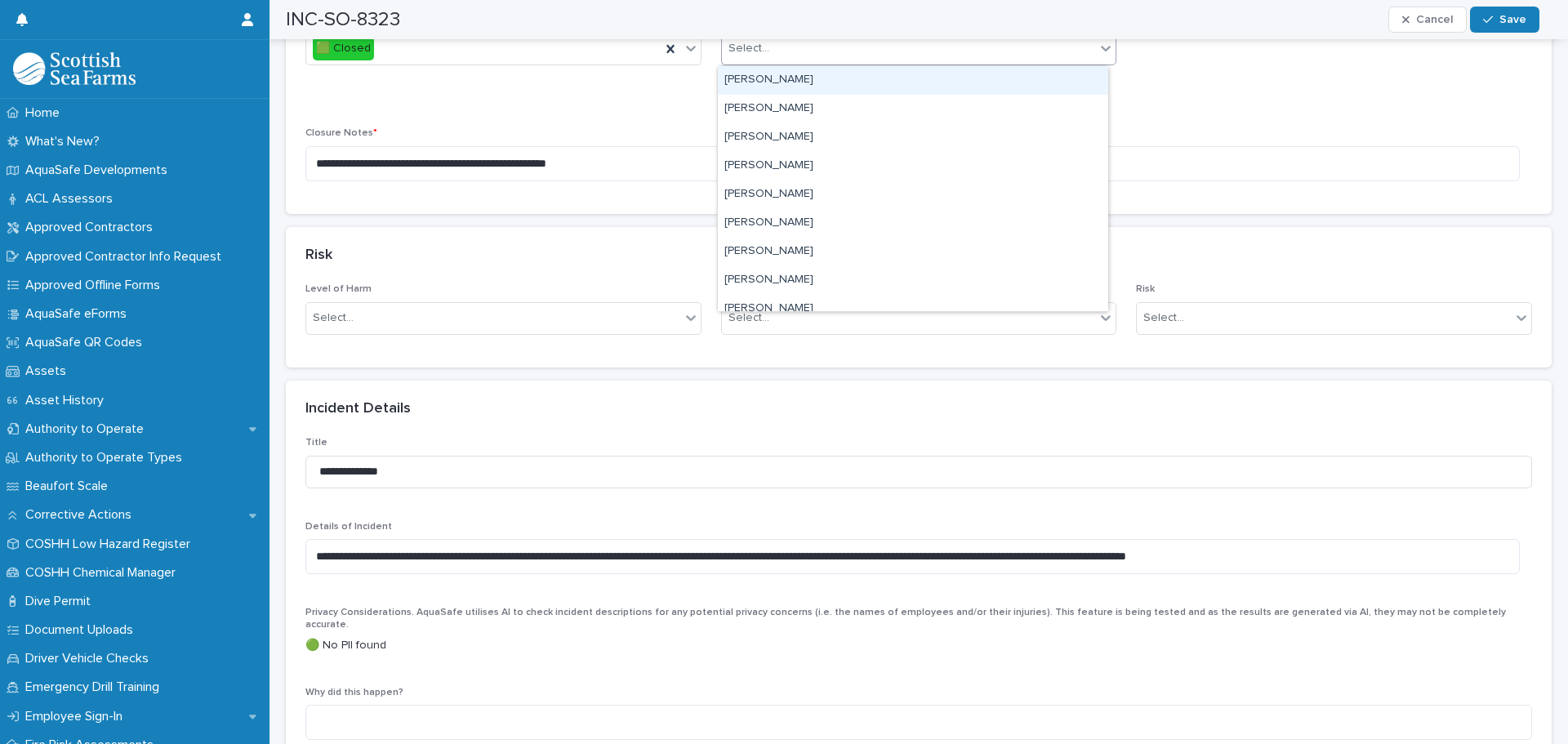
drag, startPoint x: 764, startPoint y: 40, endPoint x: 765, endPoint y: 49, distance: 9.1
click at [771, 47] on div at bounding box center [771, 49] width 2 height 17
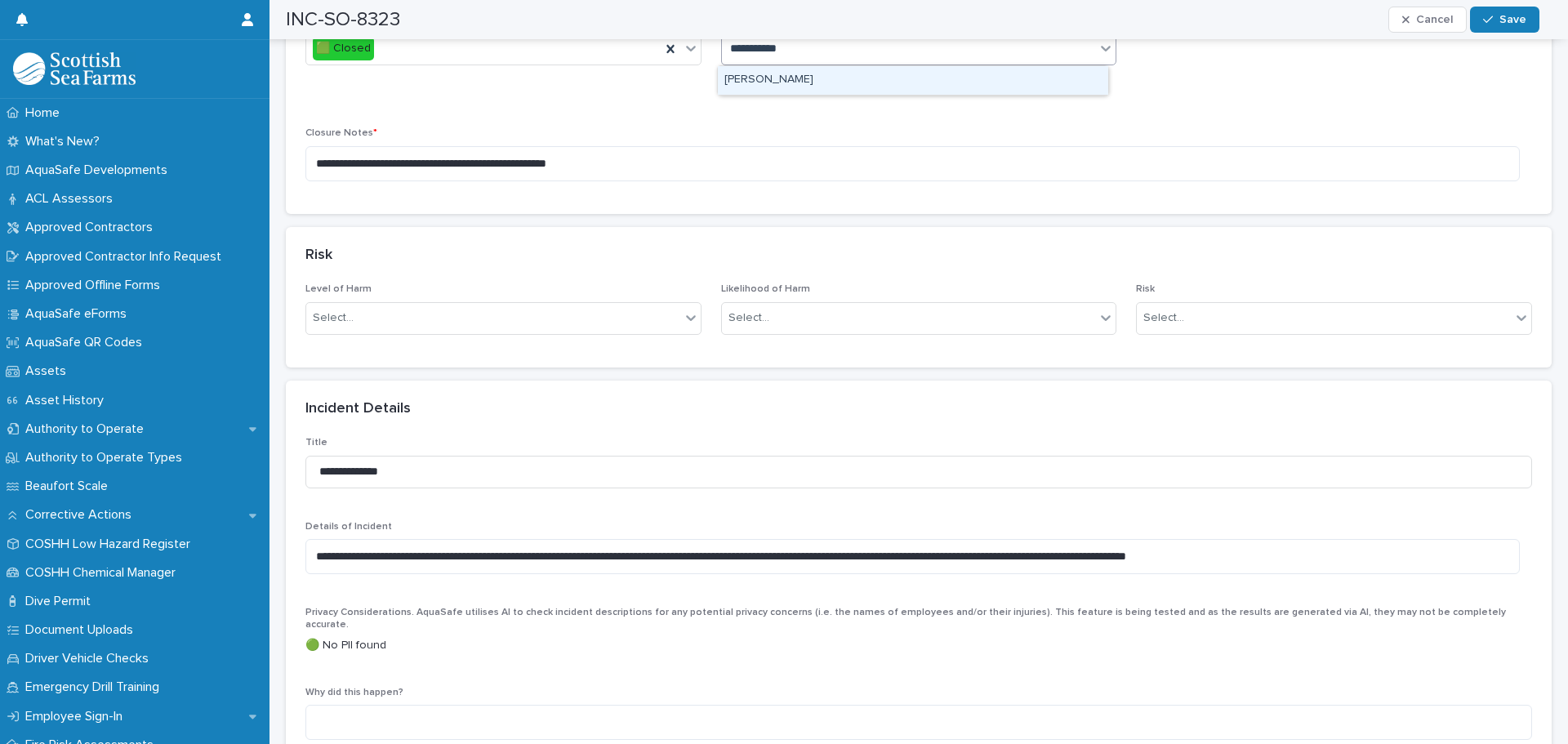
type input "**********"
click at [767, 76] on div "[PERSON_NAME]" at bounding box center [912, 80] width 390 height 29
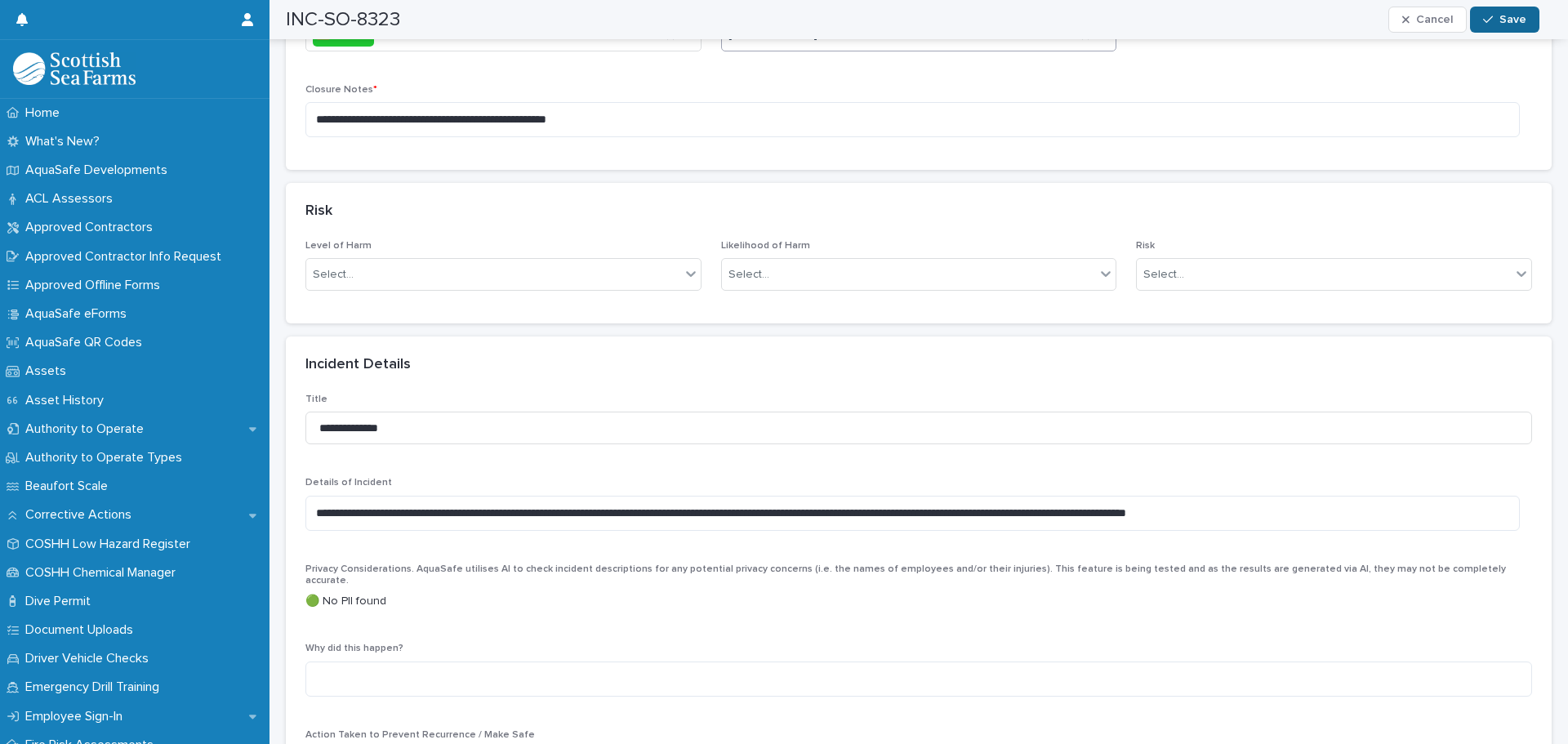
click at [1516, 22] on span "Save" at bounding box center [1512, 19] width 27 height 11
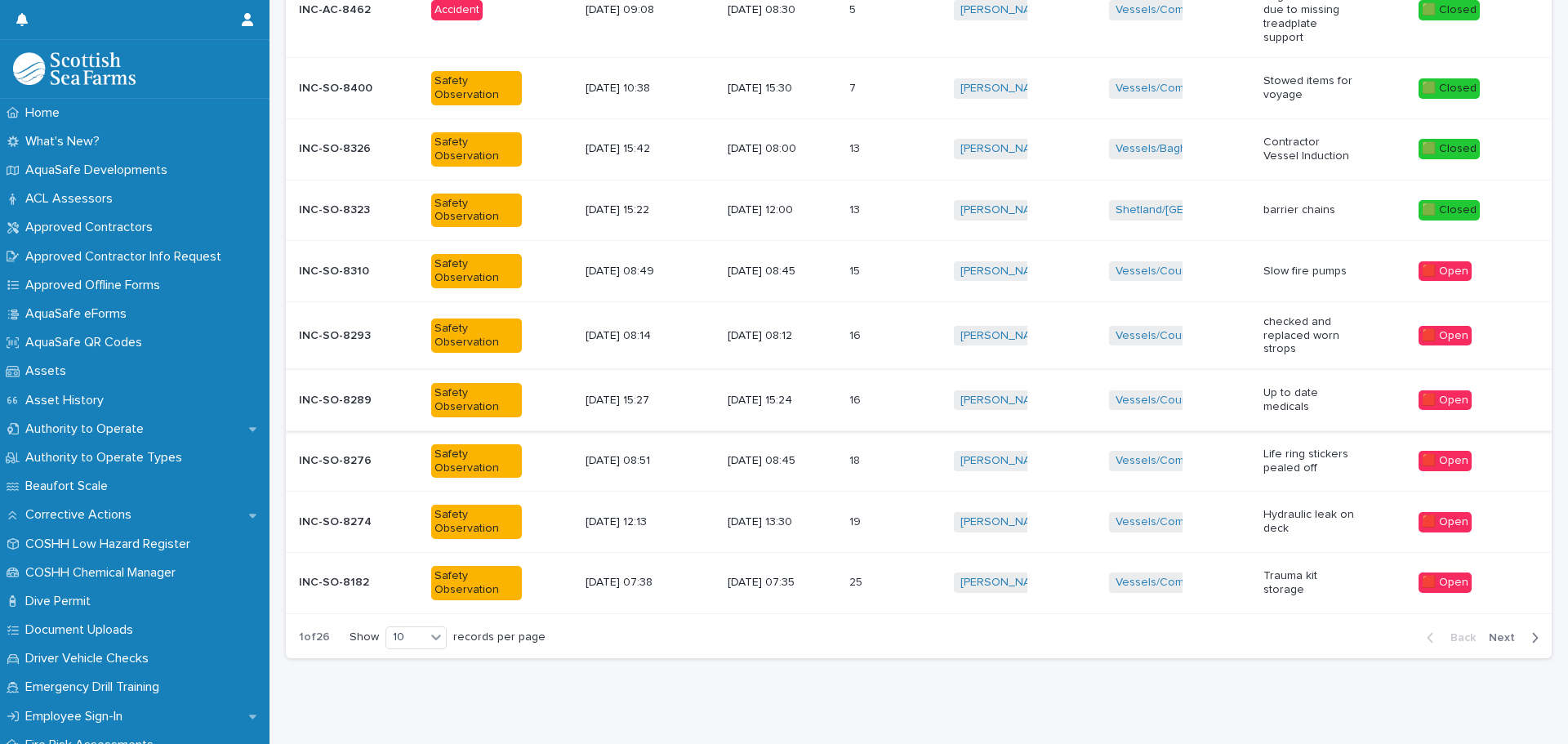
scroll to position [369, 0]
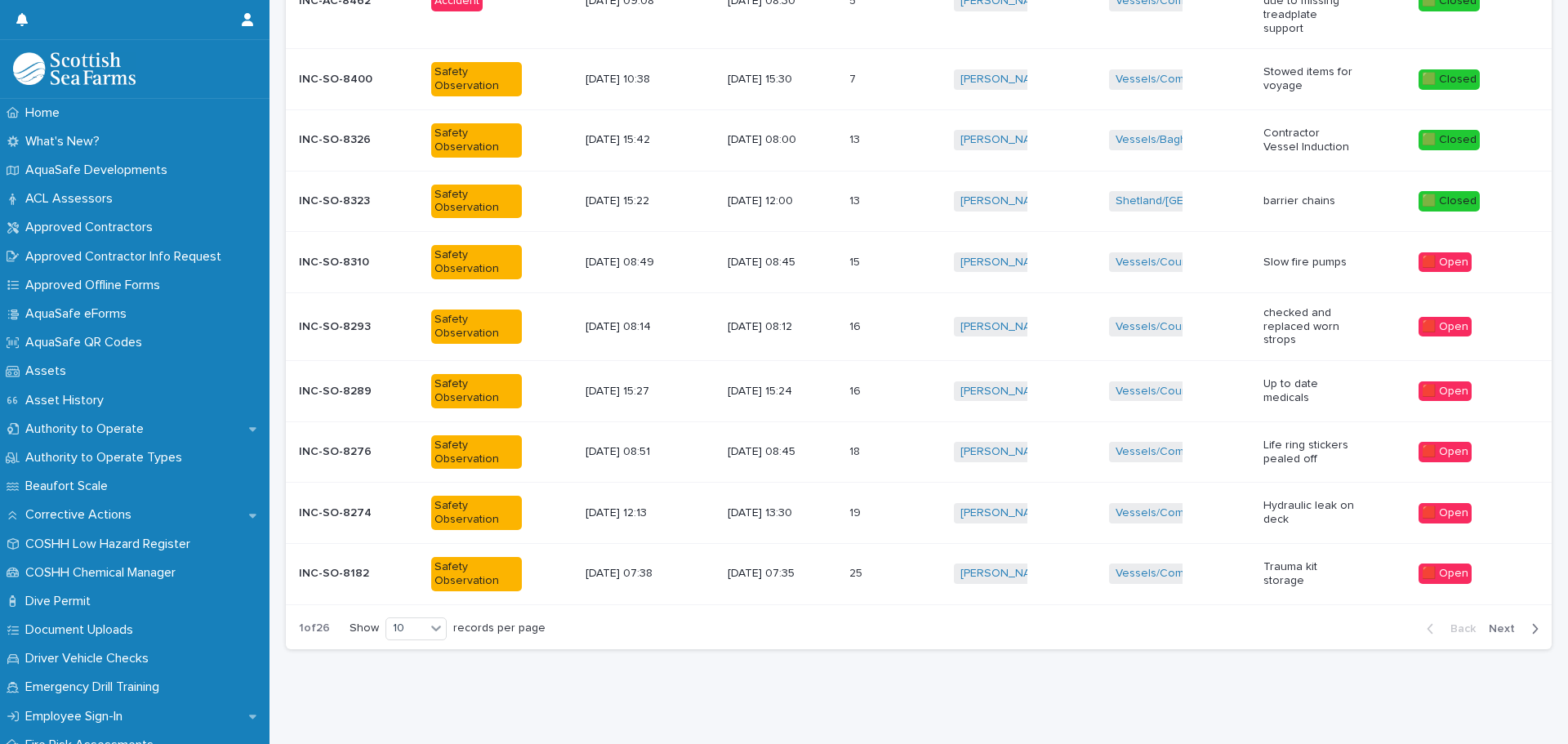
click at [443, 253] on div "Safety Observation" at bounding box center [476, 262] width 90 height 34
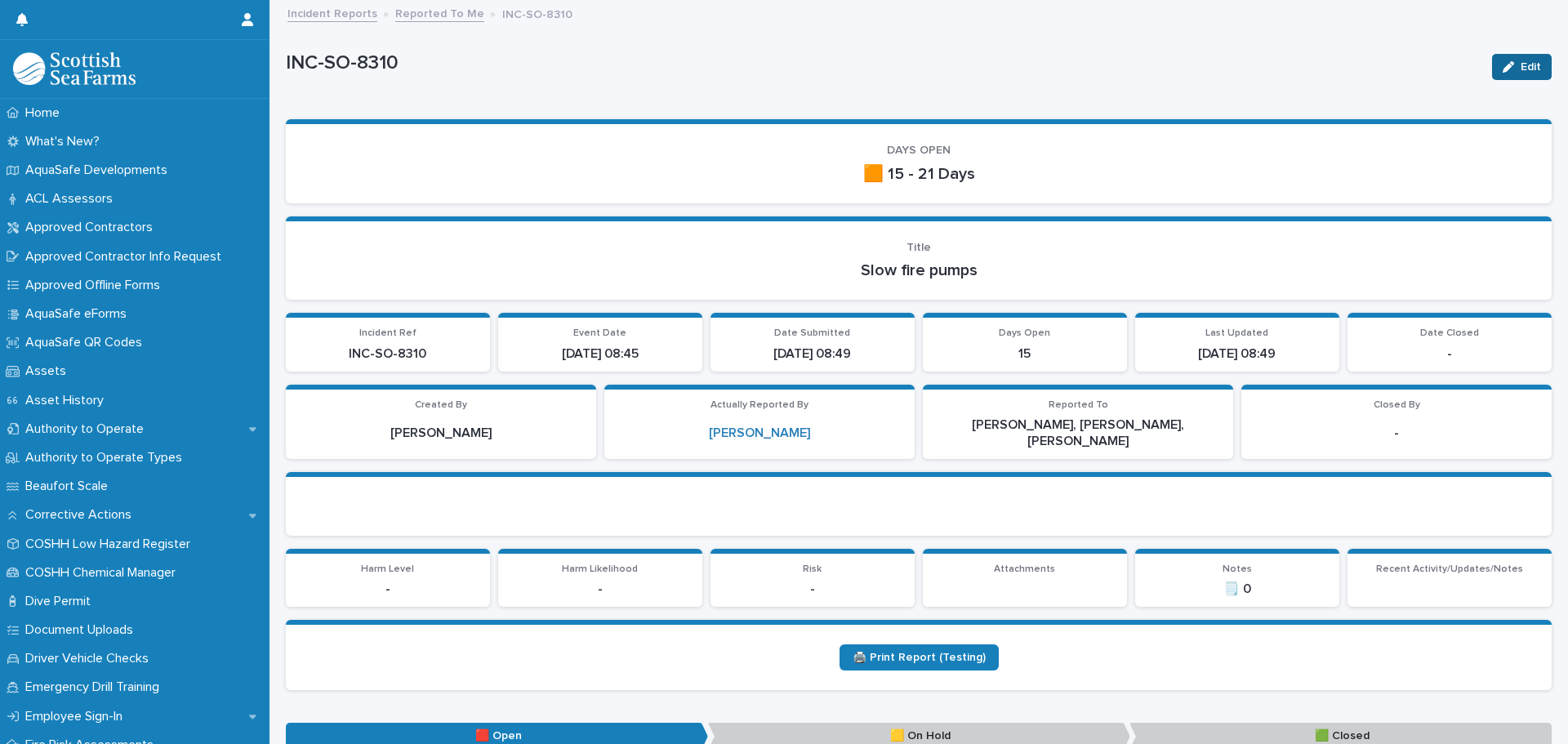
click at [1502, 69] on icon "button" at bounding box center [1507, 66] width 11 height 11
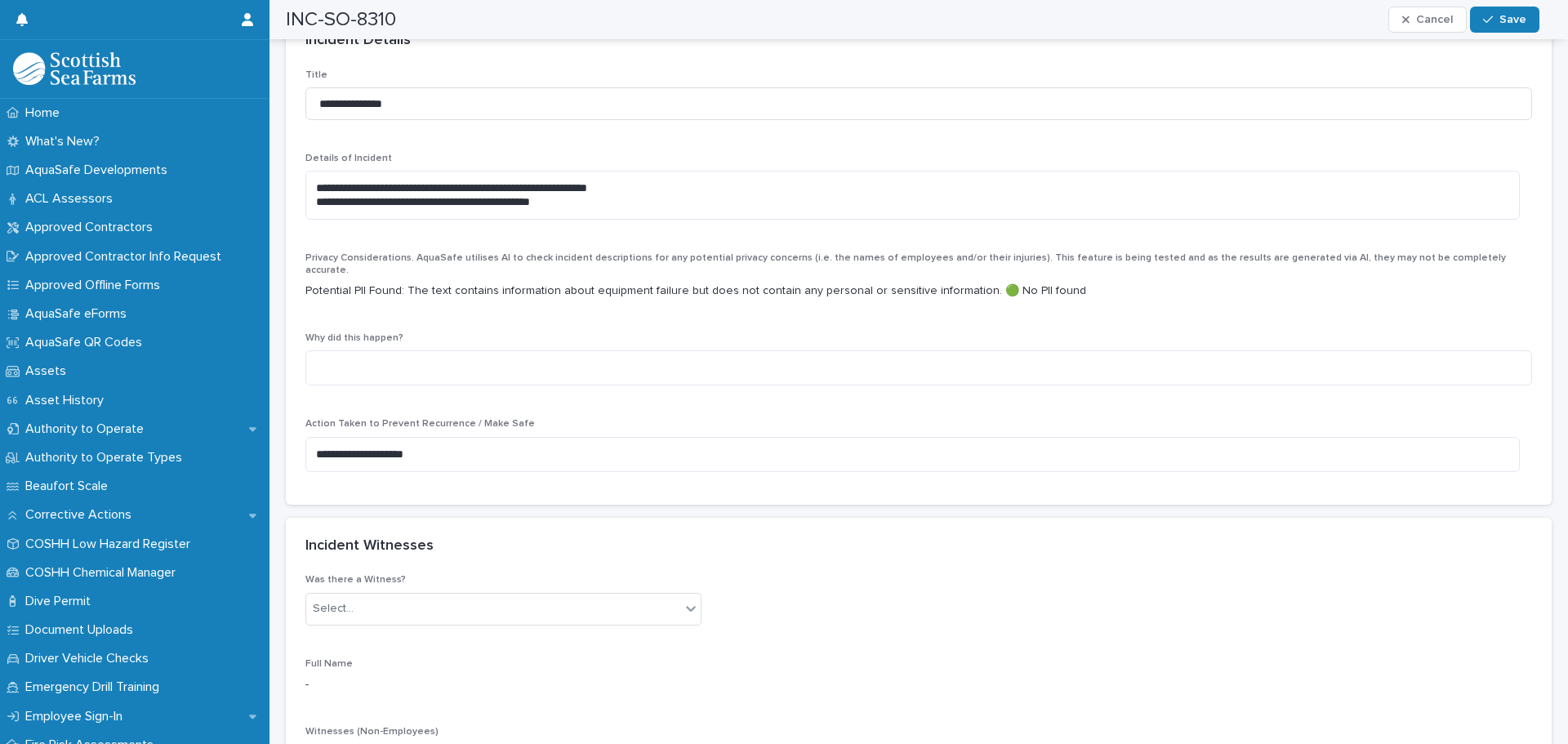
scroll to position [1226, 0]
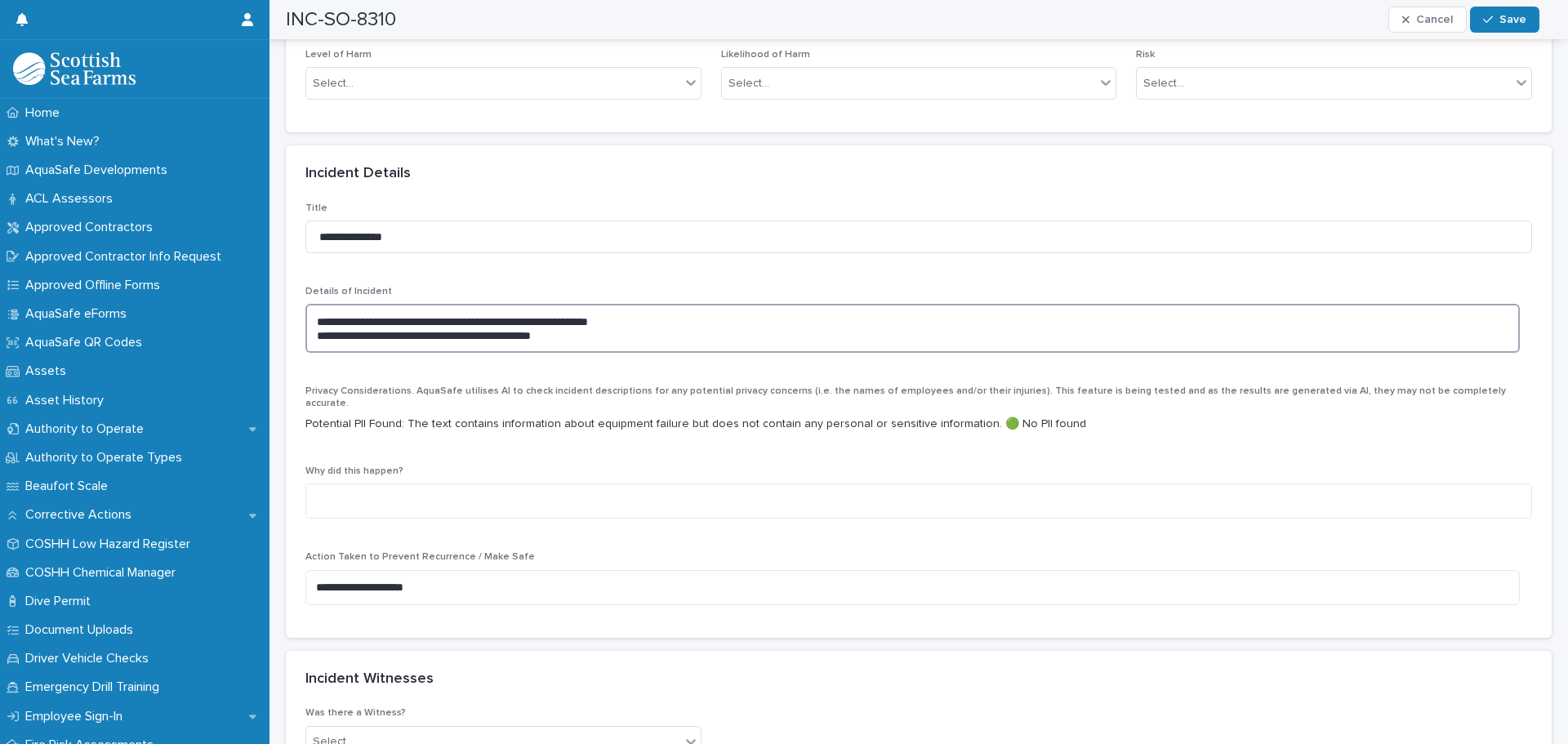
drag, startPoint x: 669, startPoint y: 318, endPoint x: 328, endPoint y: 321, distance: 341.0
click at [308, 312] on textarea "**********" at bounding box center [913, 329] width 1214 height 49
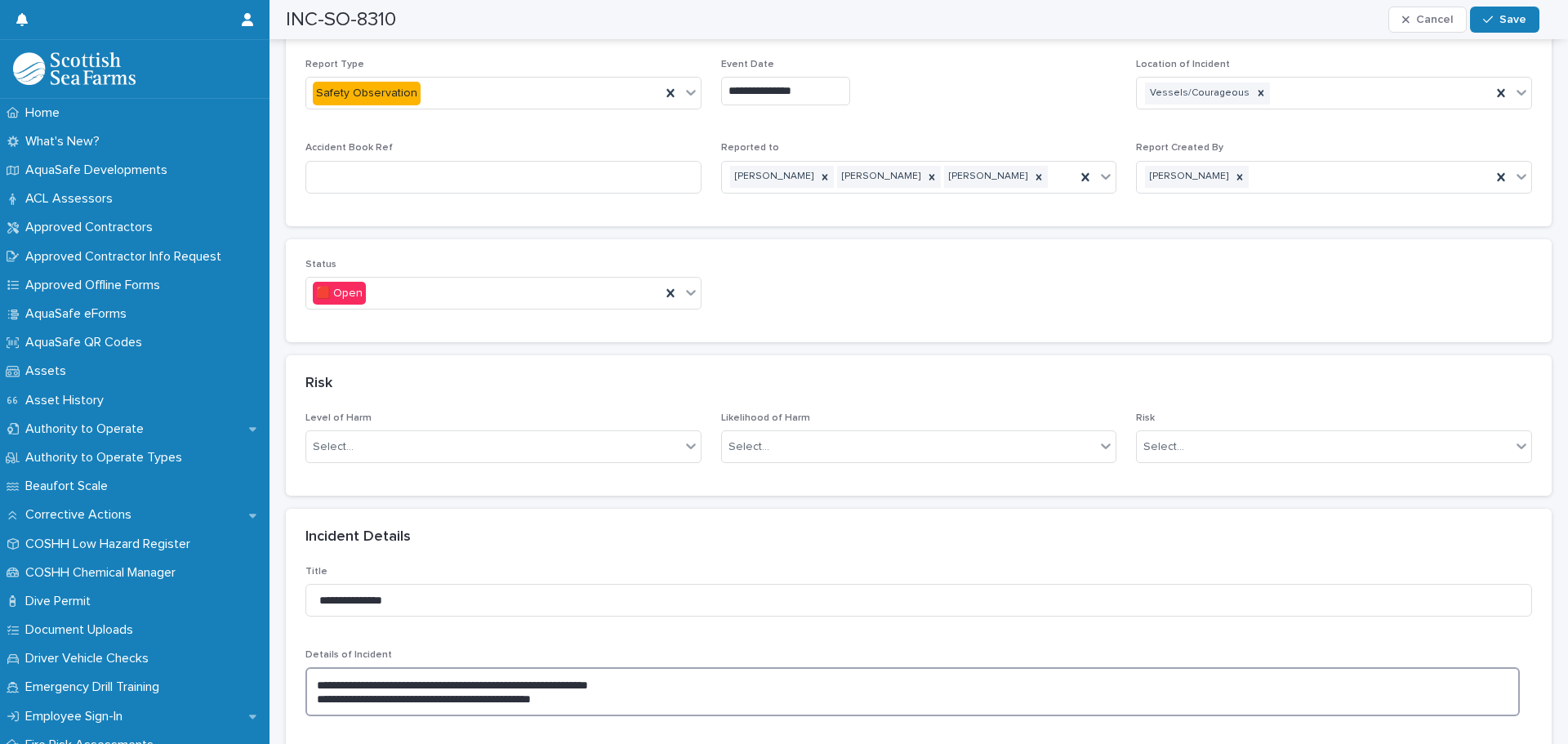
scroll to position [817, 0]
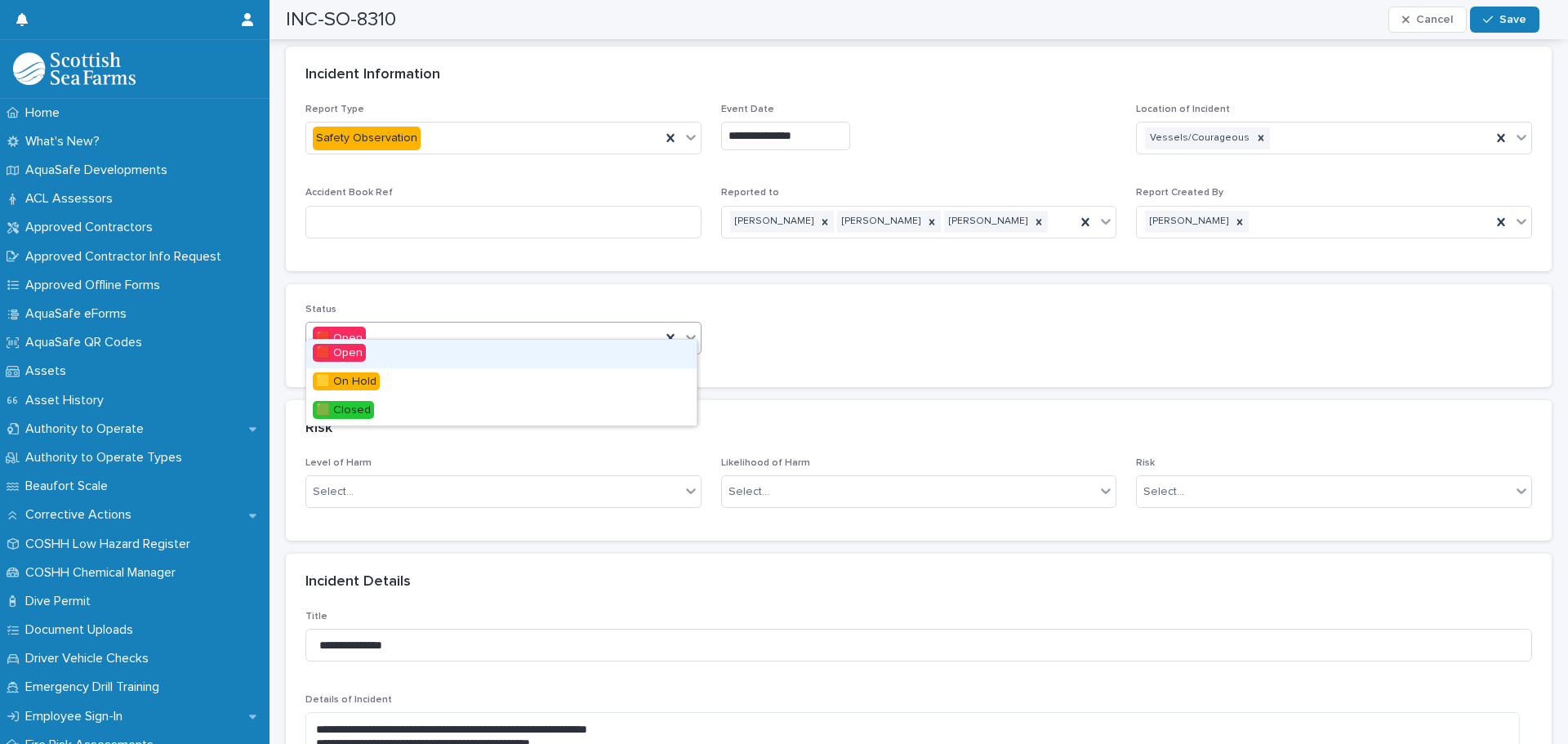
click at [687, 335] on icon at bounding box center [690, 337] width 10 height 6
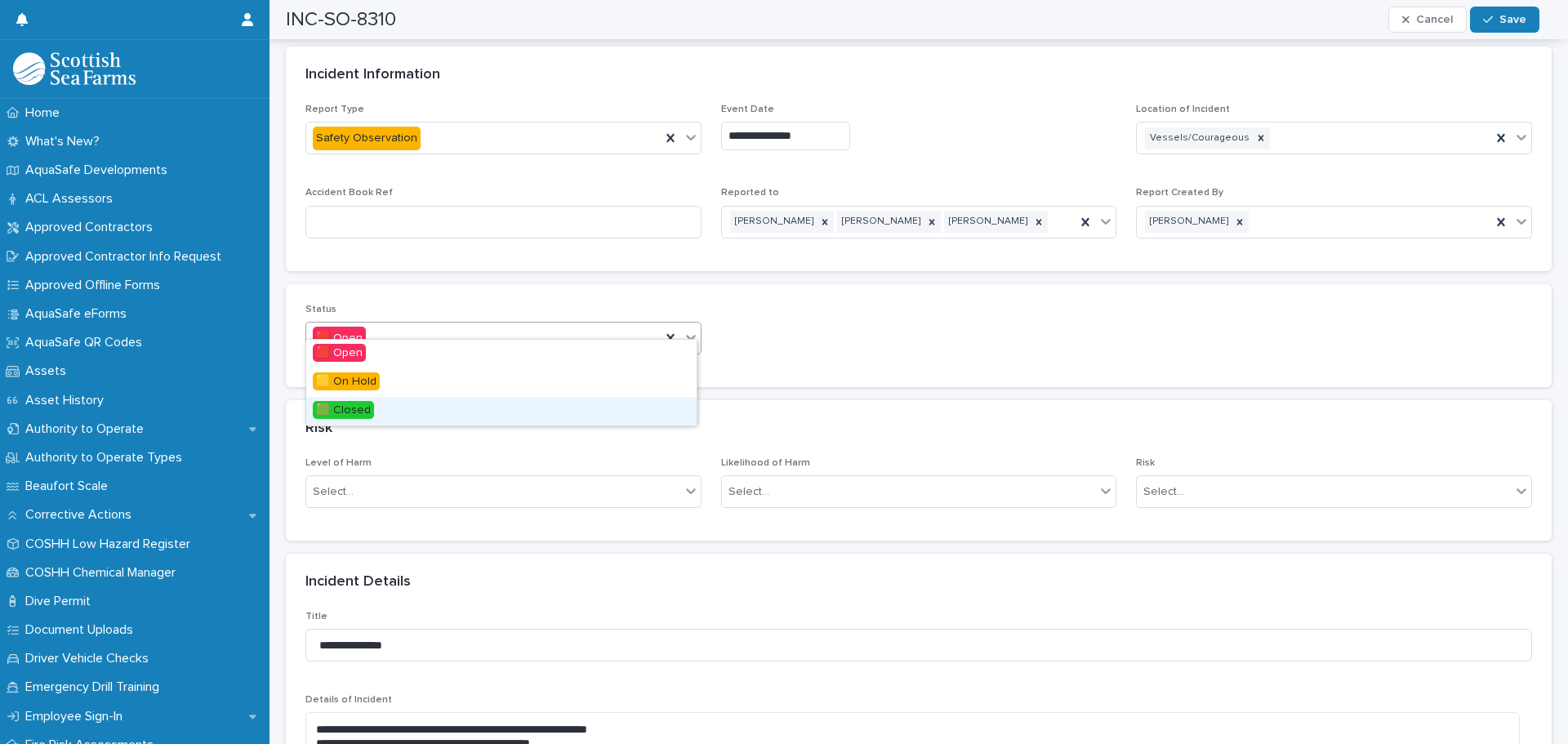
click at [324, 407] on span "🟩 Closed" at bounding box center [343, 409] width 61 height 18
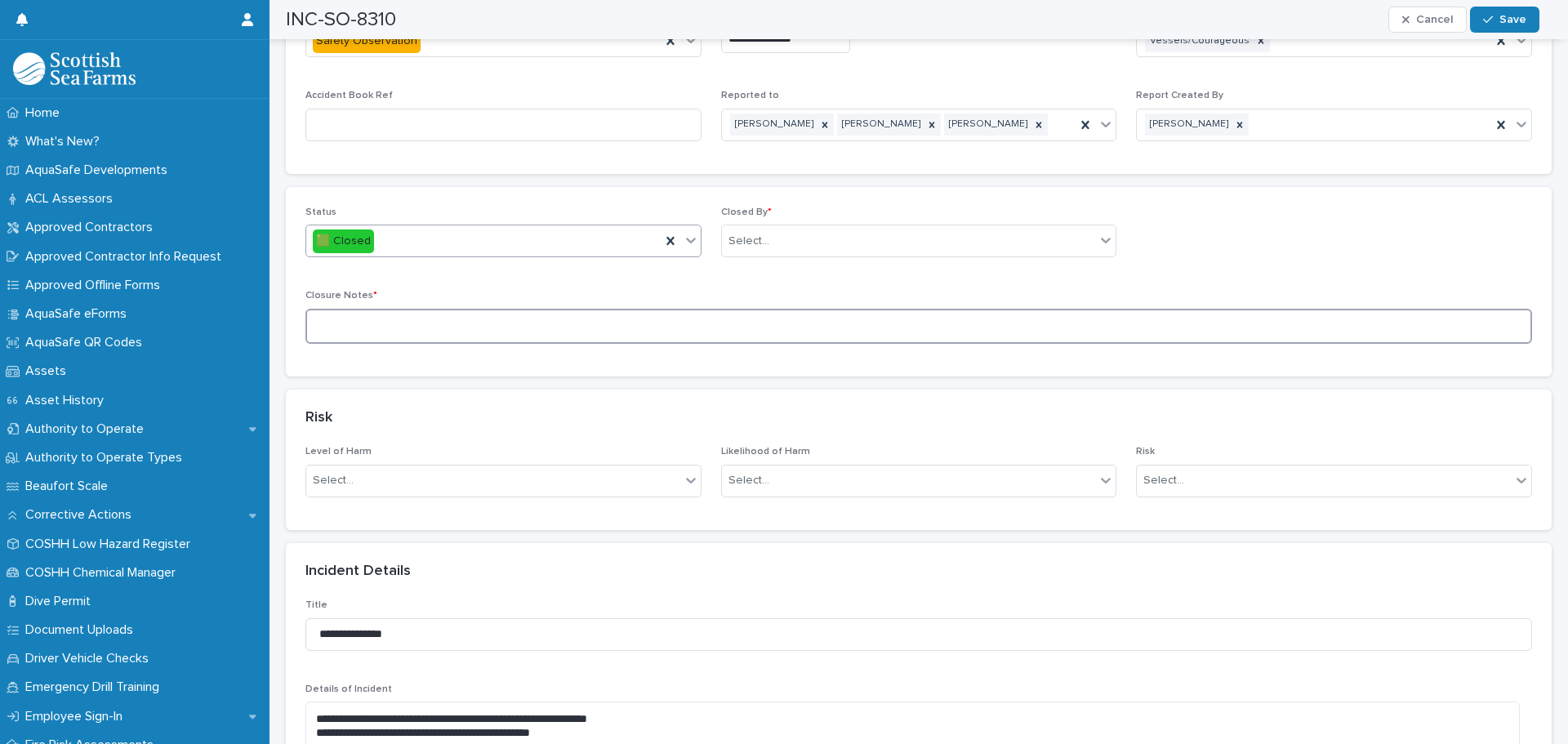
click at [355, 314] on textarea at bounding box center [919, 326] width 1227 height 35
paste textarea "**********"
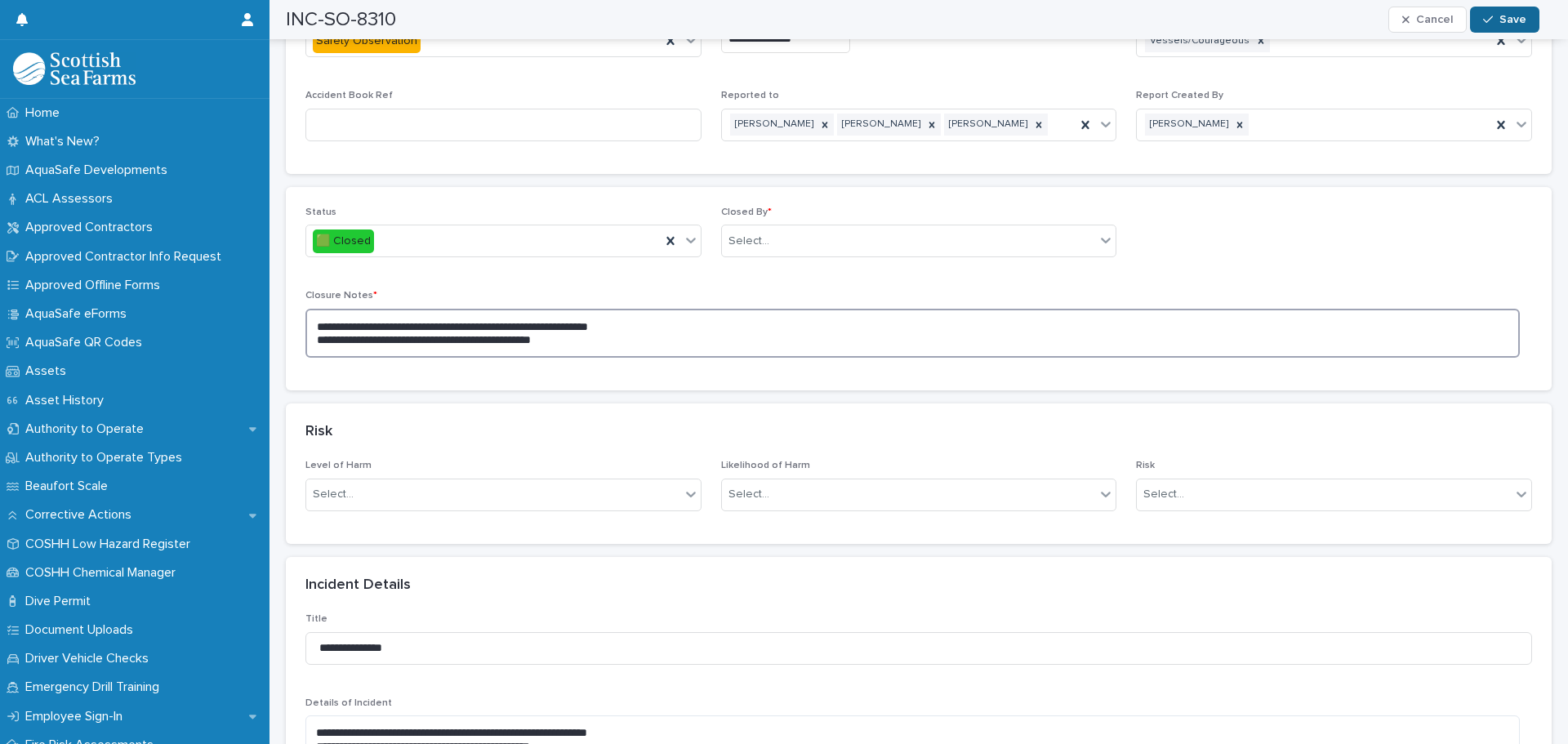
type textarea "**********"
click at [1514, 22] on span "Save" at bounding box center [1512, 19] width 27 height 11
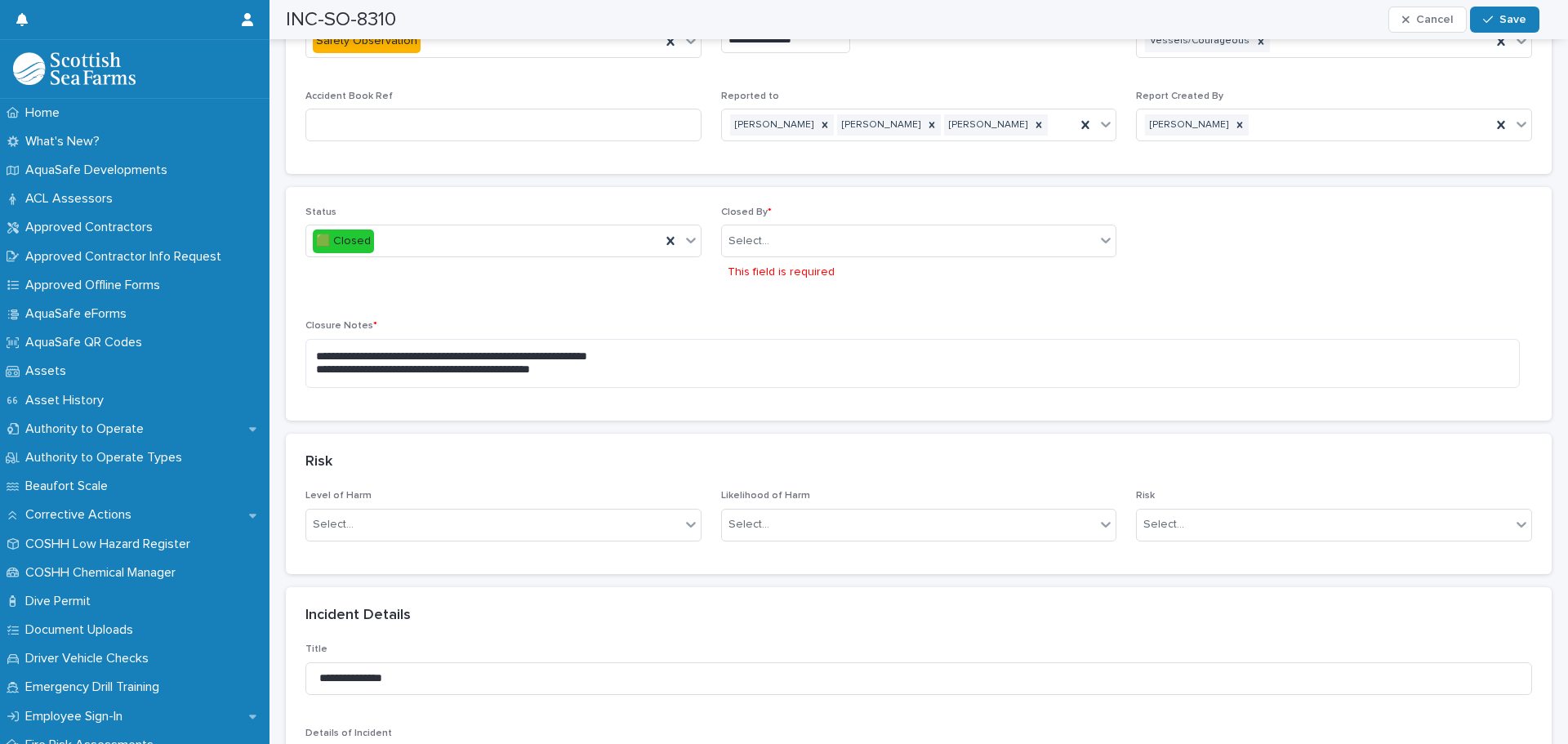
scroll to position [1008, 0]
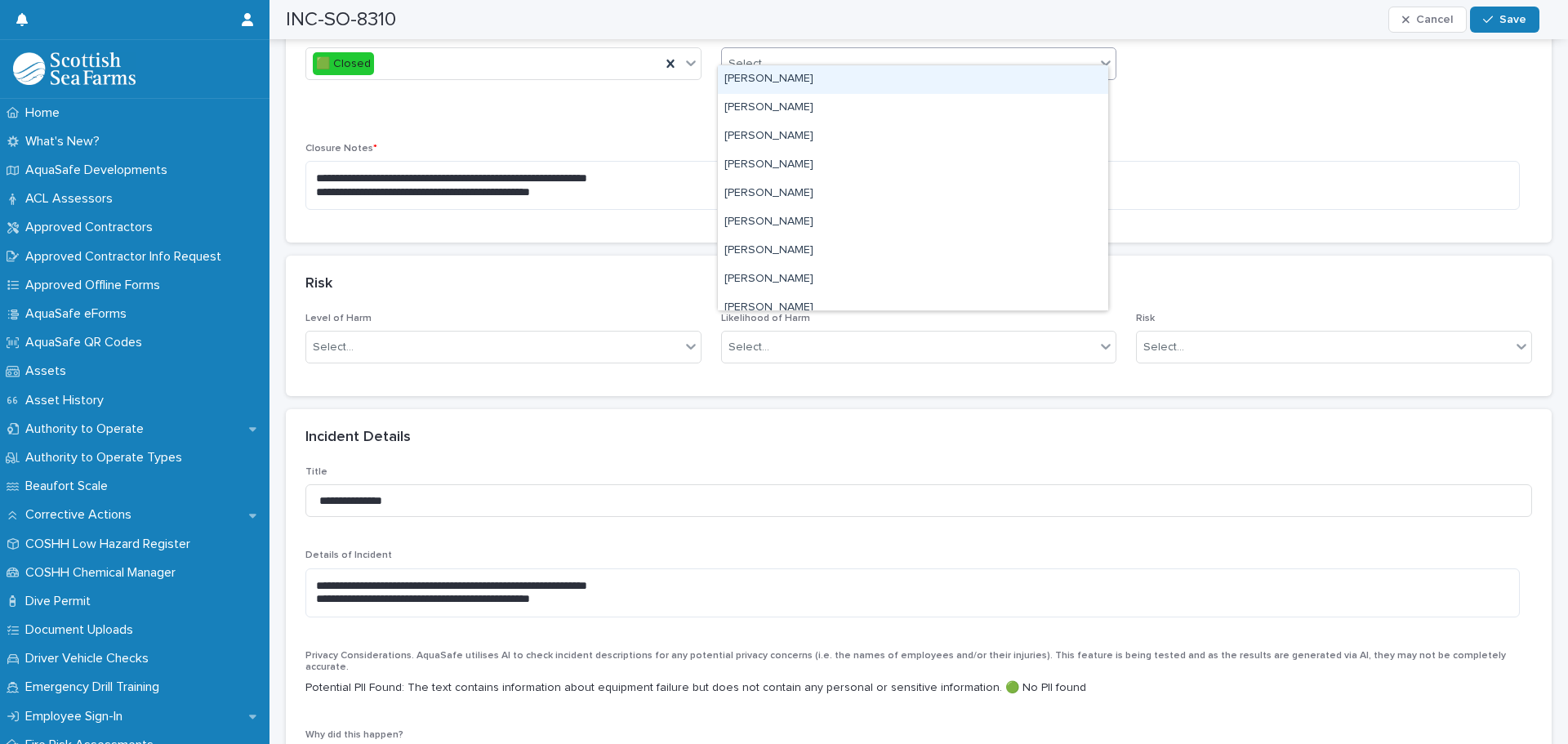
click at [778, 59] on div "Select..." at bounding box center [909, 63] width 374 height 27
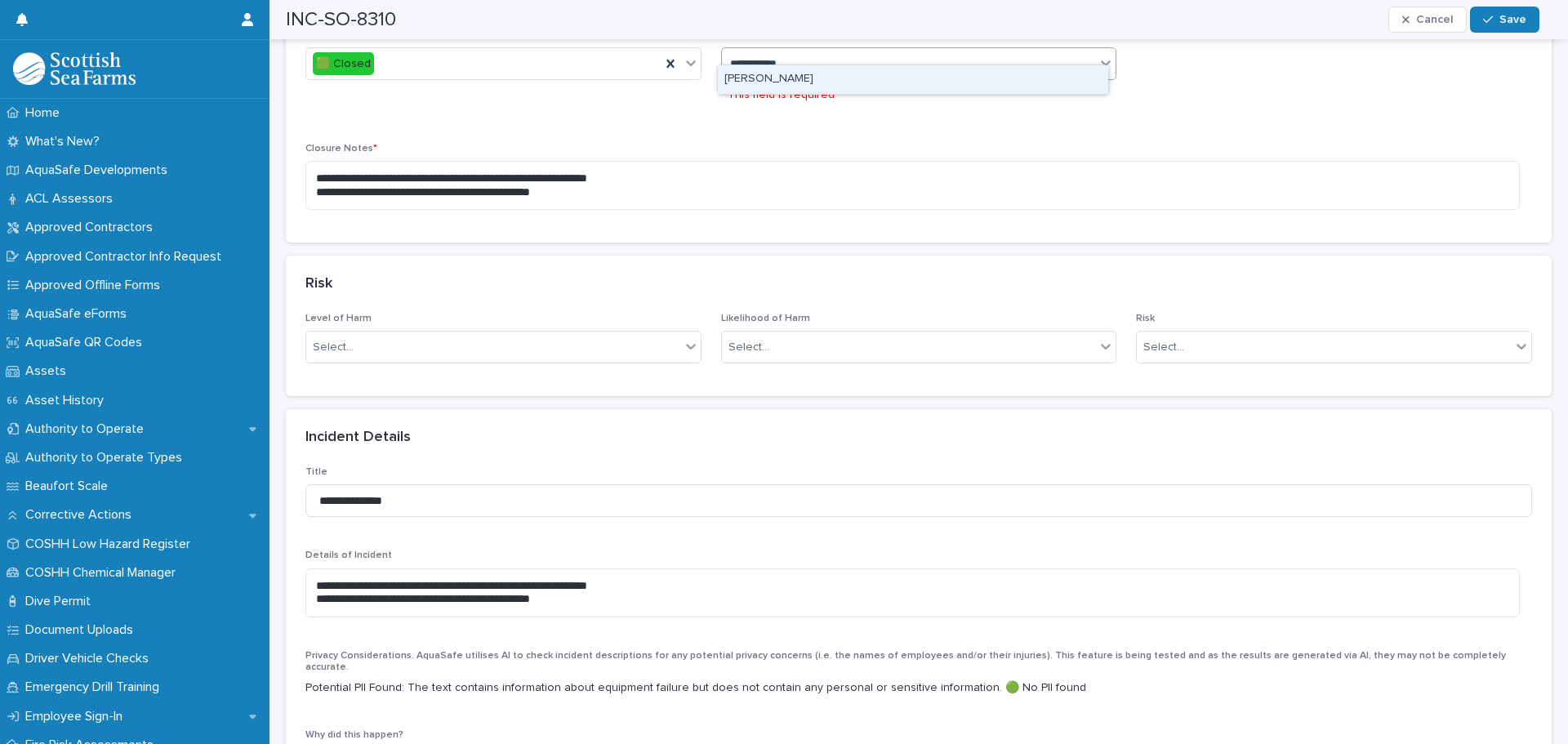
type input "**********"
click at [769, 79] on div "[PERSON_NAME]" at bounding box center [912, 79] width 390 height 29
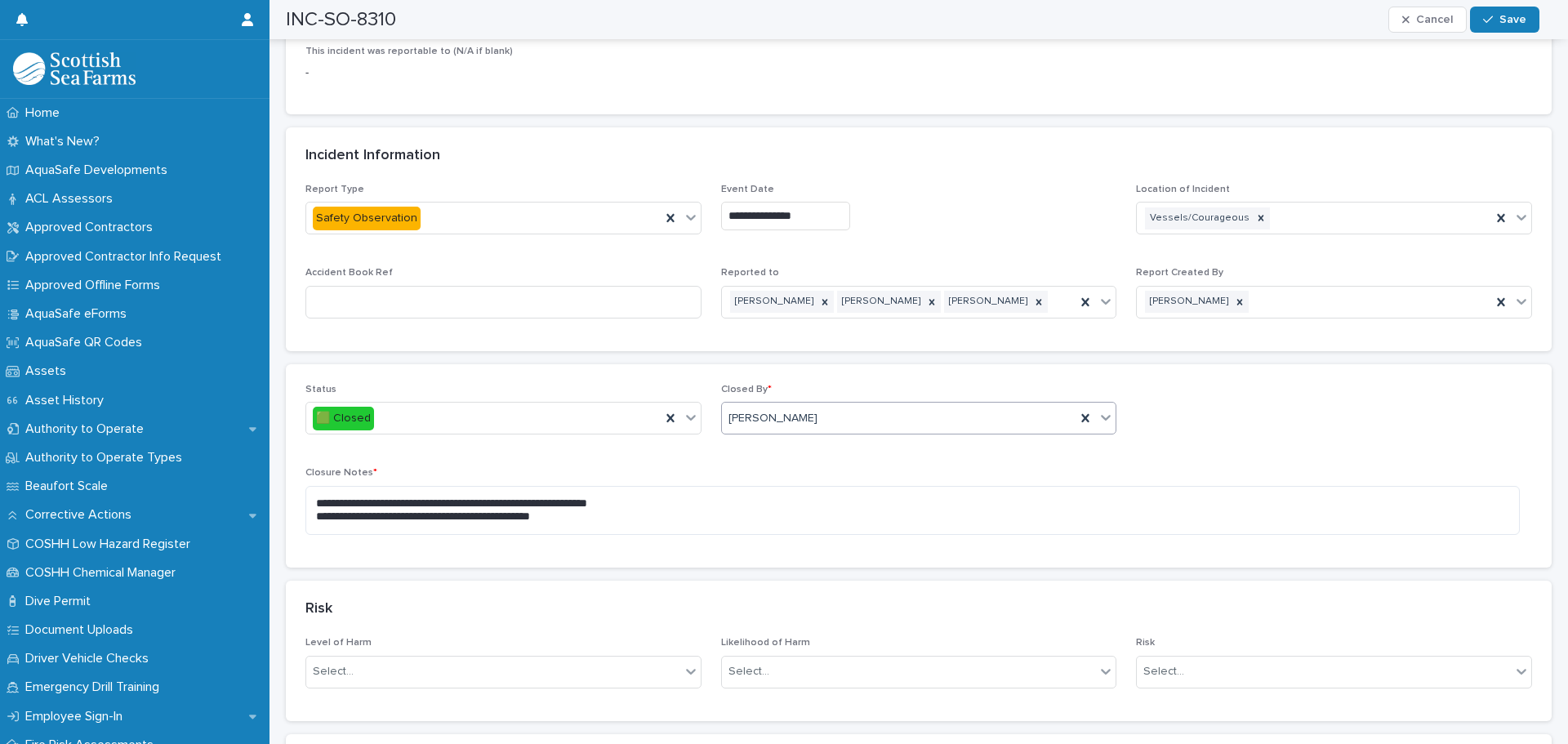
scroll to position [600, 0]
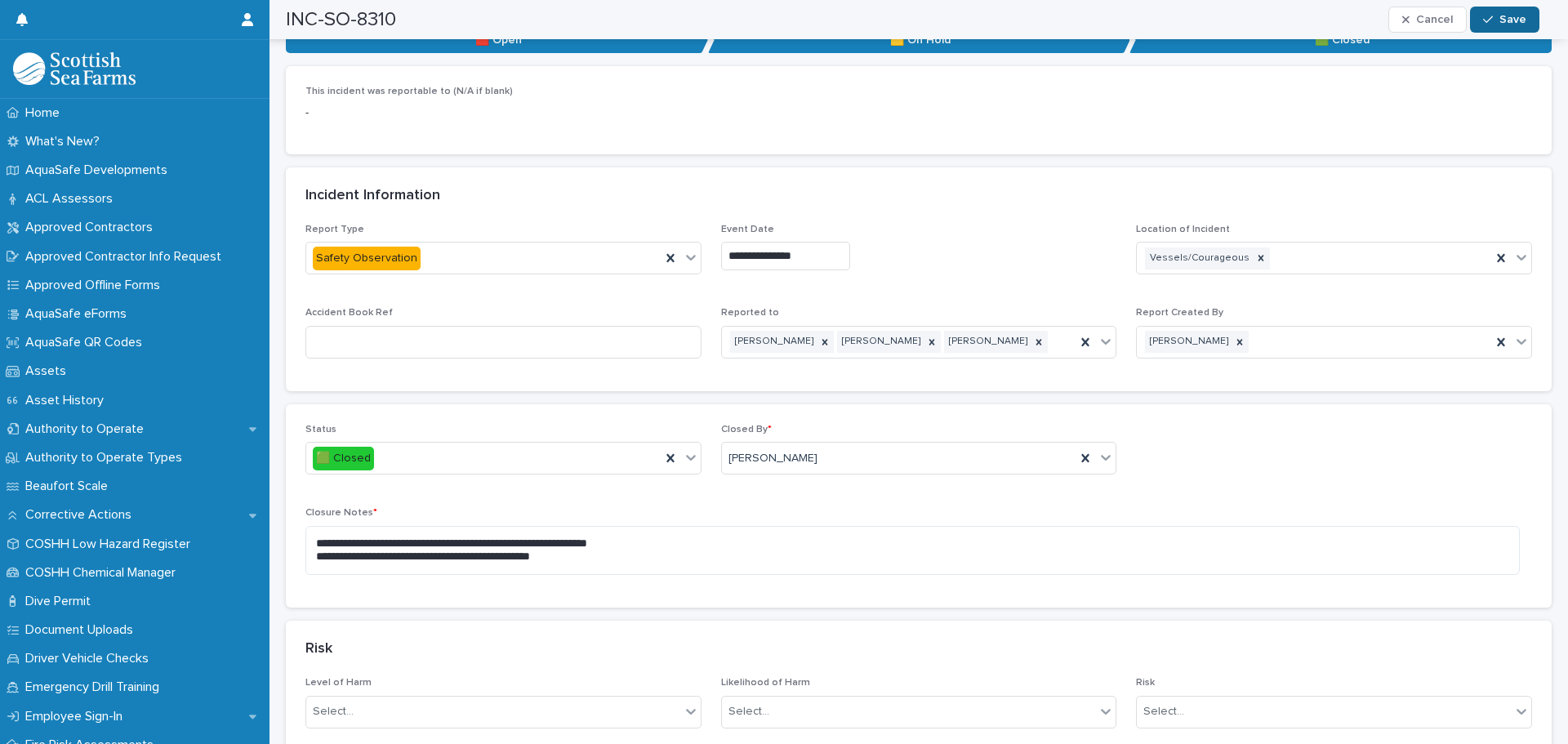
click at [1512, 20] on span "Save" at bounding box center [1512, 19] width 27 height 11
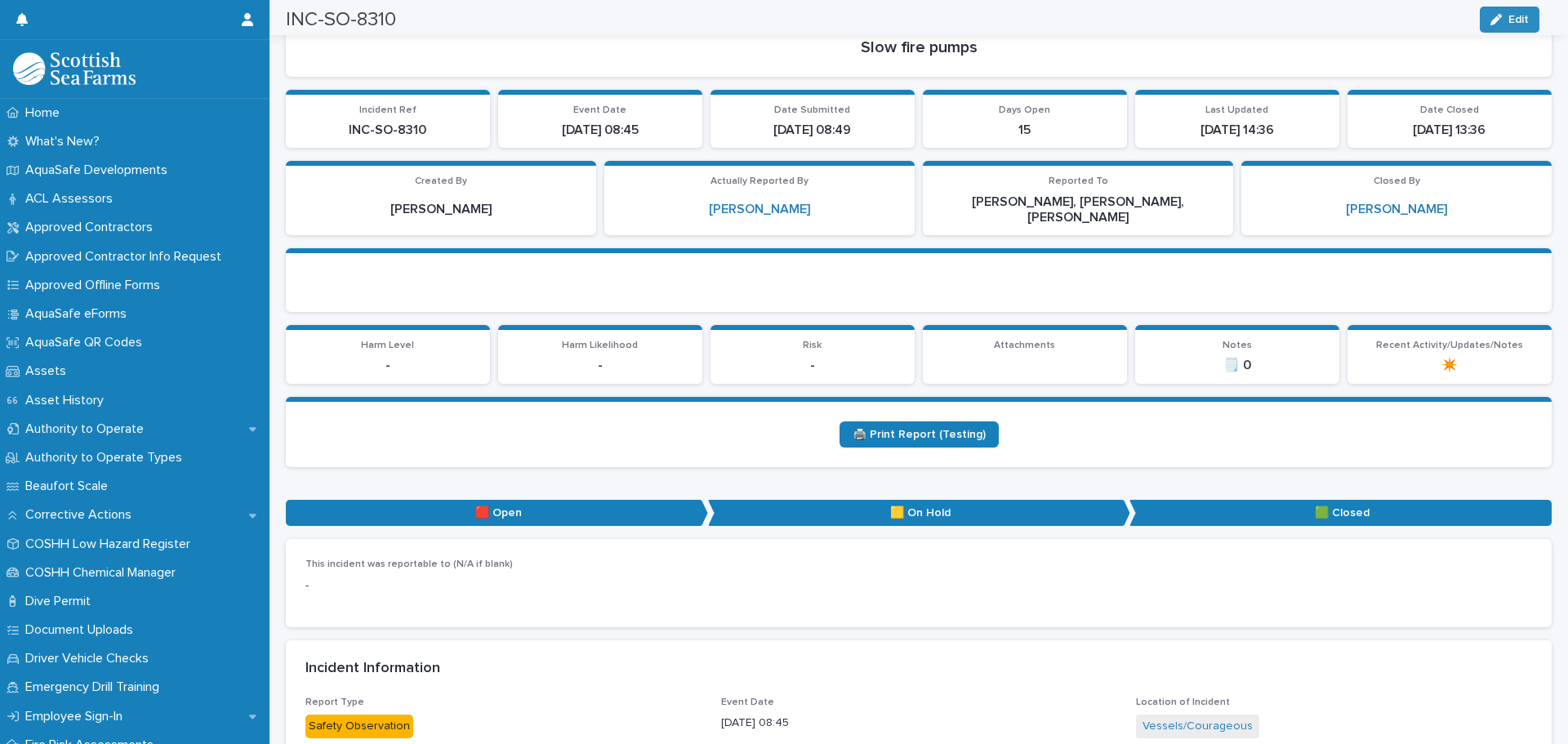
scroll to position [0, 0]
